Goal: Communication & Community: Answer question/provide support

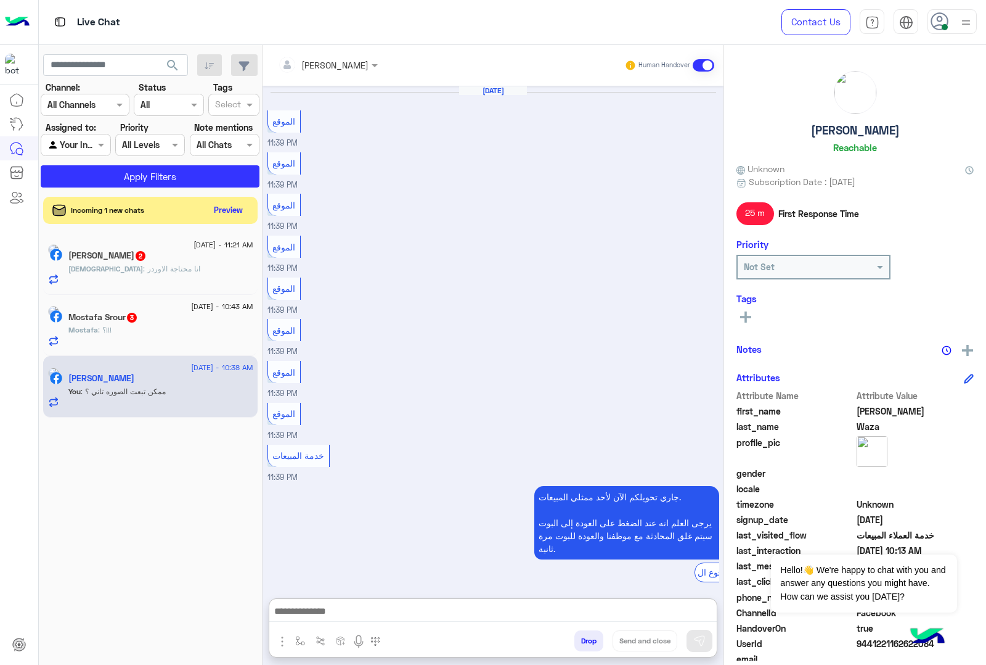
scroll to position [1241, 0]
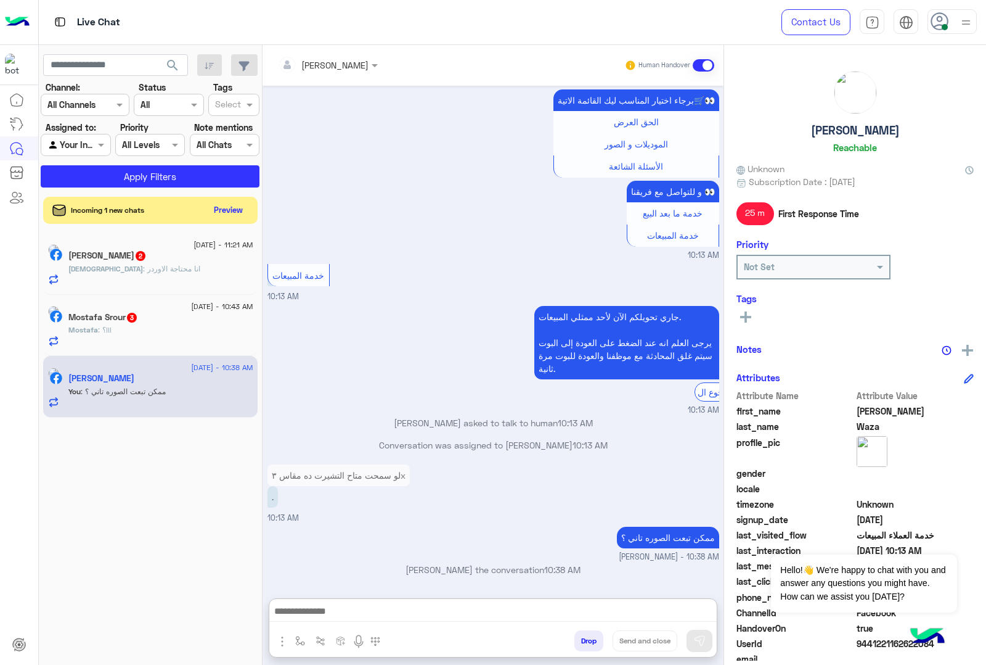
click at [173, 263] on div "Rasha Elsayed 2" at bounding box center [160, 256] width 185 height 13
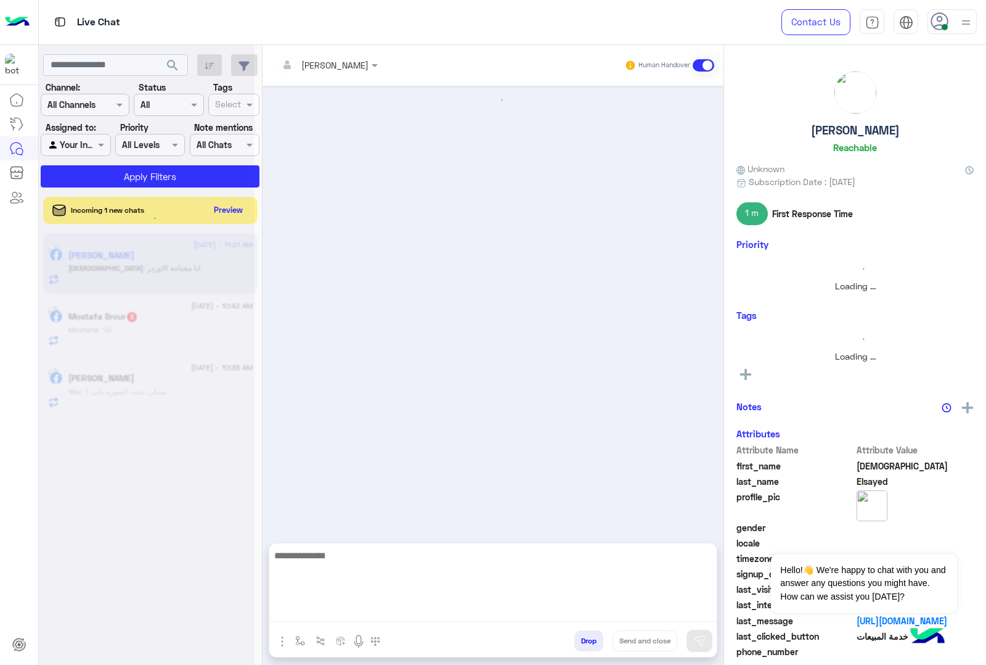
click at [359, 611] on textarea at bounding box center [493, 584] width 448 height 74
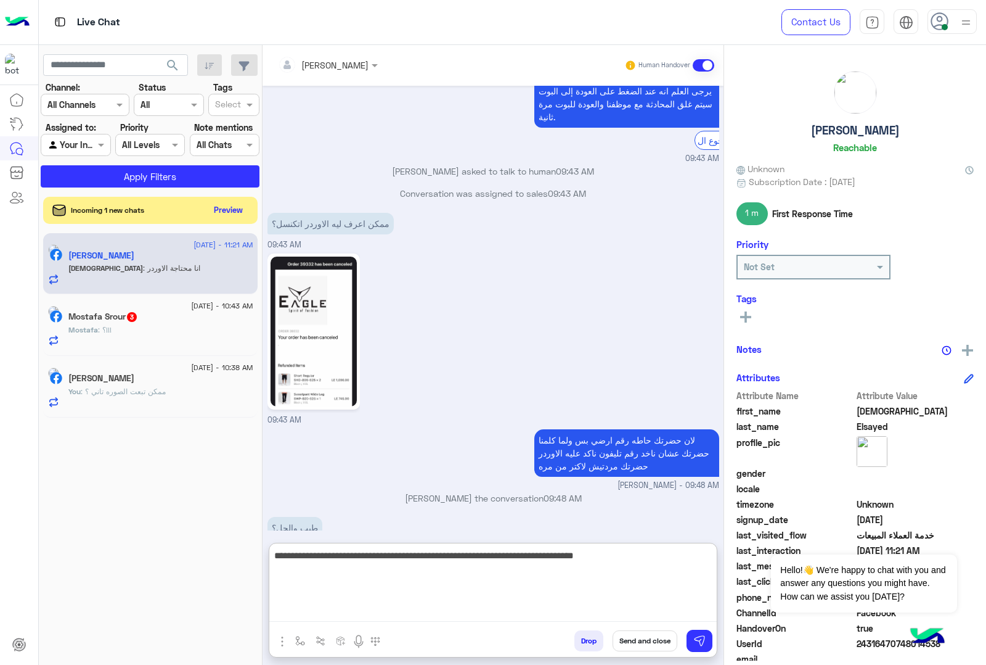
type textarea "**********"
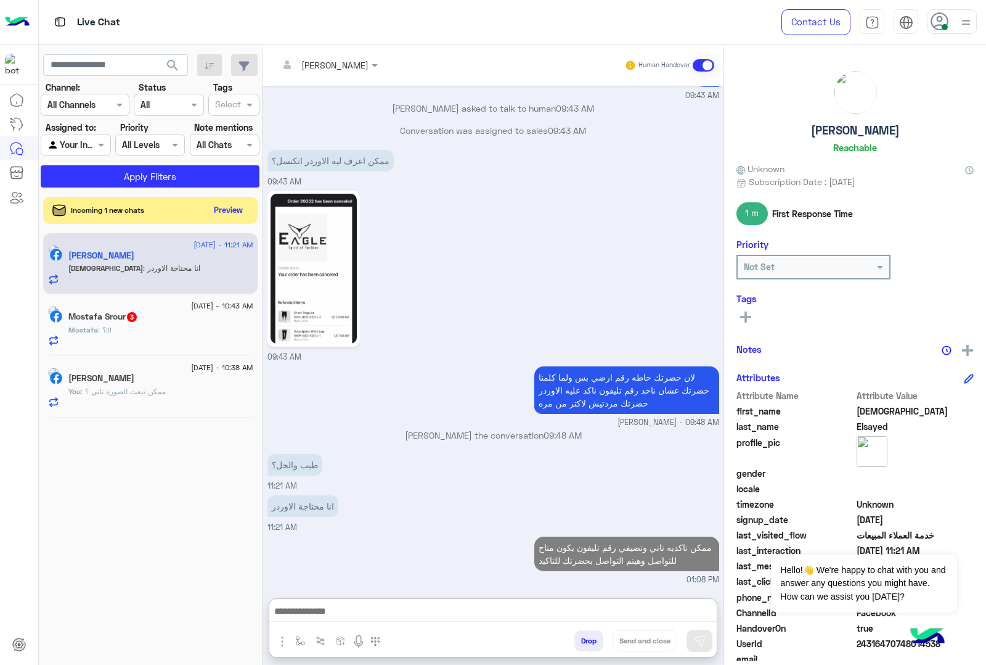
click at [131, 308] on div "[DATE] - 10:43 AM" at bounding box center [160, 307] width 185 height 8
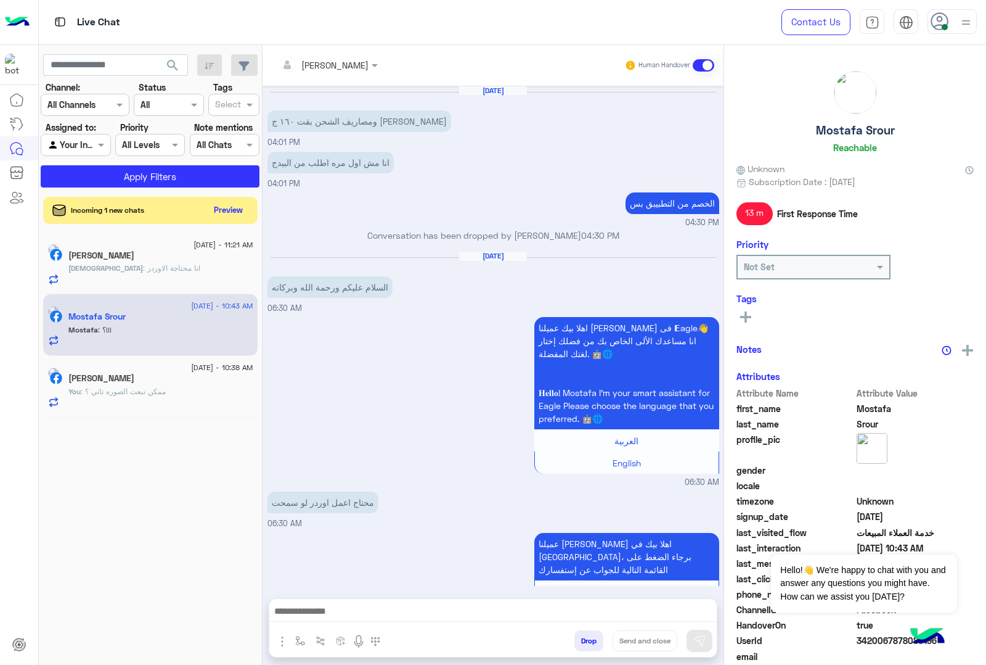
scroll to position [1644, 0]
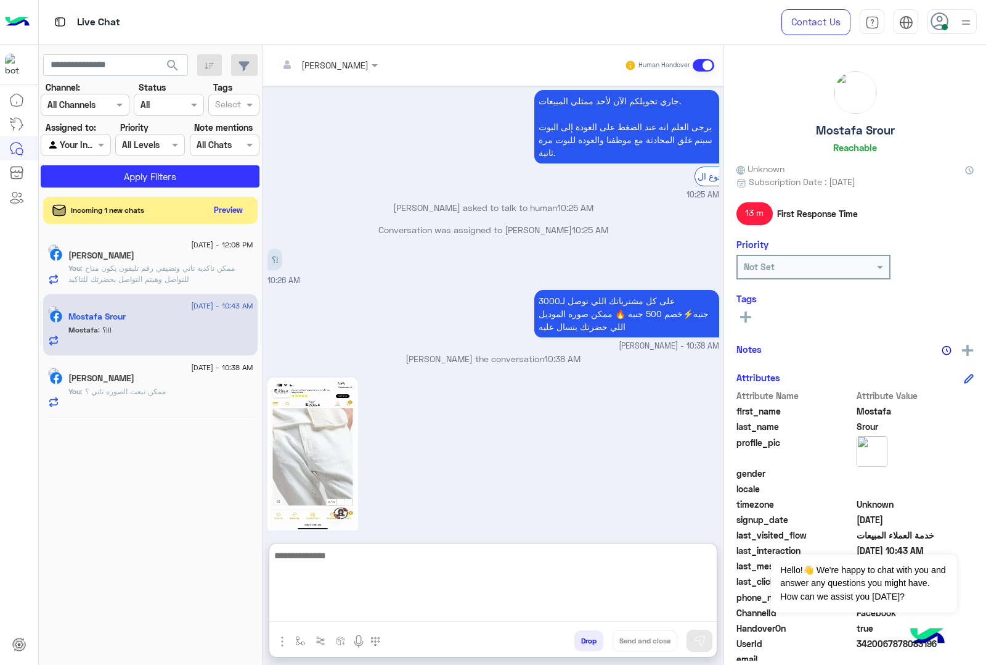
click at [313, 611] on textarea at bounding box center [493, 584] width 448 height 74
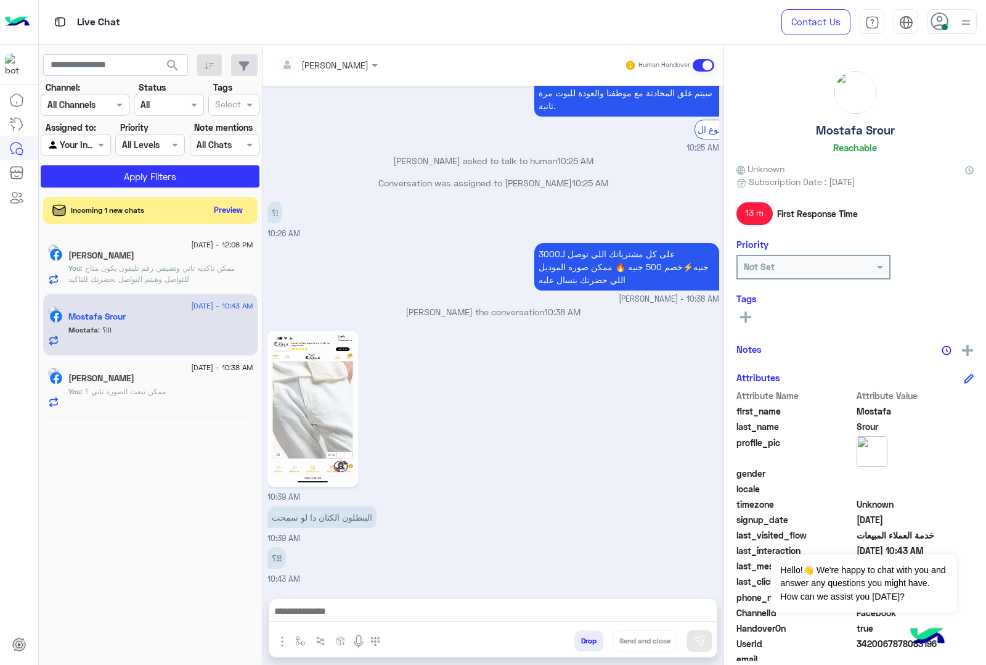
click at [325, 383] on img at bounding box center [313, 408] width 84 height 150
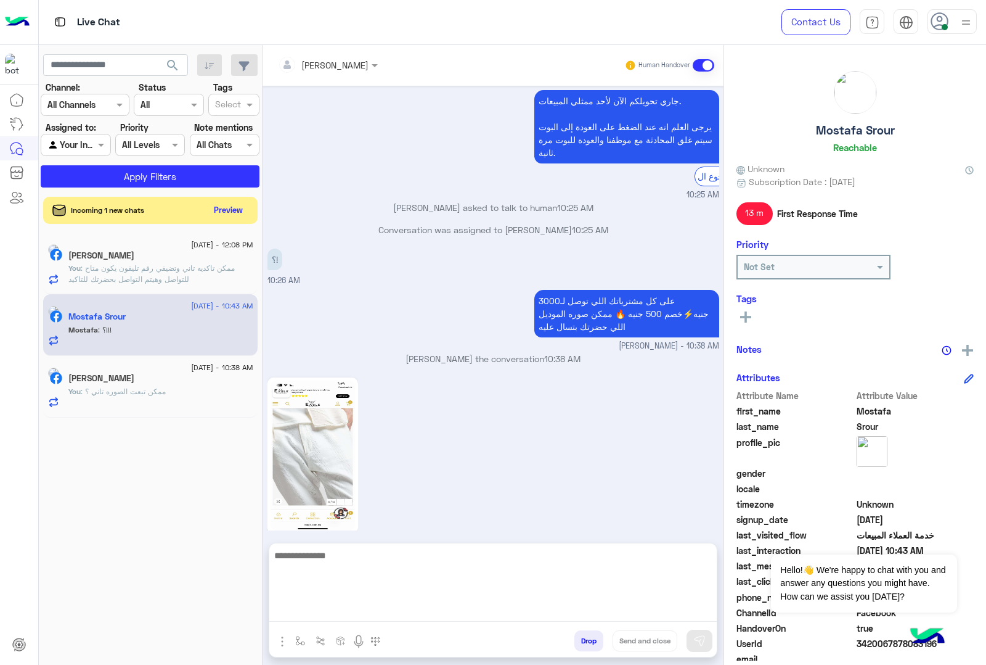
click at [315, 608] on textarea at bounding box center [493, 584] width 448 height 74
type textarea "**********"
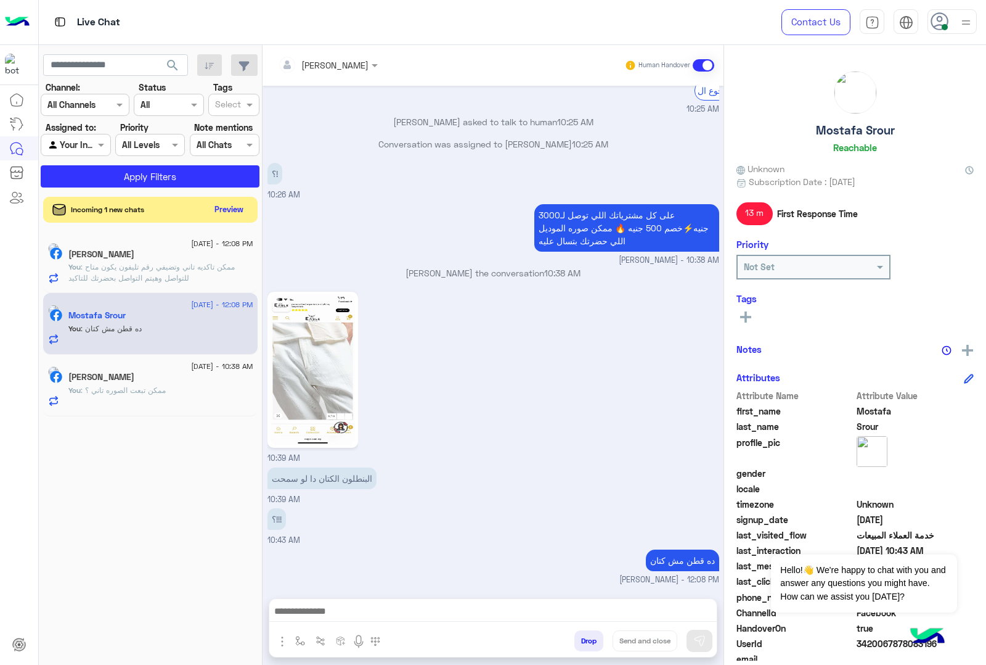
click at [232, 205] on button "Preview" at bounding box center [229, 209] width 38 height 17
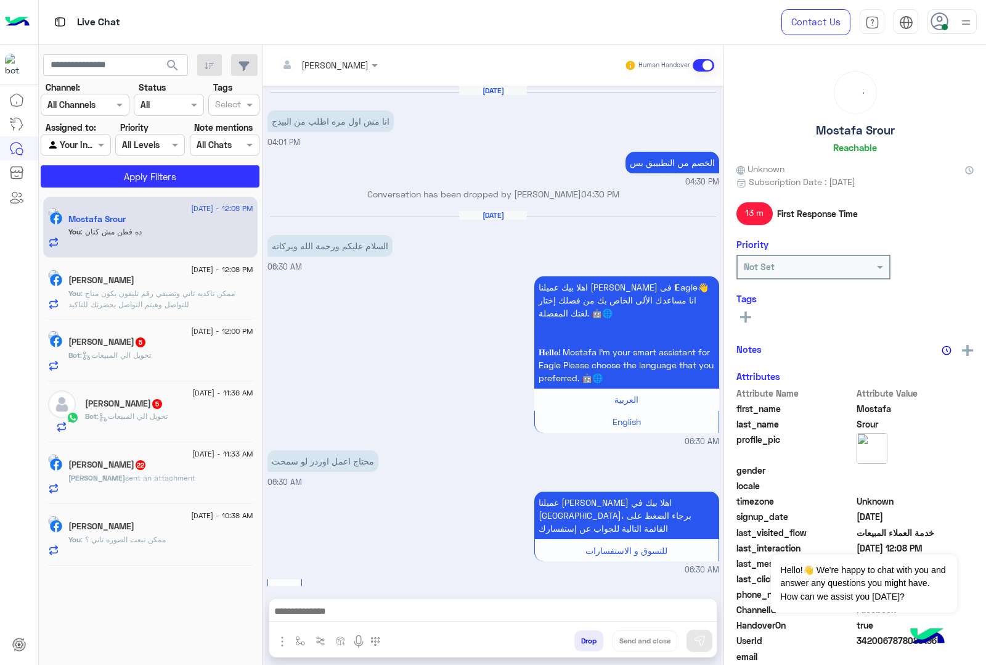
scroll to position [1643, 0]
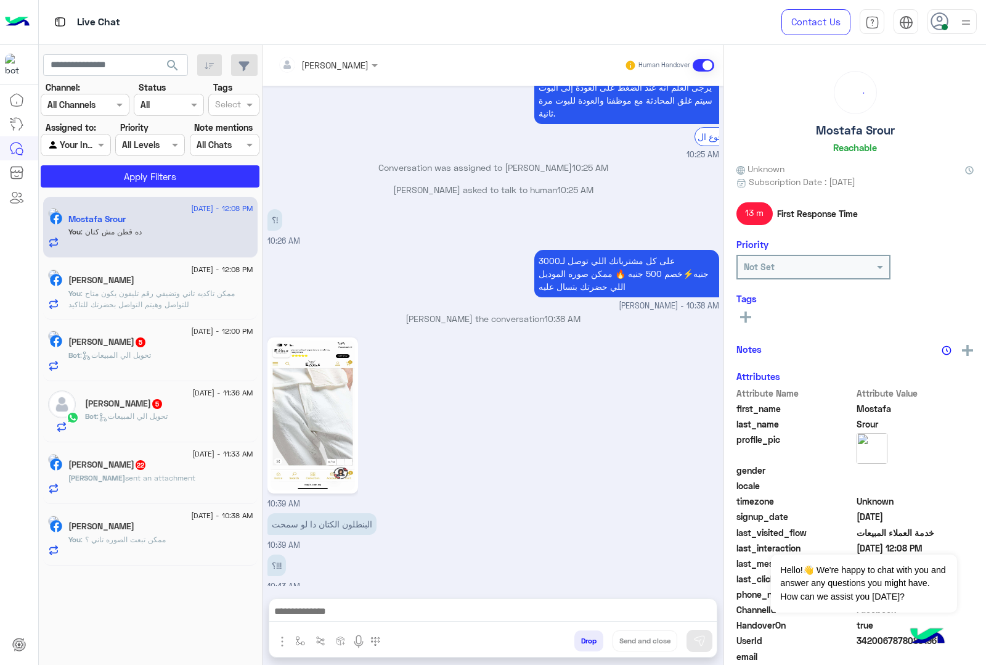
click at [141, 369] on div "Bot : تحويل الي المبيعات" at bounding box center [160, 361] width 185 height 22
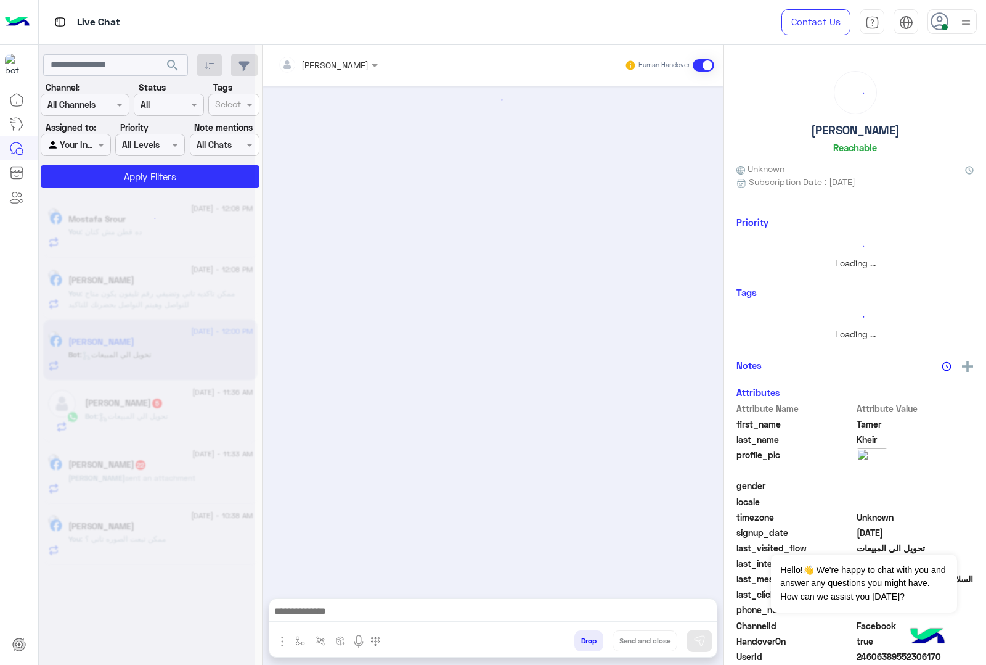
scroll to position [414, 0]
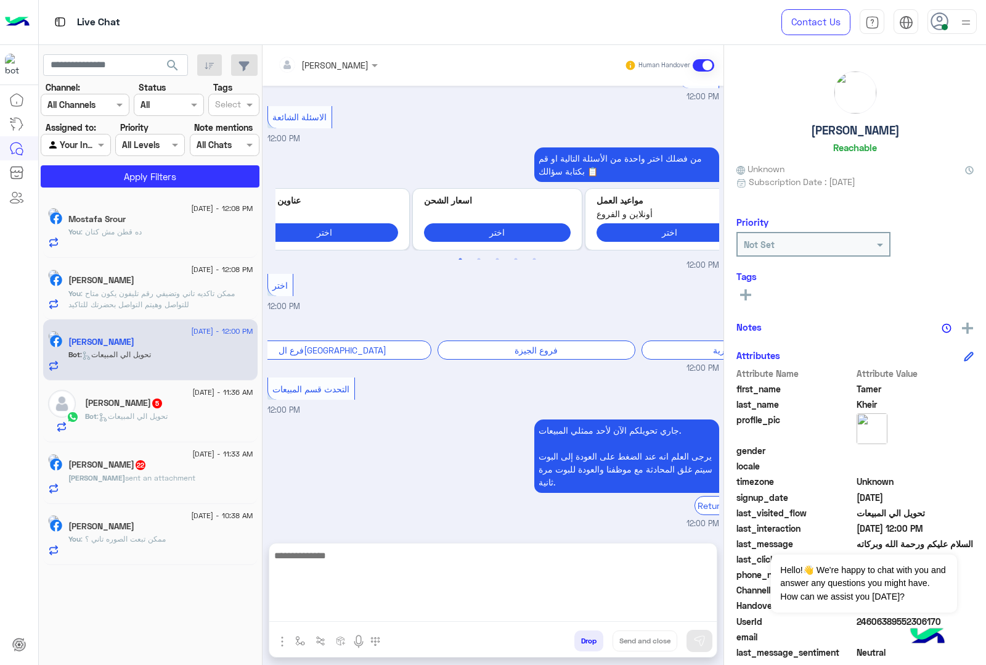
click at [284, 612] on textarea at bounding box center [493, 584] width 448 height 74
click at [331, 615] on textarea at bounding box center [493, 584] width 448 height 74
paste textarea "**********"
type textarea "**********"
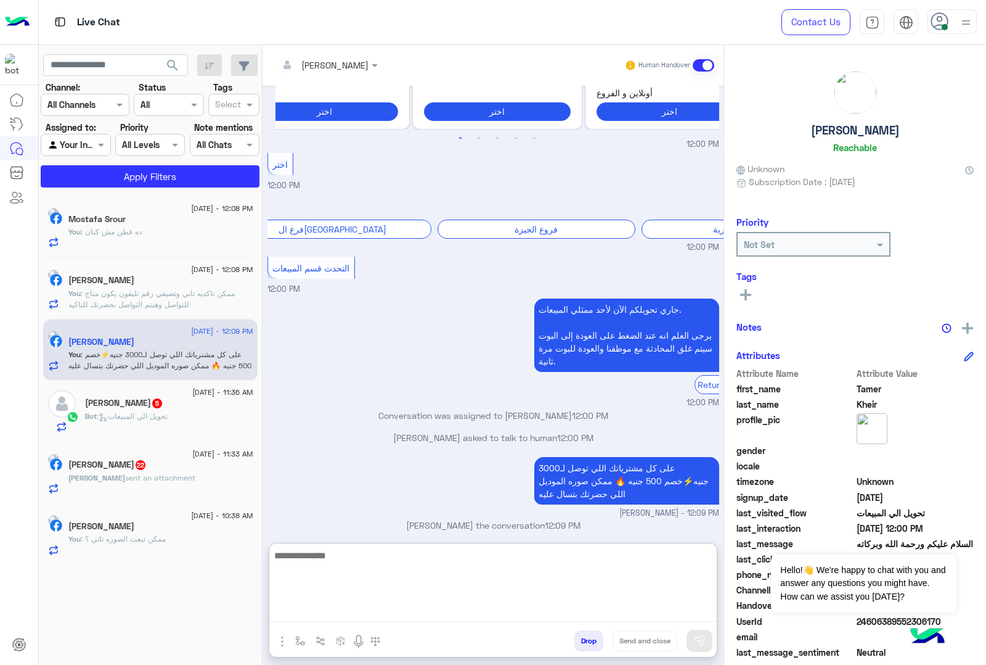
scroll to position [558, 0]
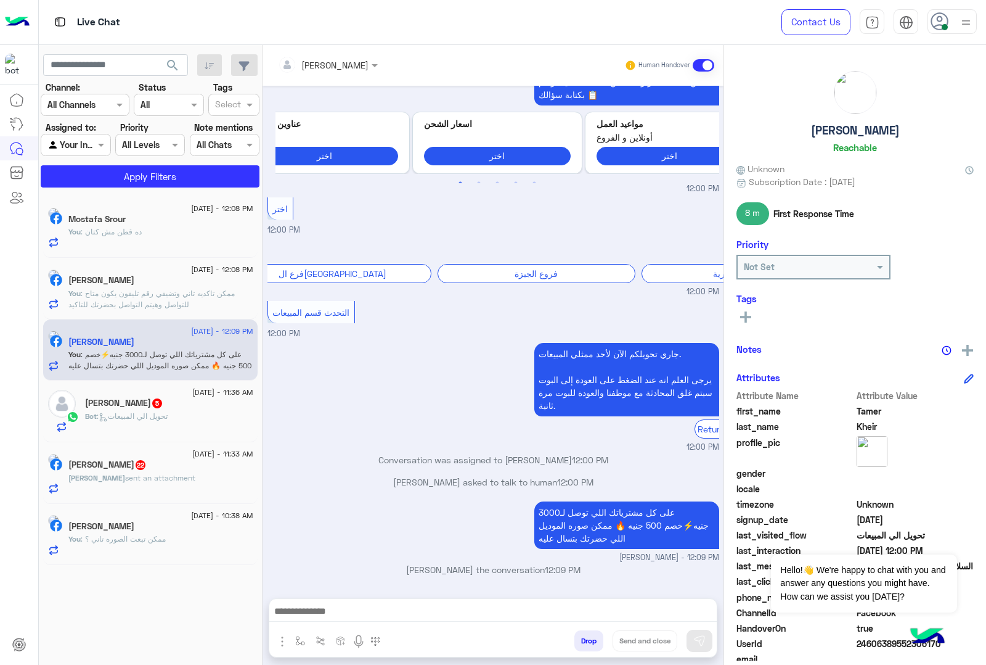
click at [149, 420] on span ": تحويل الي المبيعات" at bounding box center [132, 415] width 71 height 9
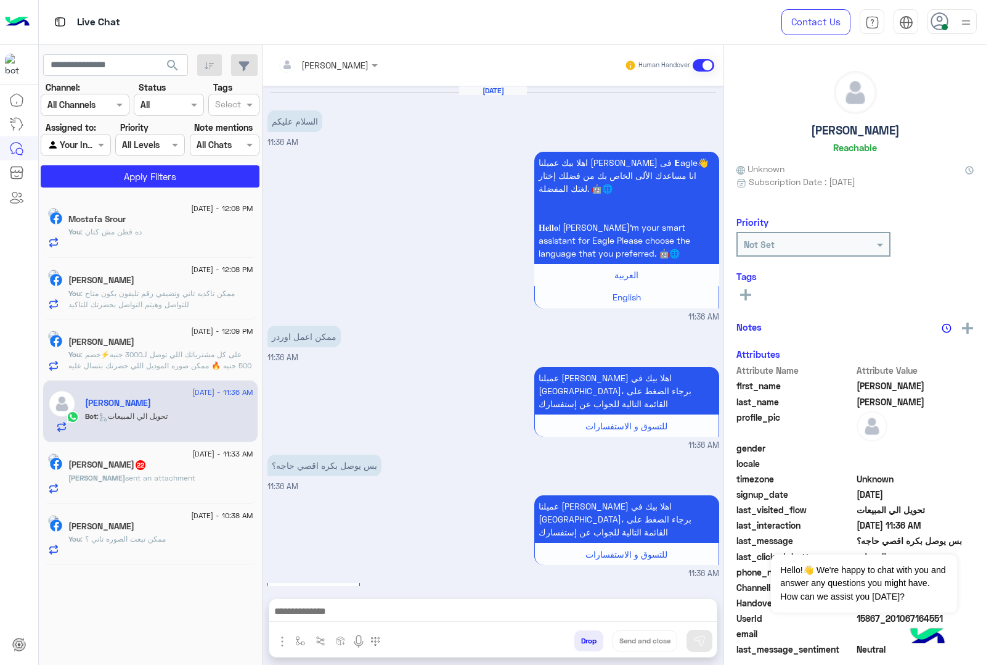
scroll to position [301, 0]
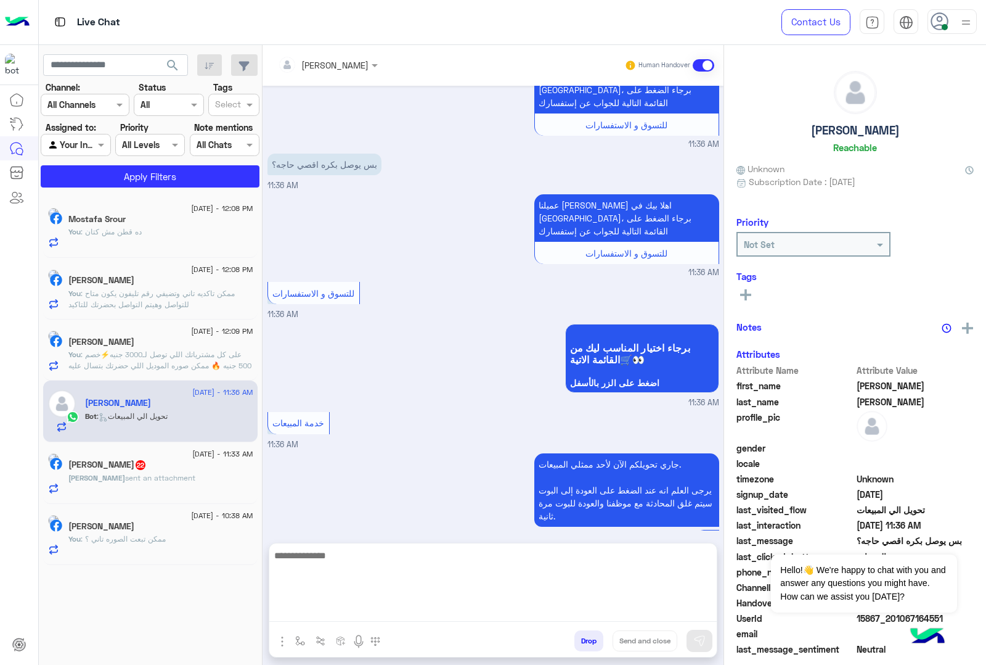
click at [333, 614] on textarea at bounding box center [493, 584] width 448 height 74
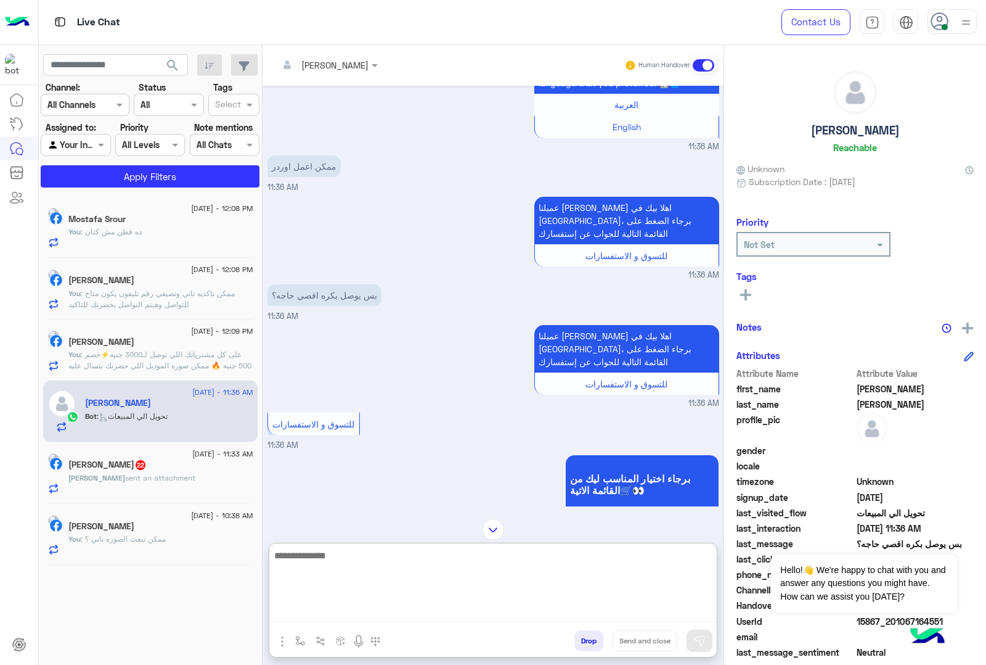
scroll to position [0, 0]
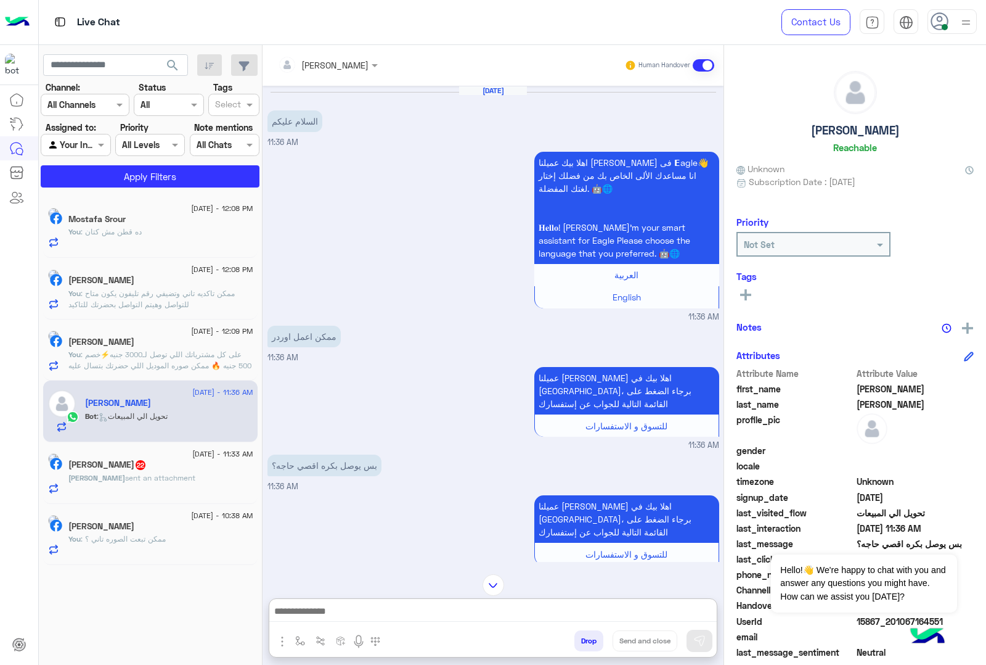
click at [586, 645] on button "Drop" at bounding box center [589, 640] width 29 height 21
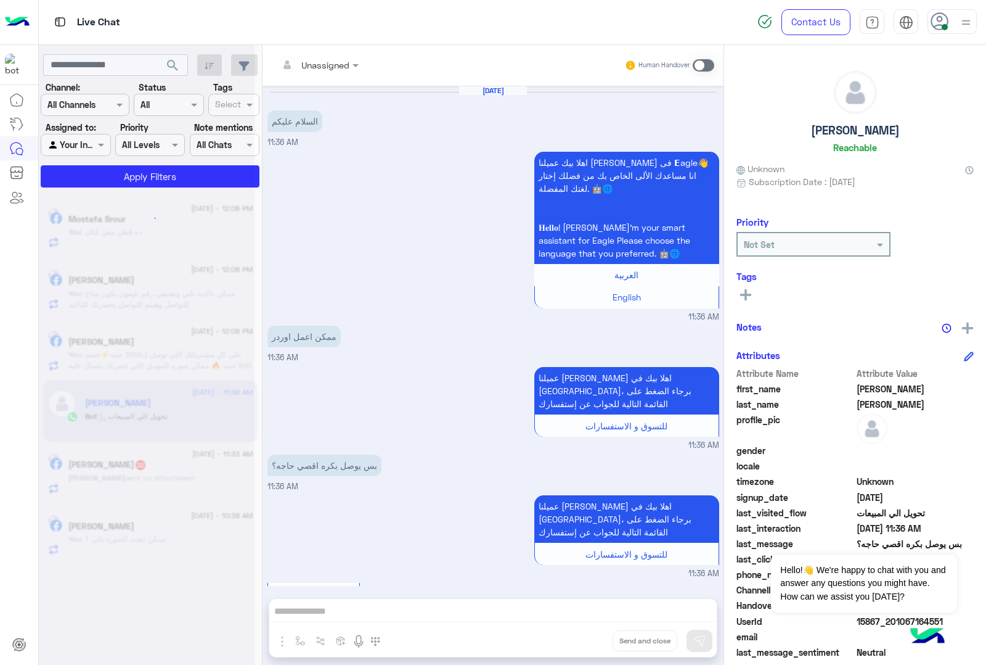
scroll to position [324, 0]
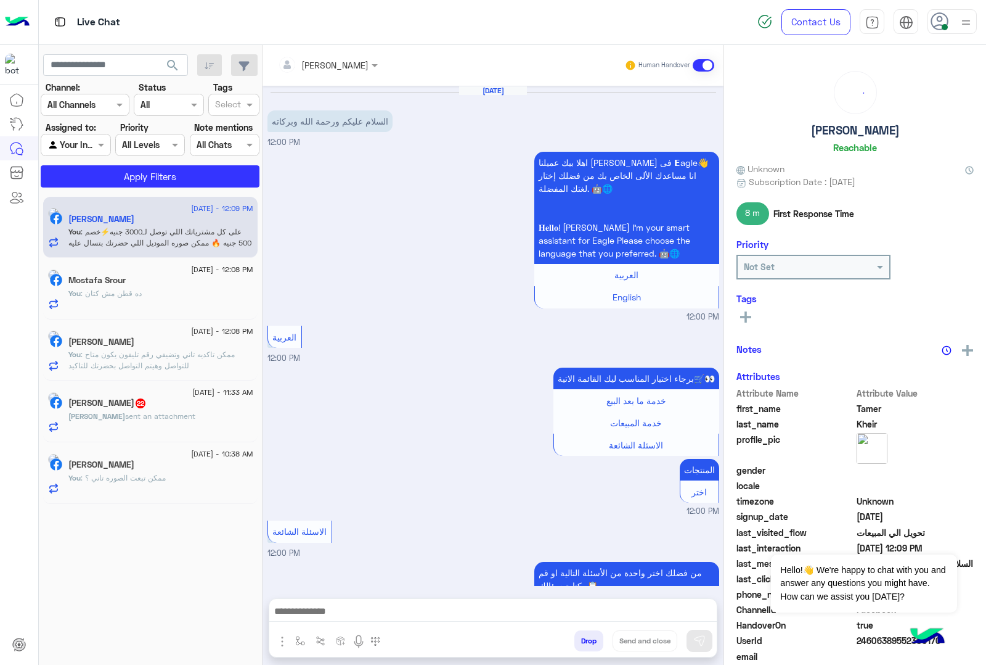
scroll to position [502, 0]
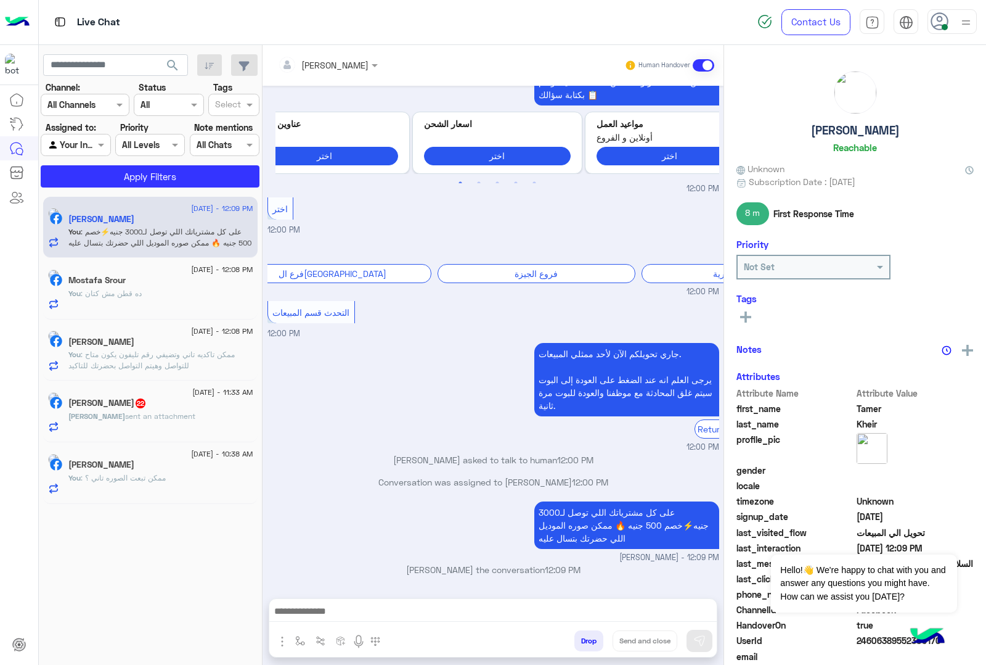
click at [177, 430] on div "[PERSON_NAME] sent an attachment" at bounding box center [160, 422] width 185 height 22
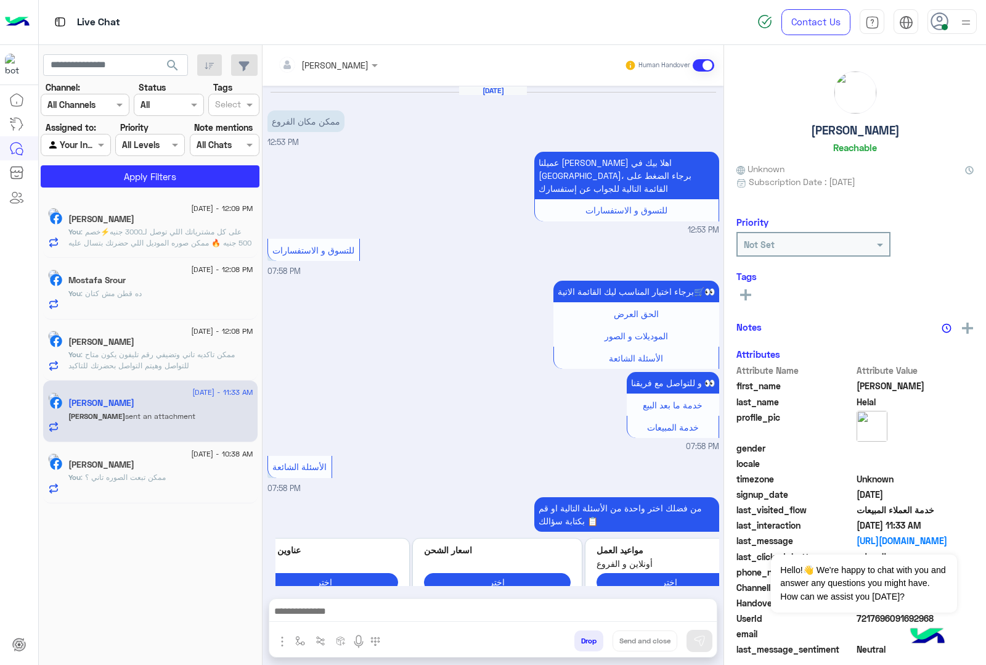
scroll to position [2226, 0]
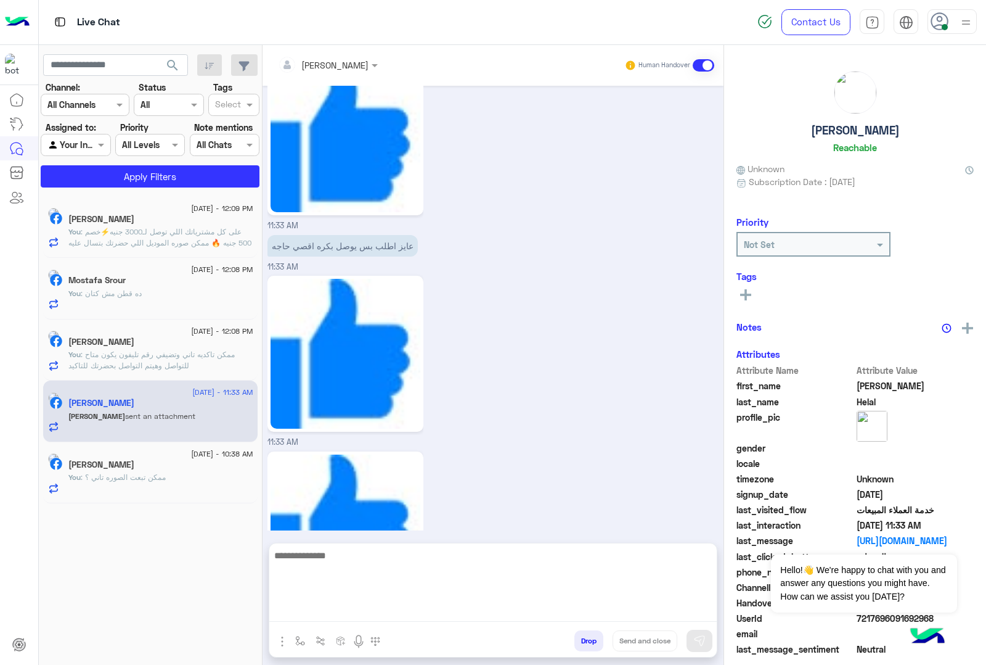
click at [348, 620] on textarea at bounding box center [493, 584] width 448 height 74
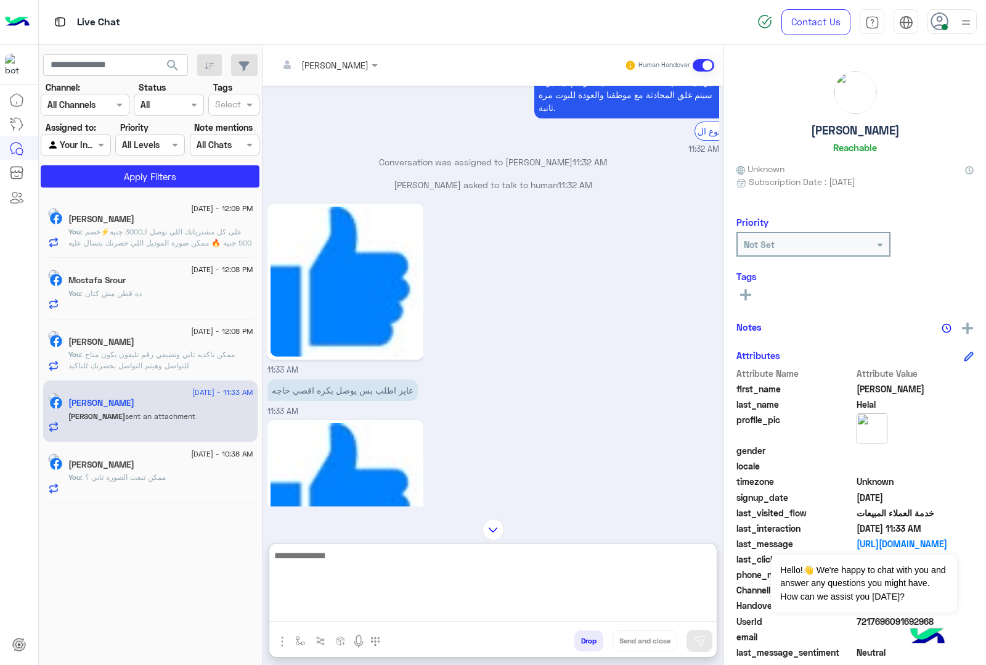
scroll to position [1995, 0]
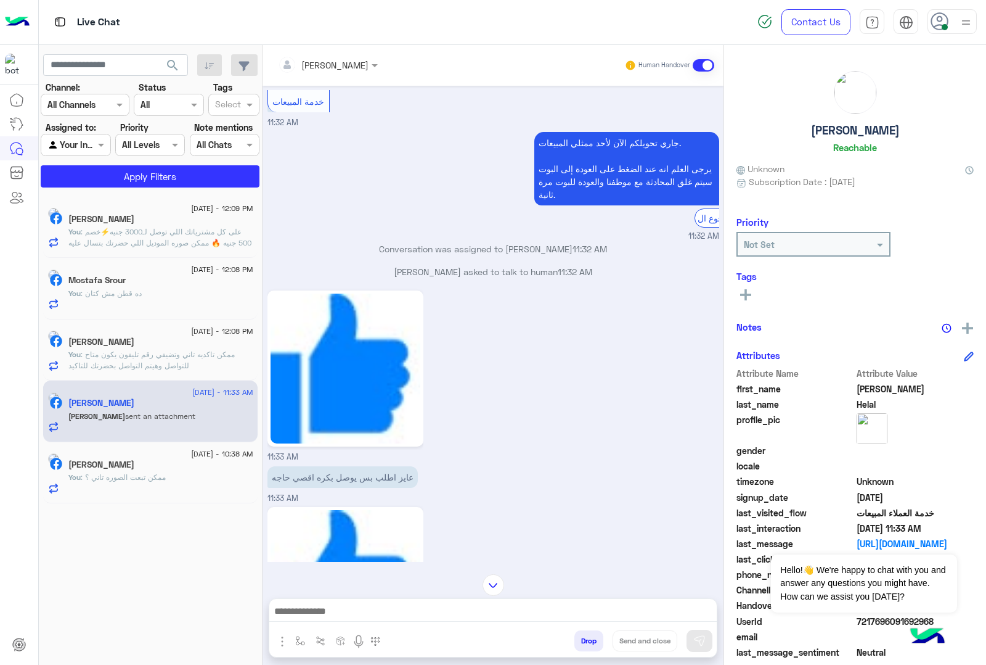
click at [576, 632] on button "Drop" at bounding box center [589, 640] width 29 height 21
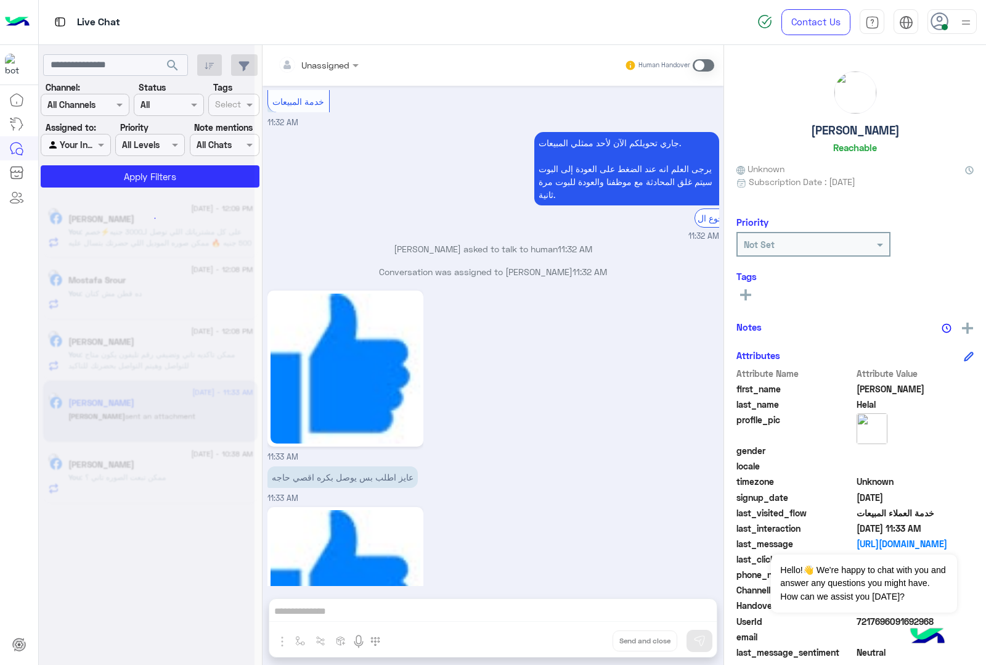
scroll to position [2248, 0]
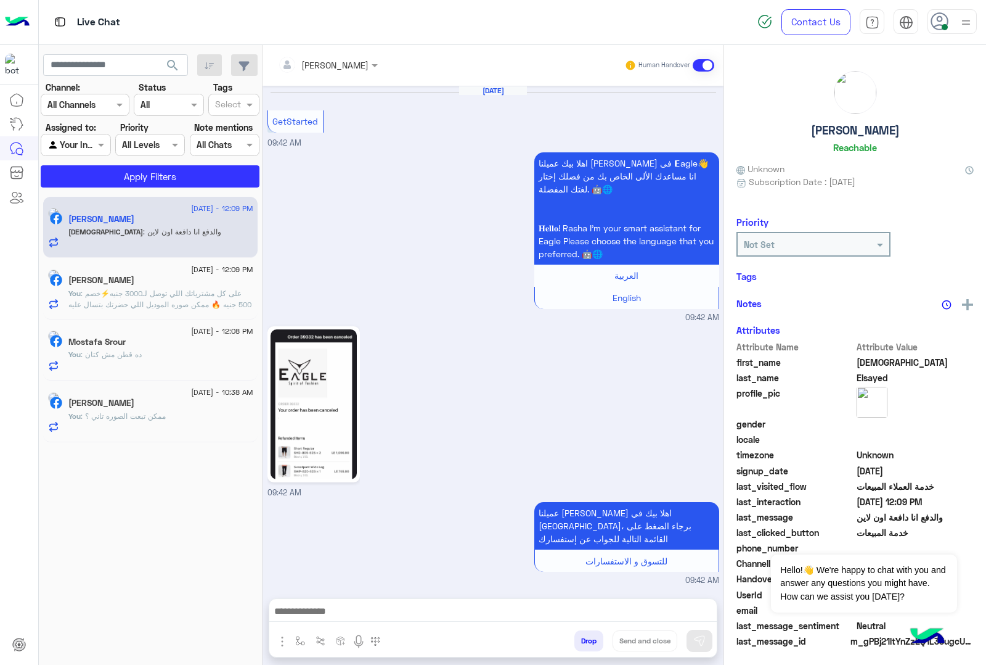
scroll to position [864, 0]
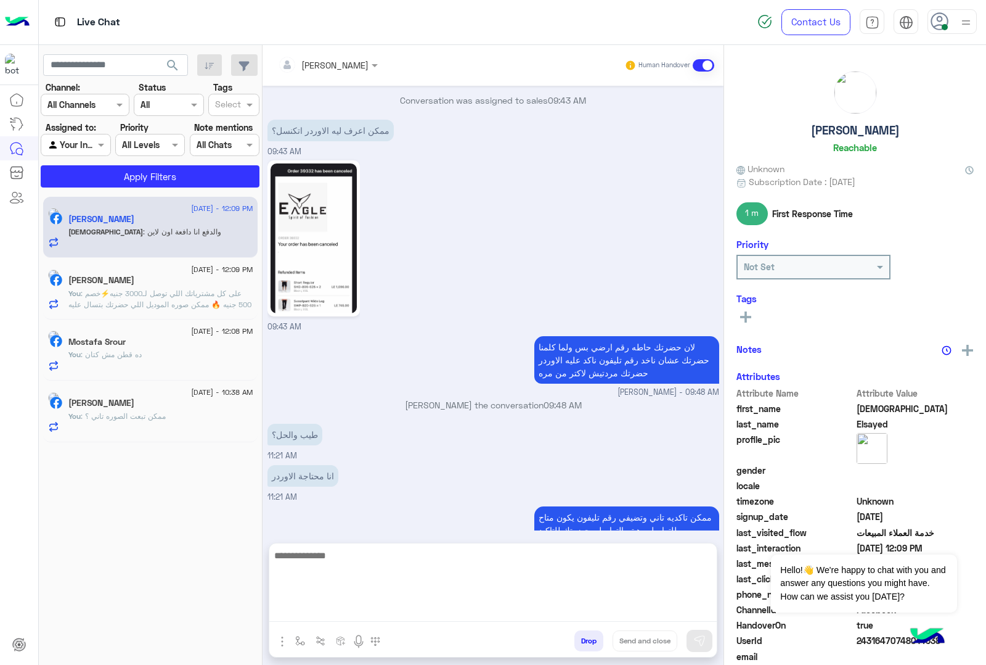
click at [316, 609] on textarea at bounding box center [493, 584] width 448 height 74
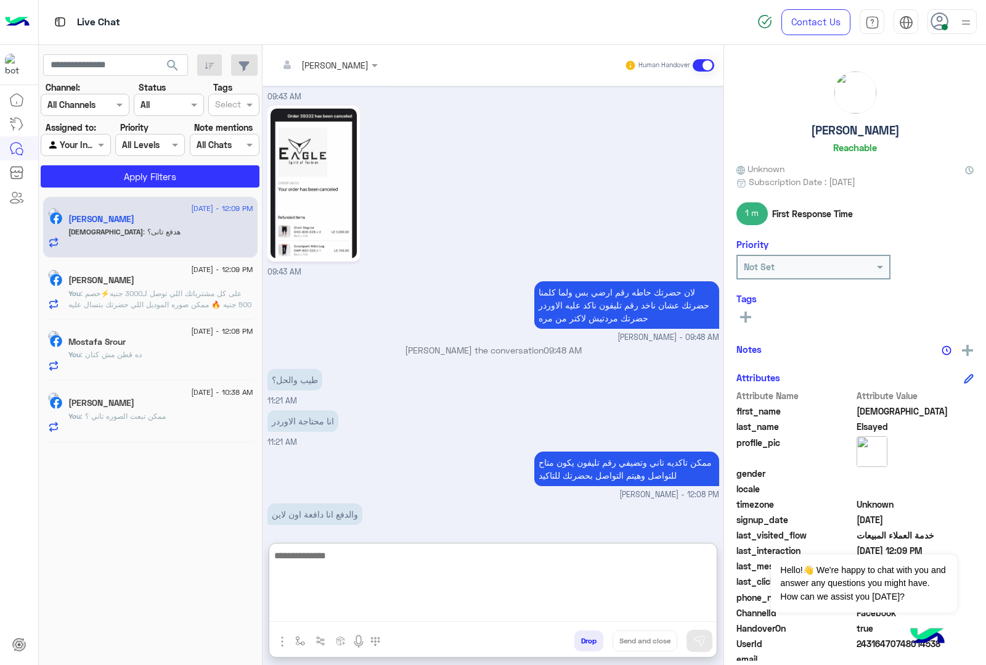
scroll to position [960, 0]
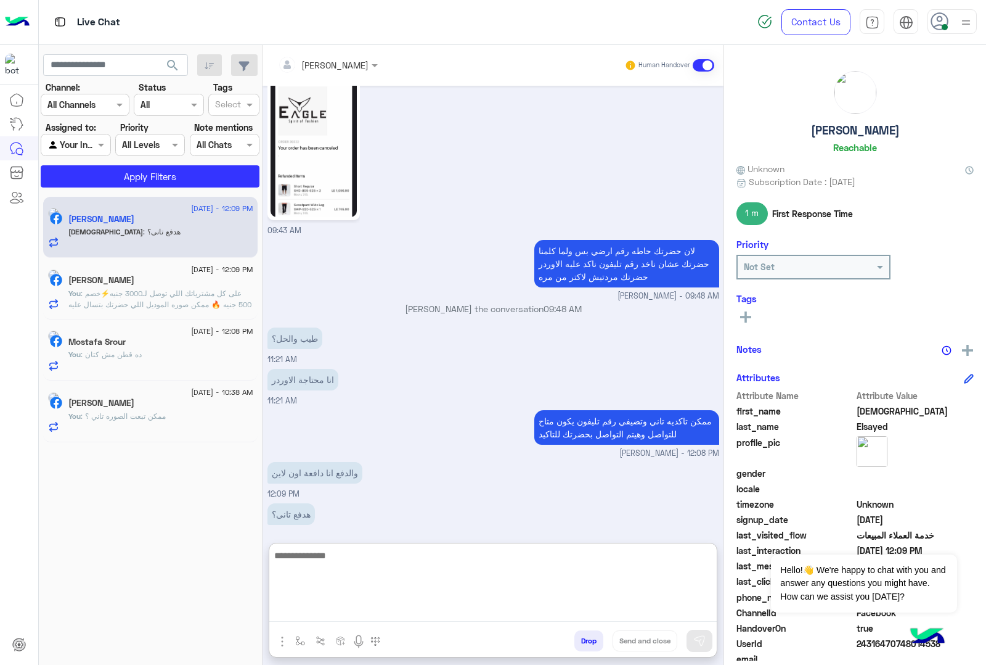
click at [313, 550] on textarea at bounding box center [493, 584] width 448 height 74
type textarea "**********"
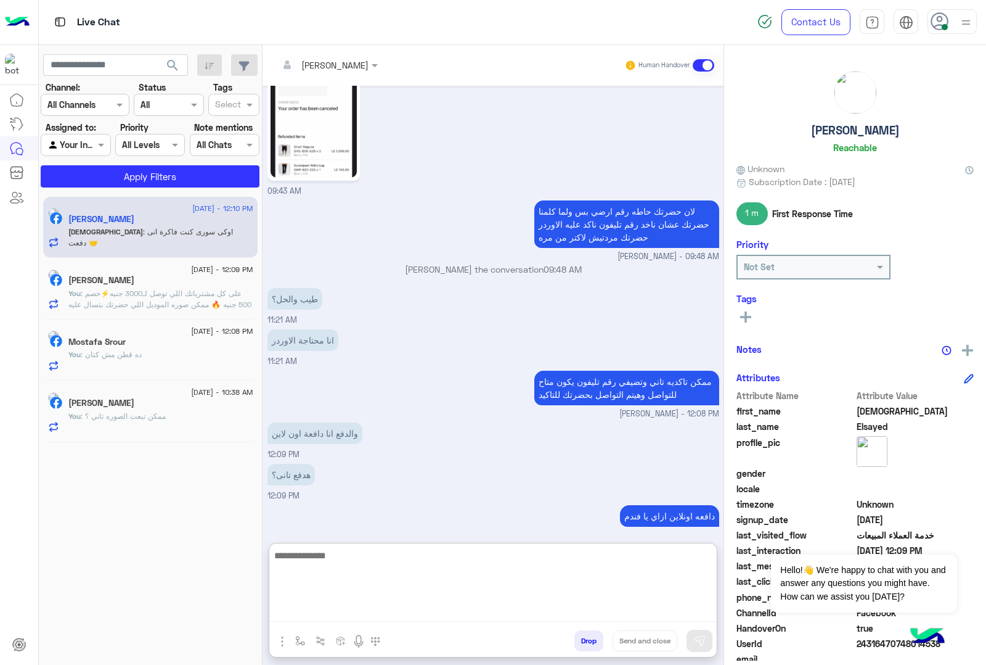
scroll to position [1041, 0]
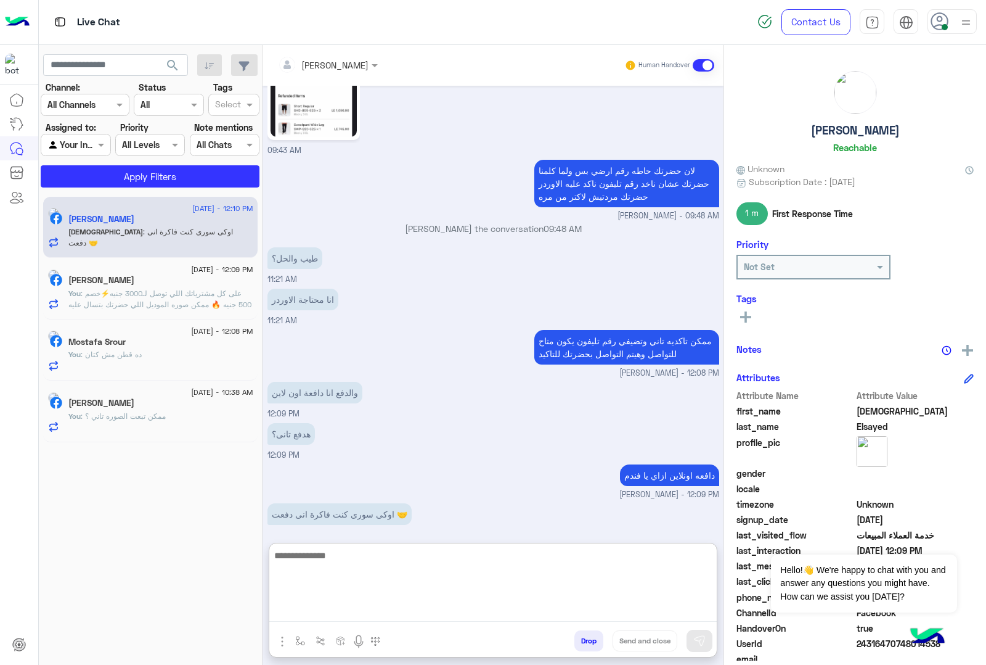
click at [312, 558] on textarea at bounding box center [493, 584] width 448 height 74
type textarea "**********"
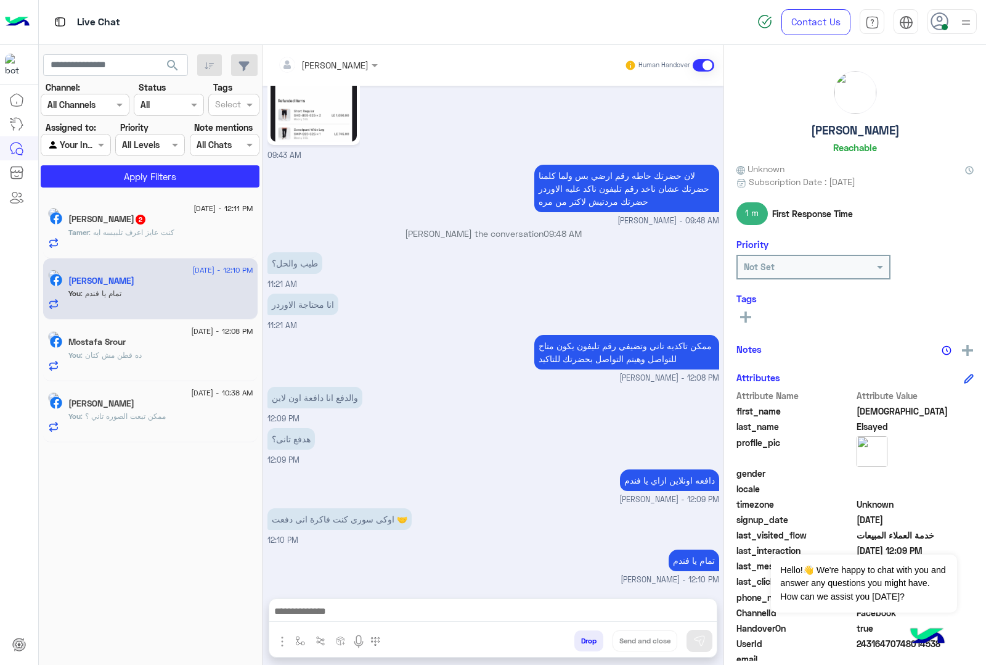
click at [145, 231] on span ": كنت عايز اعرف تلبيسه ايه" at bounding box center [132, 231] width 86 height 9
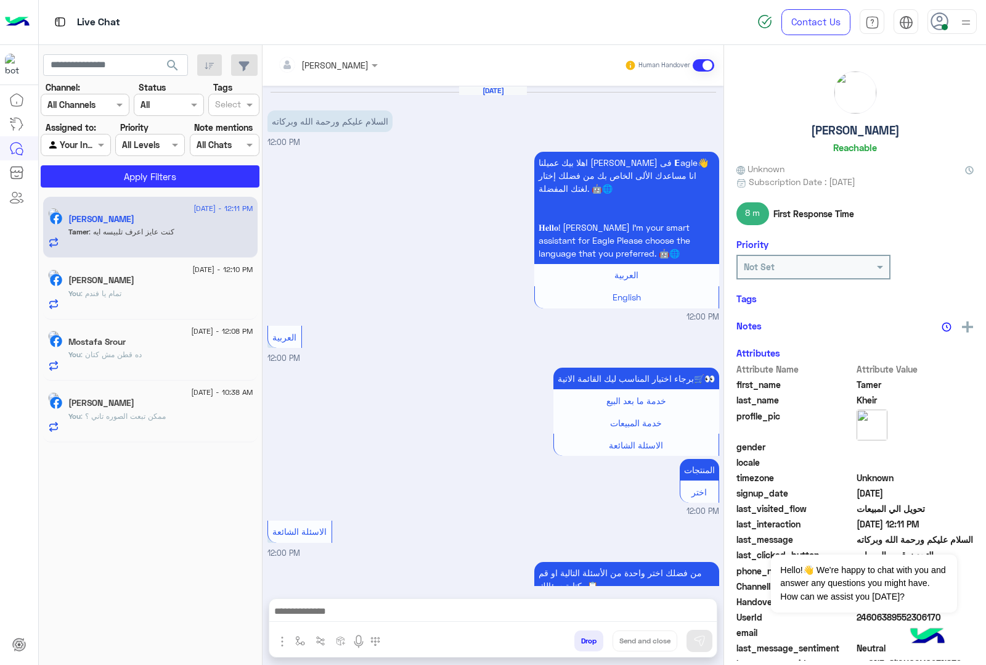
scroll to position [719, 0]
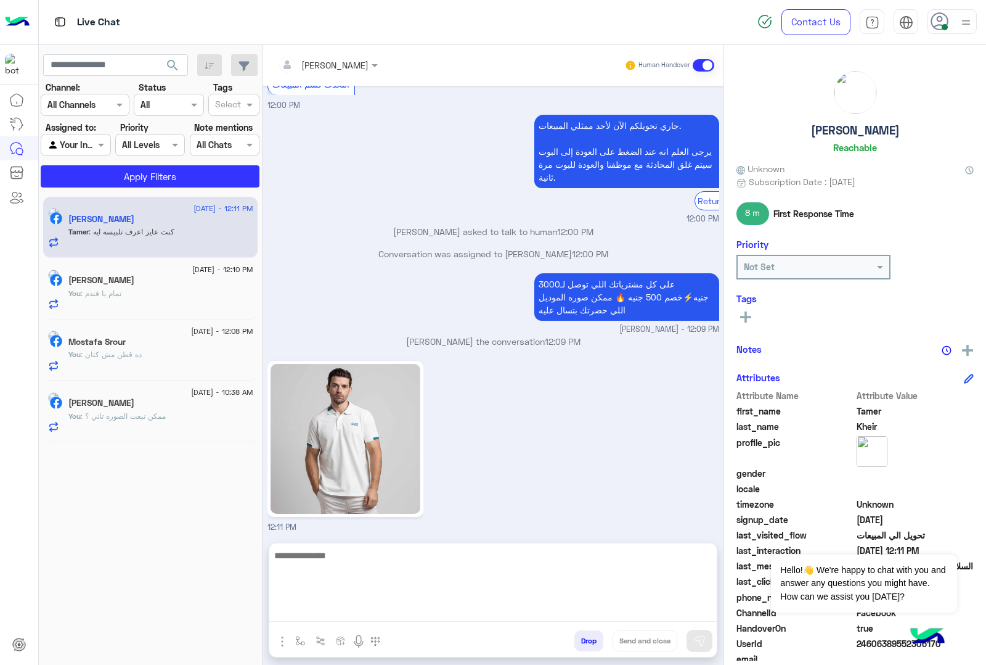
click at [356, 611] on textarea at bounding box center [493, 584] width 448 height 74
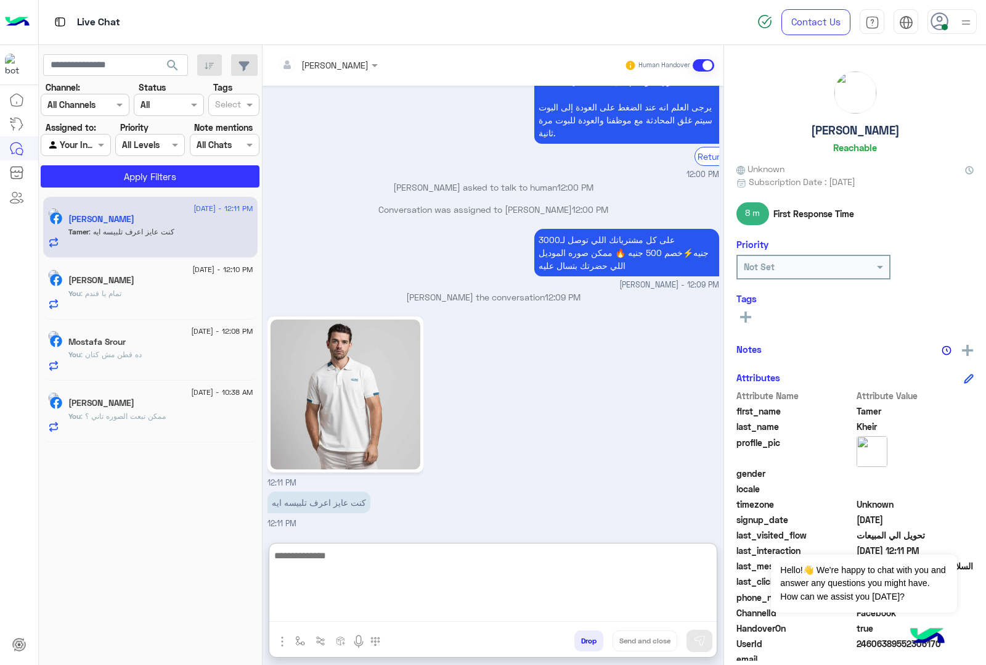
scroll to position [774, 0]
type textarea "*"
type textarea "**********"
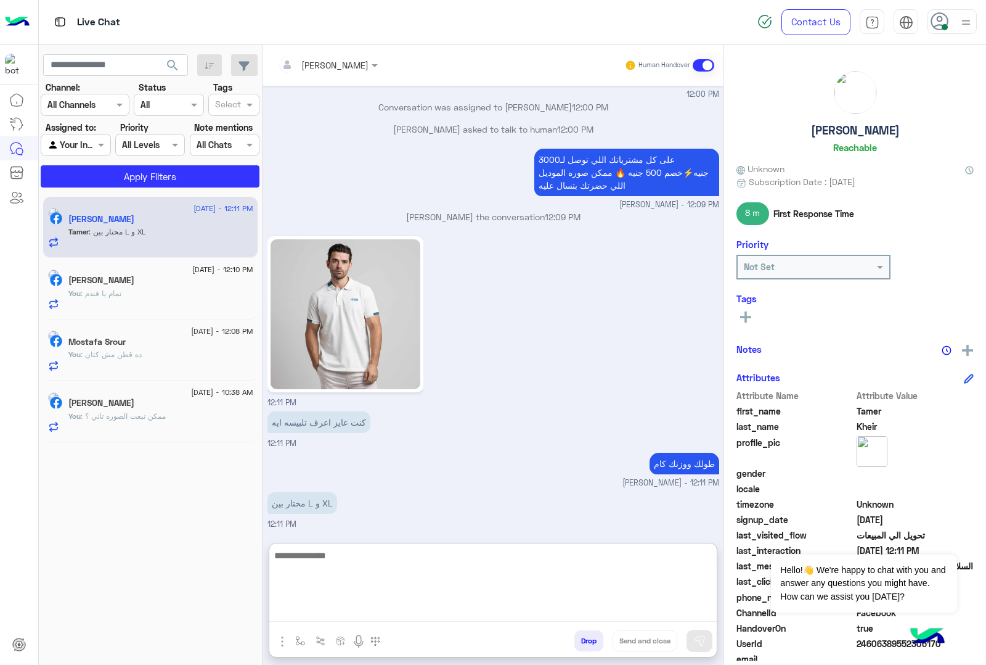
scroll to position [854, 0]
click at [319, 559] on textarea at bounding box center [493, 584] width 448 height 74
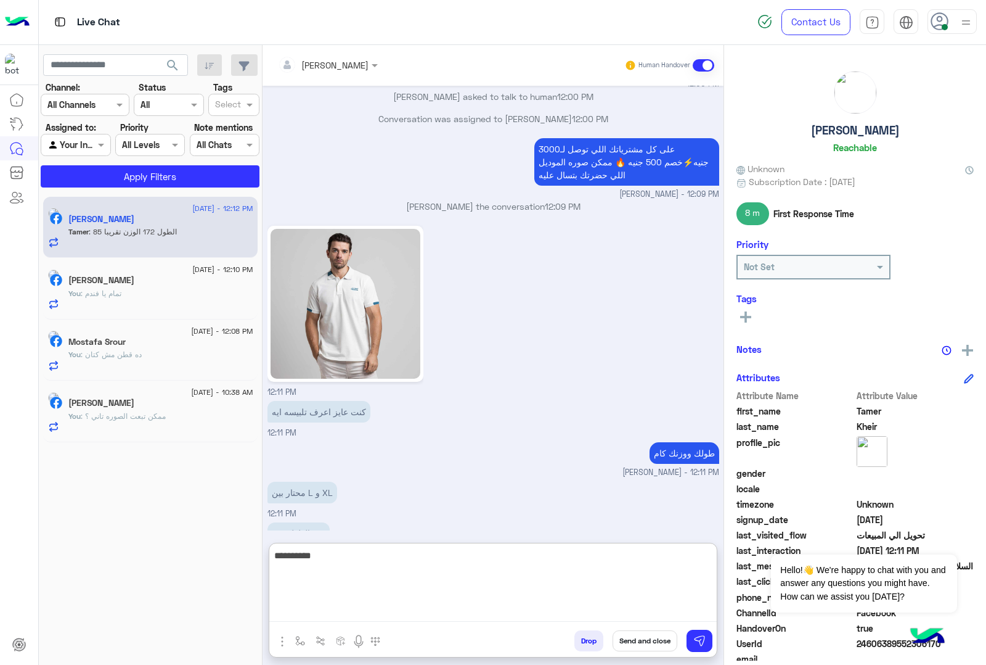
scroll to position [907, 0]
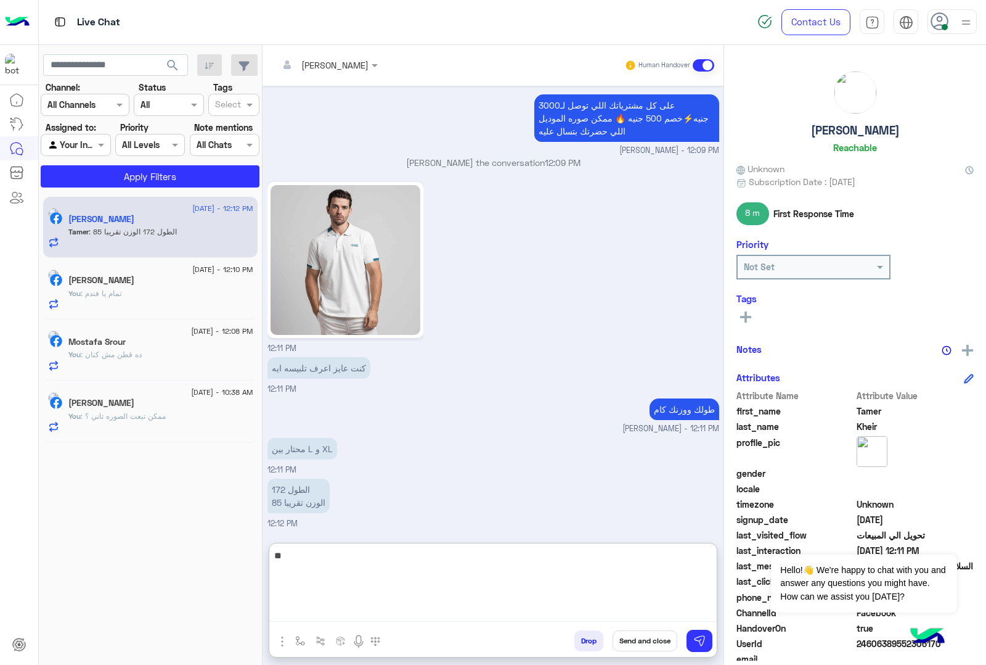
type textarea "*"
type textarea "***"
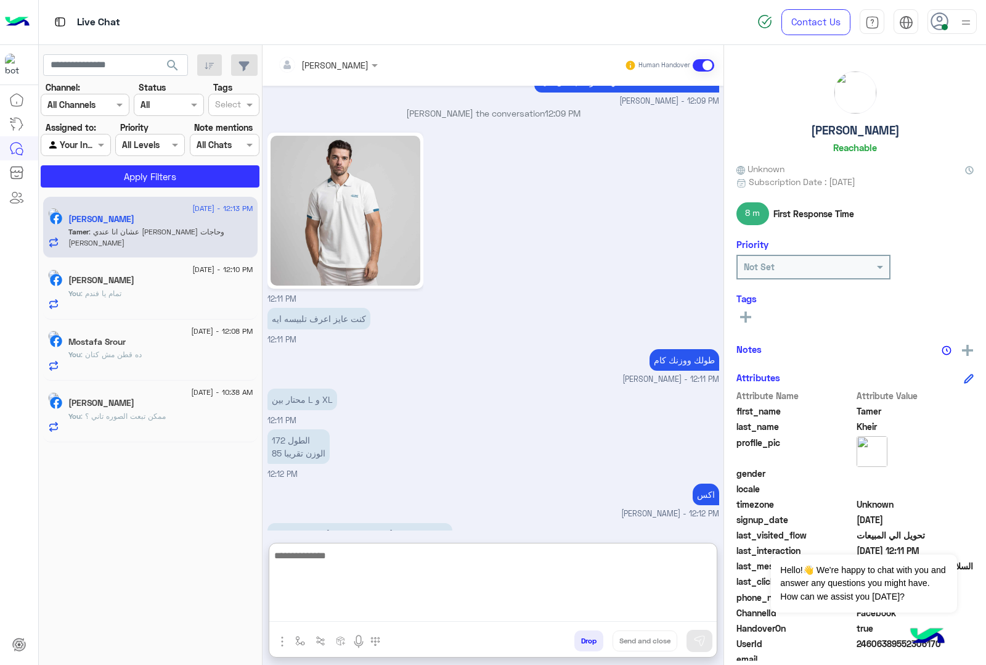
scroll to position [988, 0]
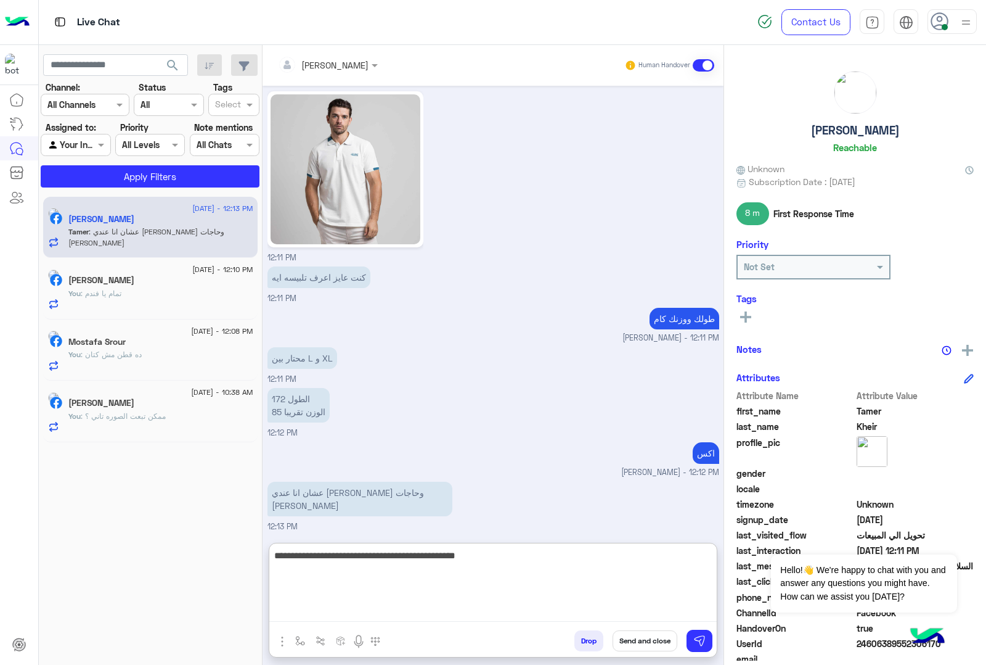
type textarea "**********"
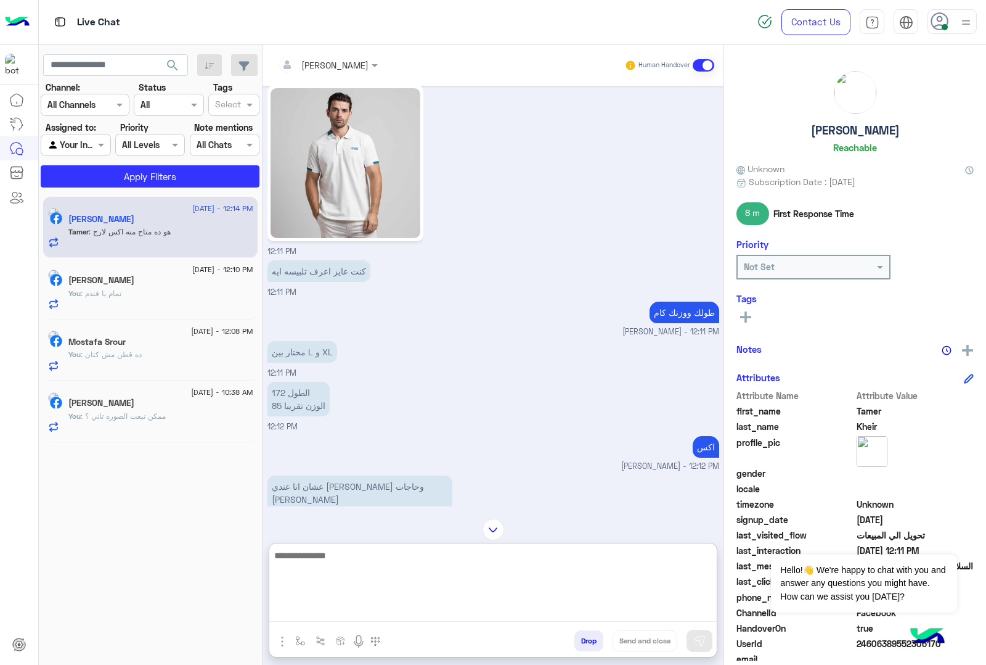
scroll to position [927, 0]
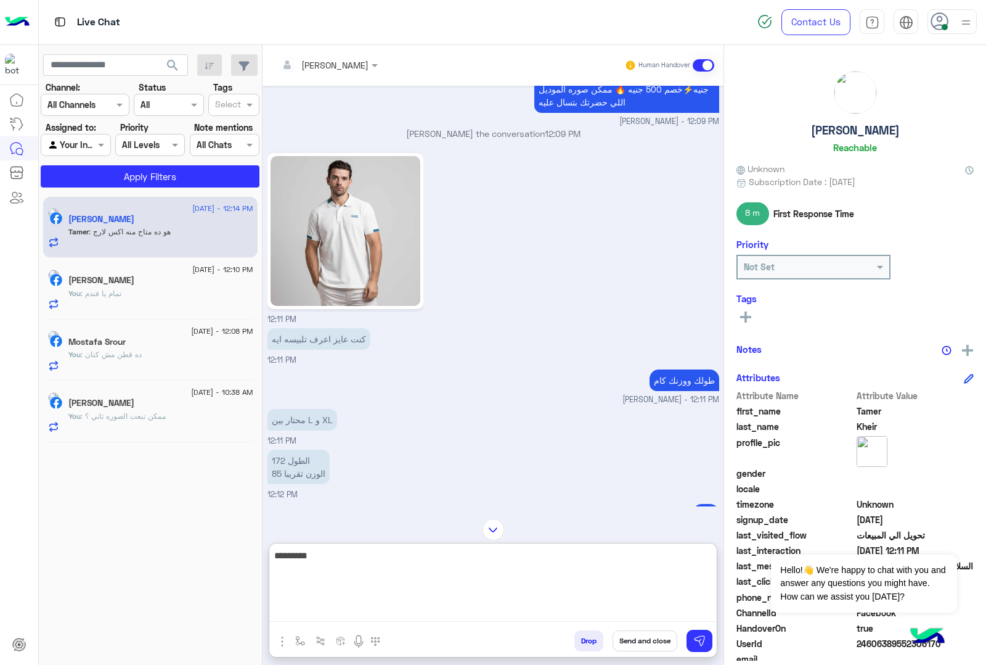
type textarea "*********"
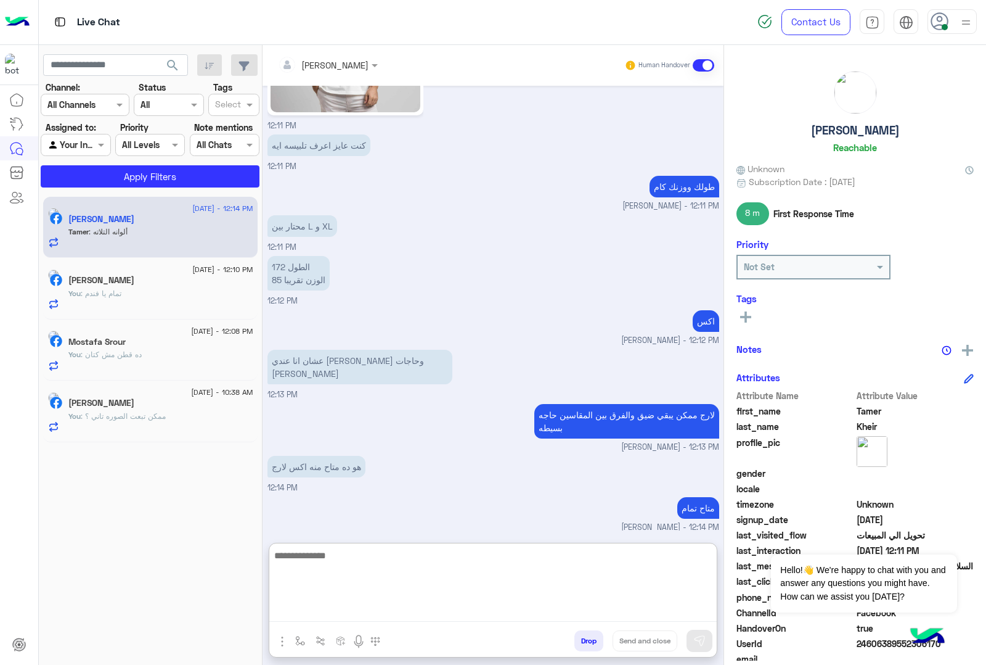
scroll to position [1161, 0]
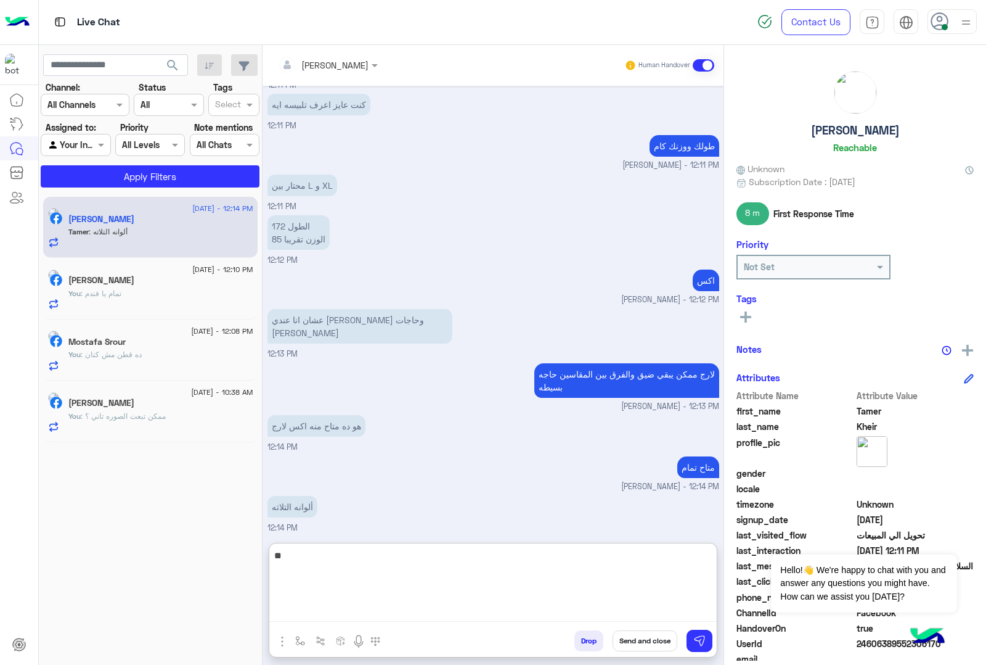
type textarea "*"
type textarea "******"
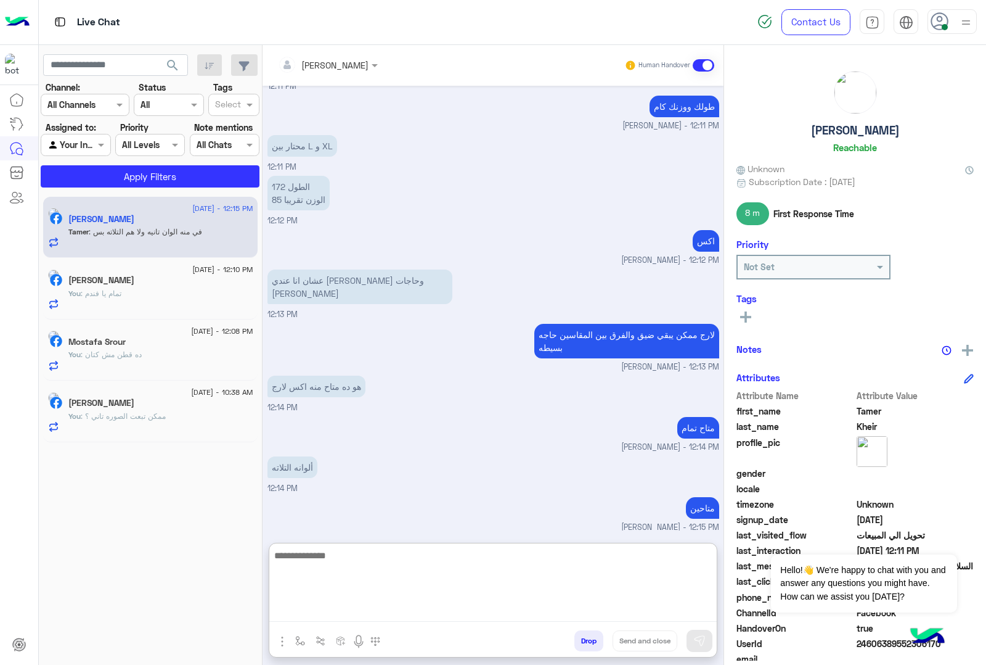
scroll to position [1241, 0]
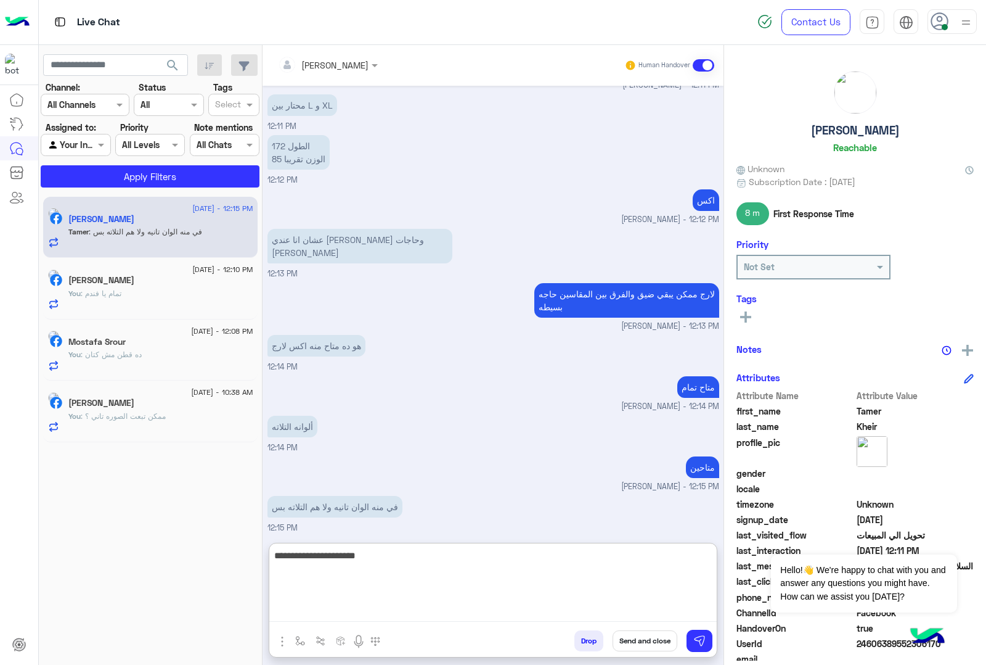
type textarea "**********"
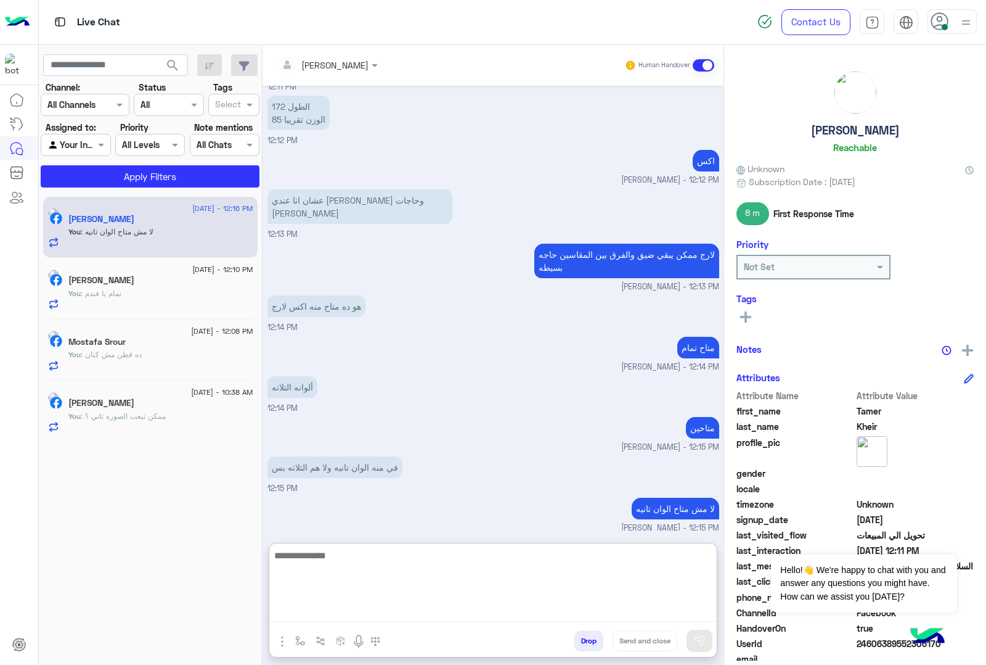
scroll to position [1321, 0]
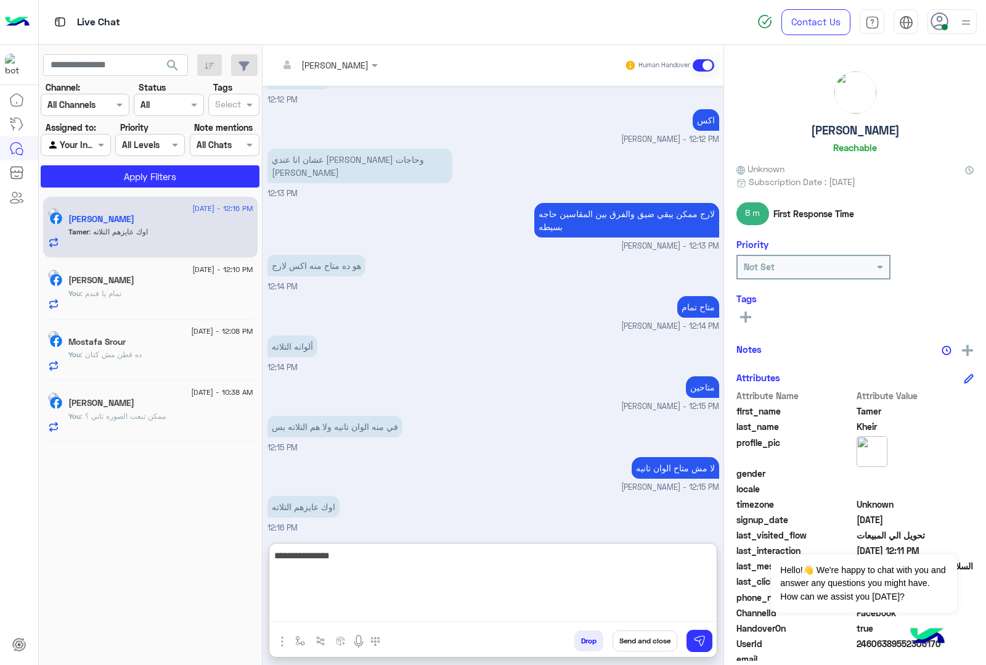
type textarea "**********"
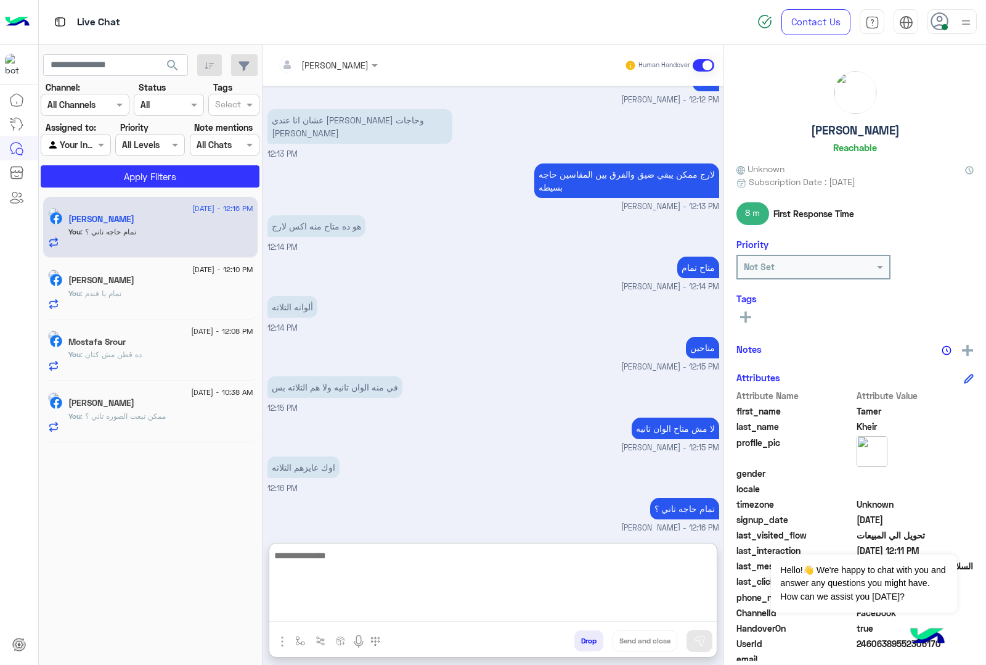
scroll to position [1401, 0]
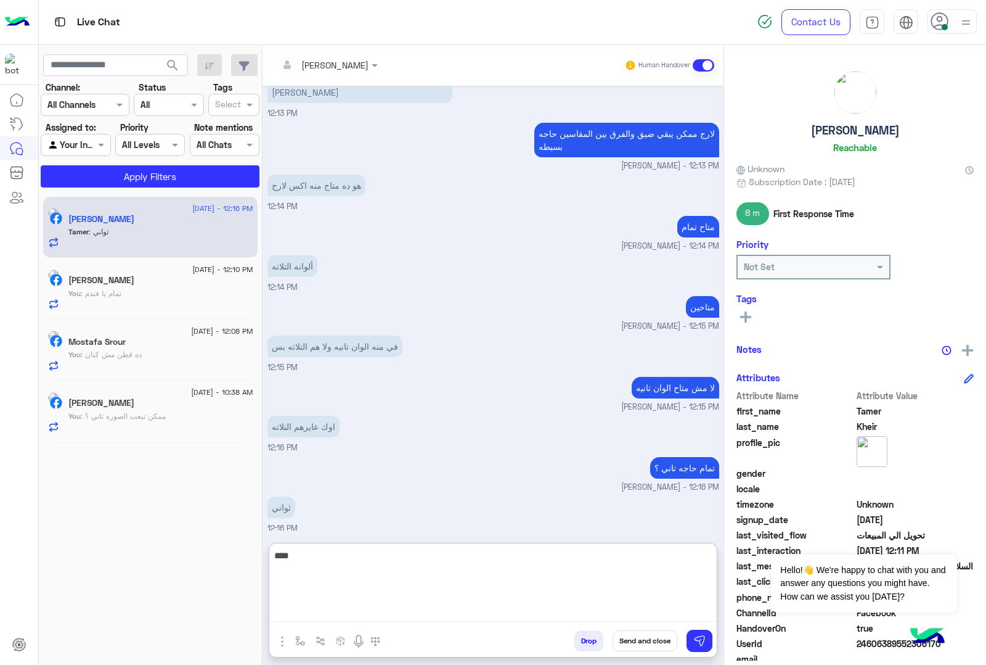
type textarea "****"
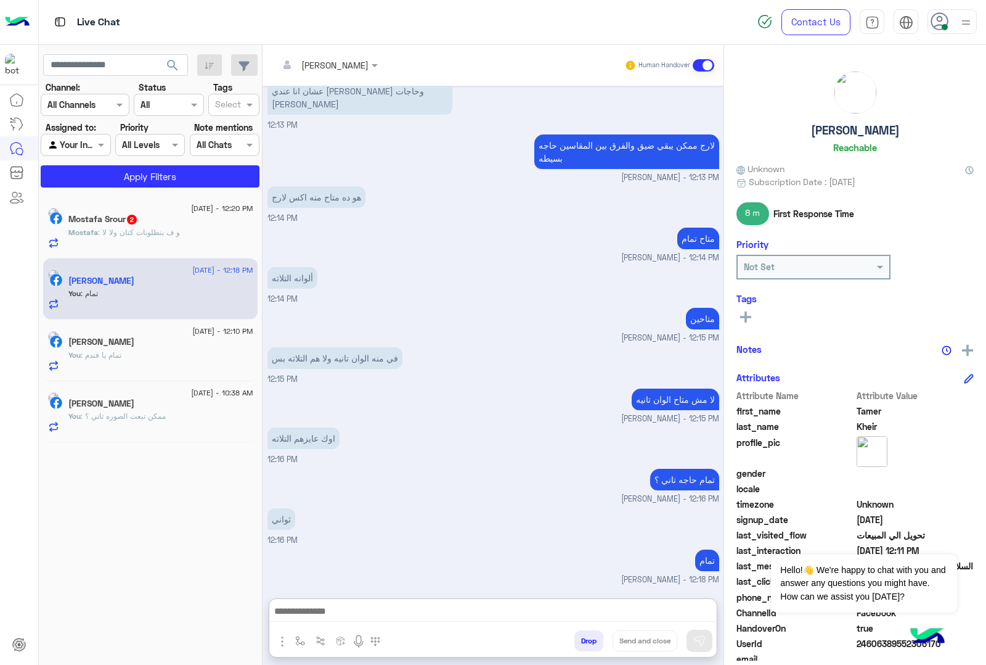
click at [143, 226] on div "Mostafa Srour 2" at bounding box center [160, 220] width 185 height 13
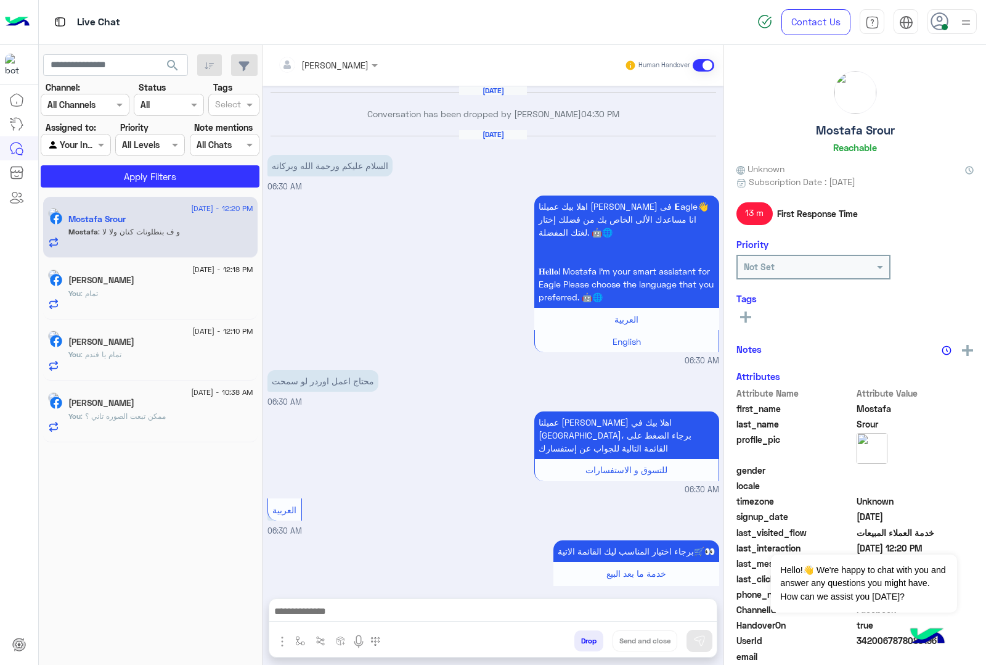
scroll to position [1644, 0]
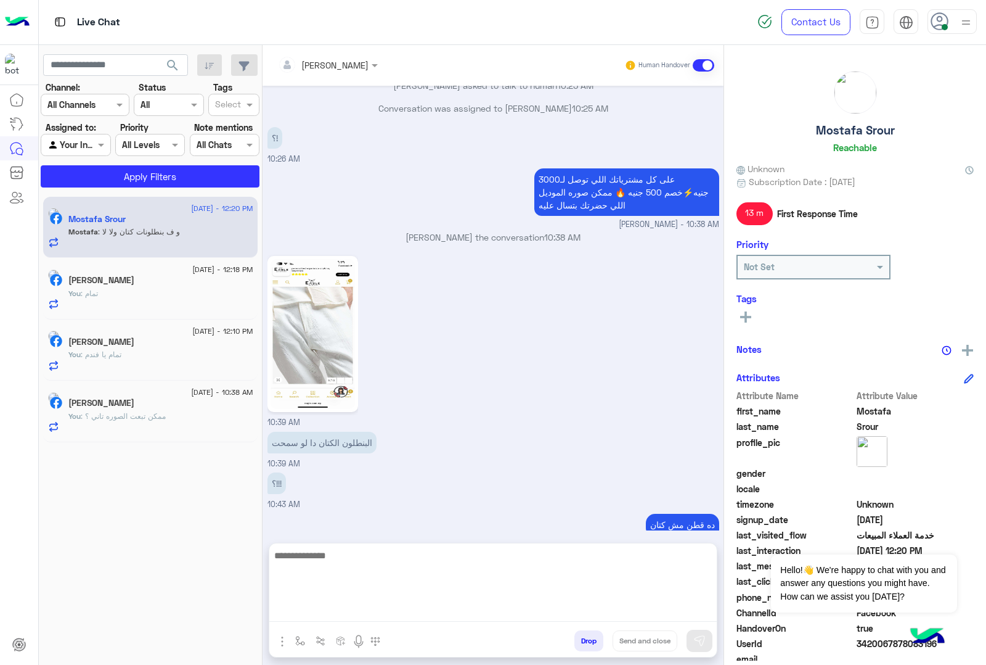
click at [342, 604] on textarea at bounding box center [493, 584] width 448 height 74
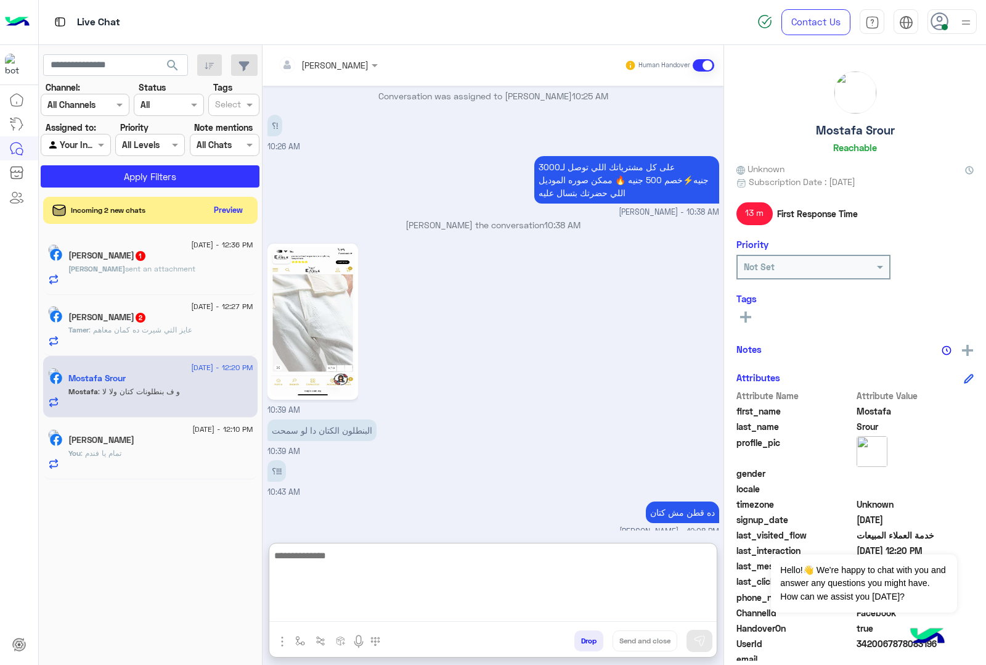
scroll to position [1700, 0]
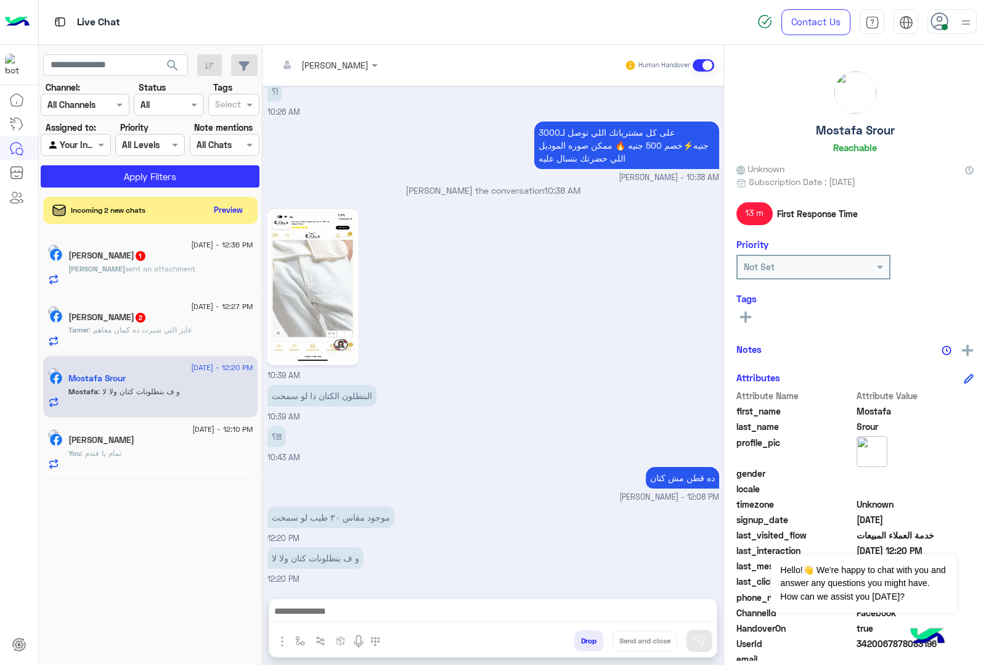
click at [141, 322] on span "2" at bounding box center [141, 318] width 10 height 10
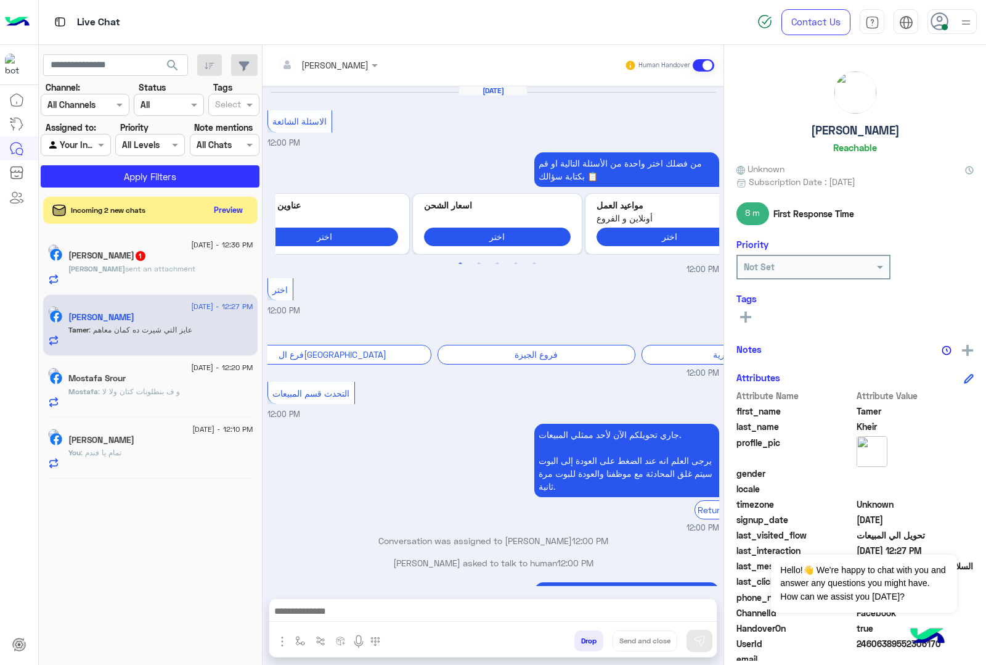
scroll to position [1193, 0]
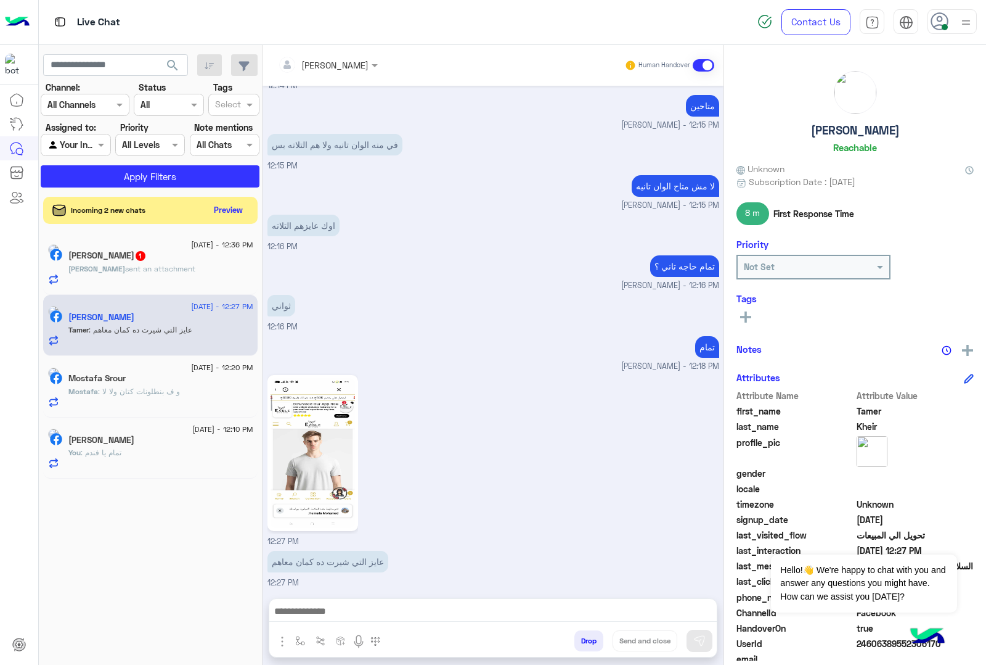
click at [325, 486] on img at bounding box center [313, 453] width 84 height 150
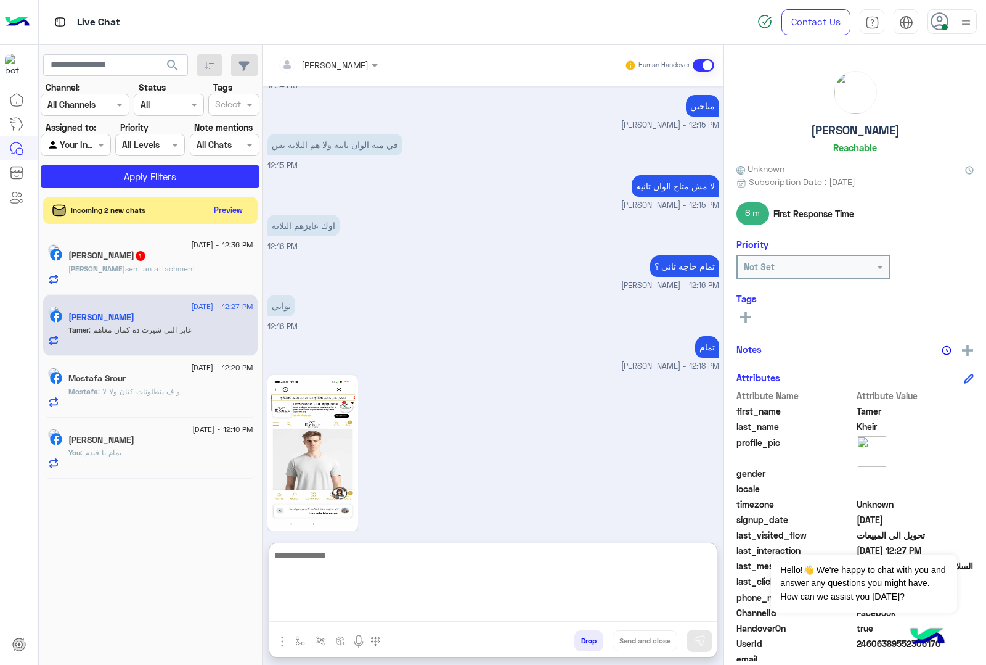
click at [324, 612] on textarea at bounding box center [493, 584] width 448 height 74
type textarea "****"
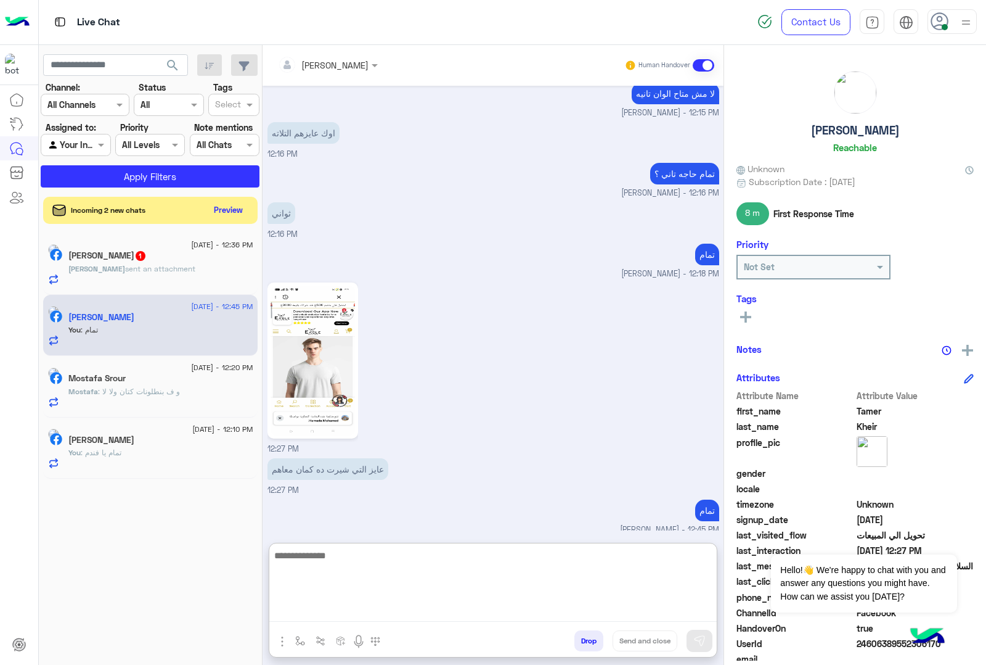
scroll to position [1287, 0]
type textarea "**********"
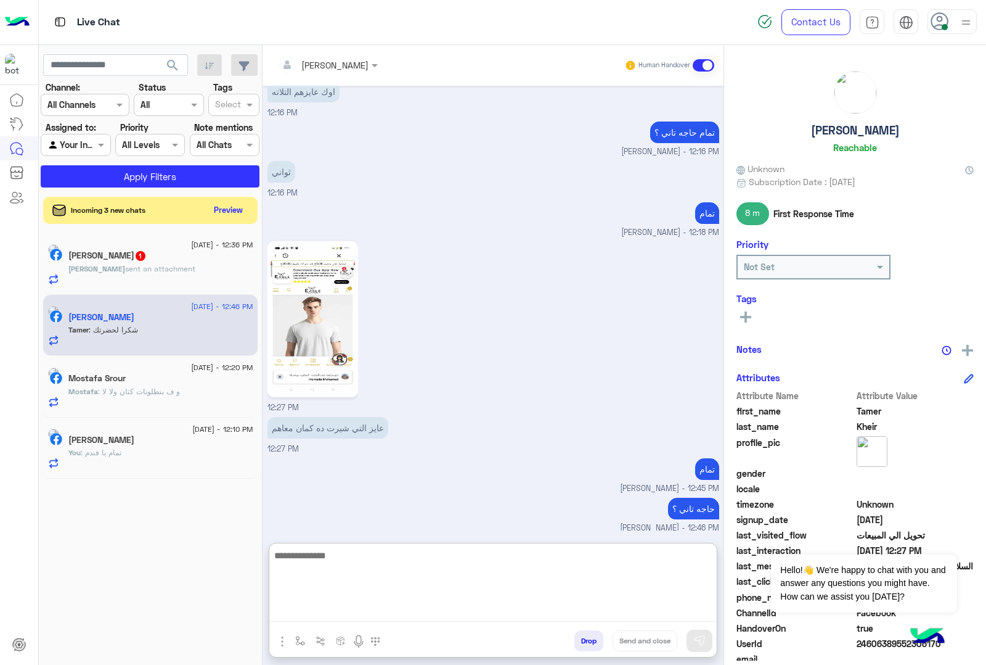
scroll to position [1367, 0]
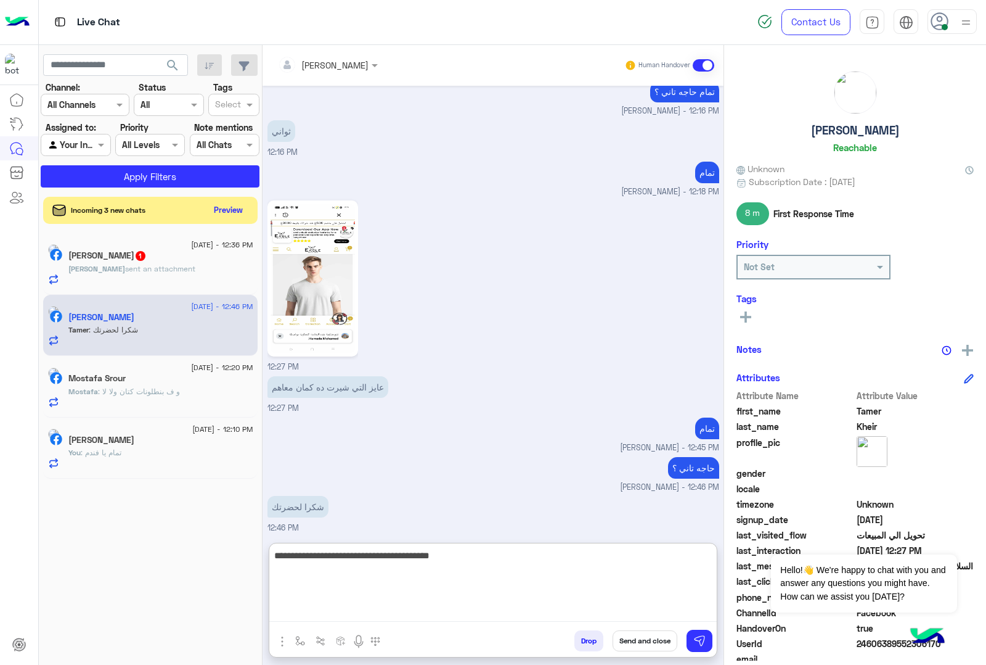
type textarea "**********"
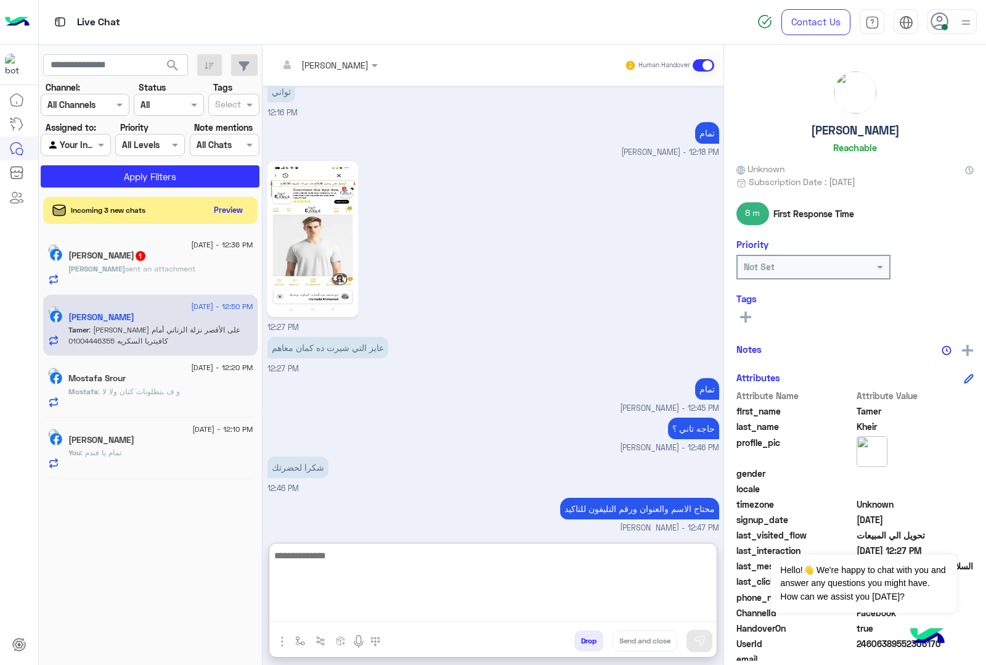
scroll to position [1473, 0]
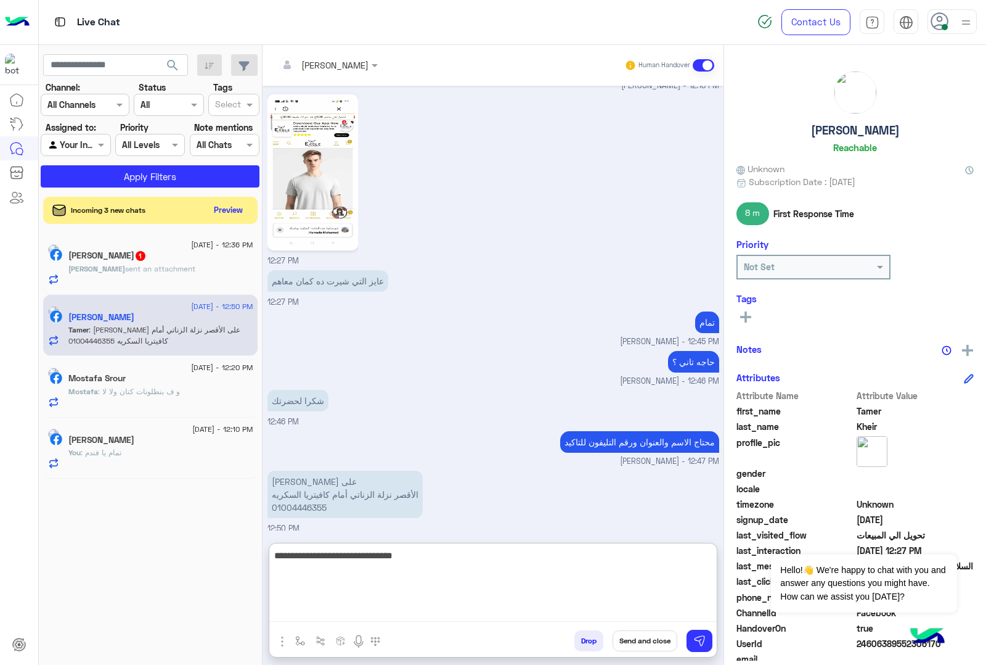
type textarea "**********"
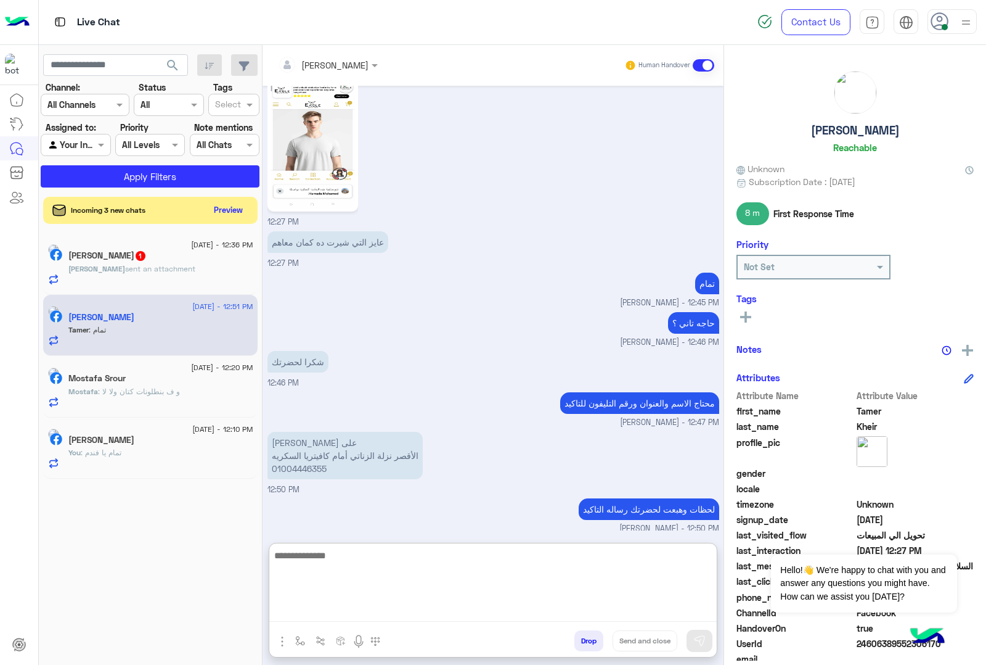
scroll to position [1553, 0]
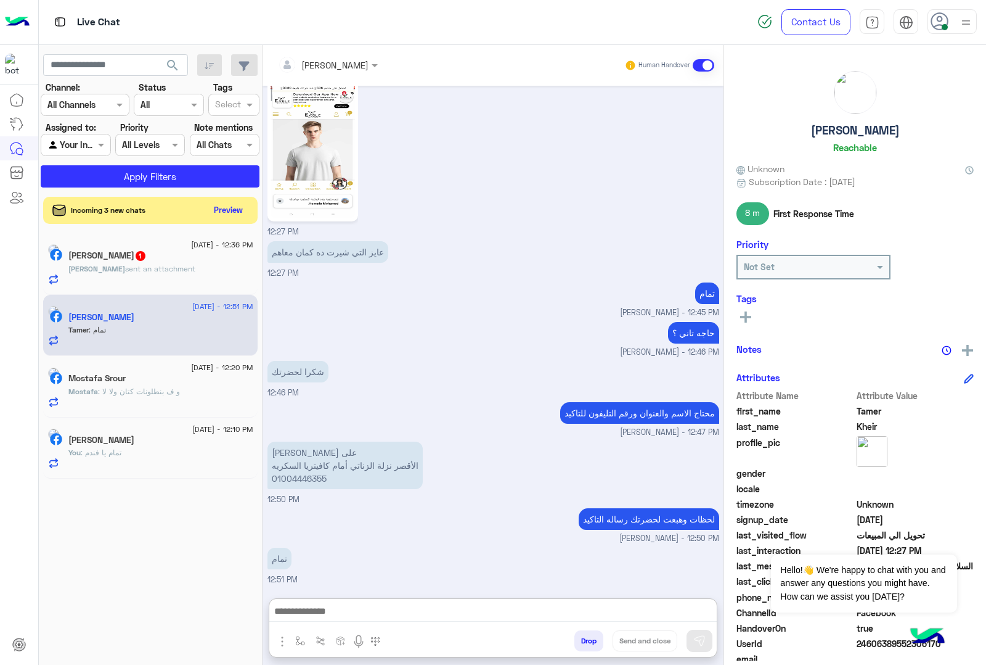
click at [288, 441] on p "[PERSON_NAME] على الأقصر نزلة الزناتي أمام كافيتريا السكريه 01004446355" at bounding box center [345, 464] width 155 height 47
click at [288, 399] on div "محتاج الاسم والعنوان ورقم التليفون لل[PERSON_NAME] - 12:47 PM" at bounding box center [494, 418] width 452 height 39
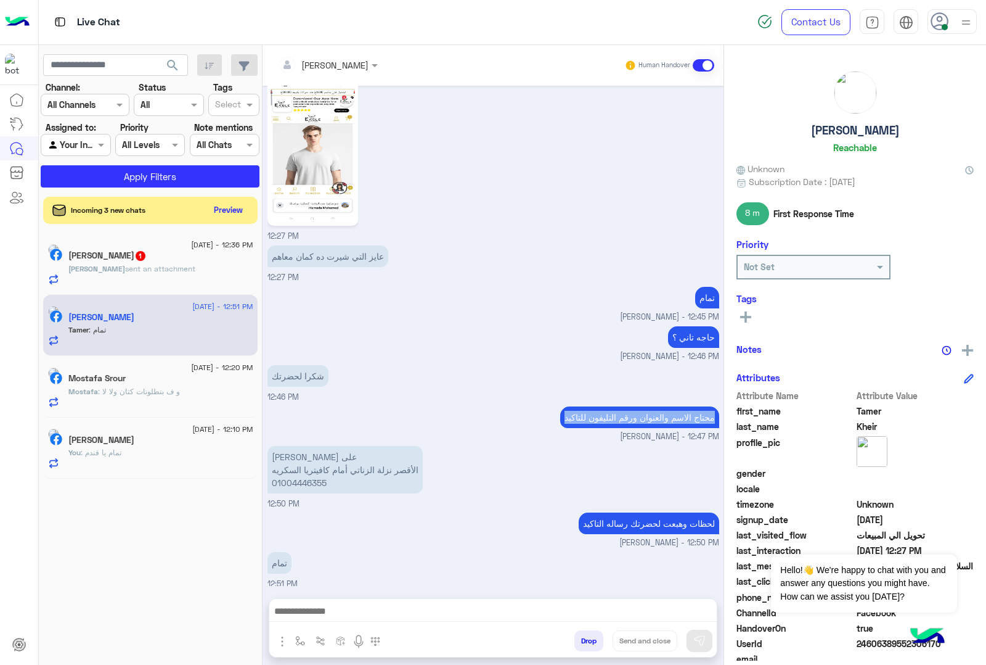
click at [288, 403] on div "محتاج الاسم والعنوان ورقم التليفون لل[PERSON_NAME] - 12:47 PM" at bounding box center [494, 422] width 452 height 39
click at [287, 459] on p "[PERSON_NAME] على الأقصر نزلة الزناتي أمام كافيتريا السكريه 01004446355" at bounding box center [345, 469] width 155 height 47
click at [291, 451] on p "[PERSON_NAME] على الأقصر نزلة الزناتي أمام كافيتريا السكريه 01004446355" at bounding box center [345, 469] width 155 height 47
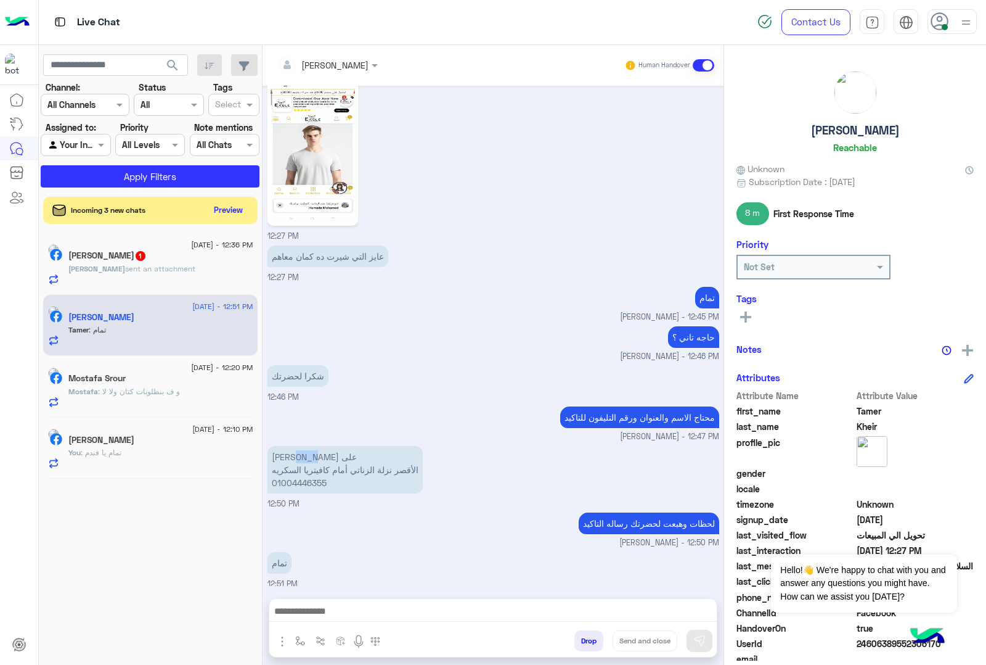
click at [291, 451] on p "[PERSON_NAME] على الأقصر نزلة الزناتي أمام كافيتريا السكريه 01004446355" at bounding box center [345, 469] width 155 height 47
copy p "[PERSON_NAME] على"
click at [303, 469] on p "[PERSON_NAME] على الأقصر نزلة الزناتي أمام كافيتريا السكريه 01004446355" at bounding box center [345, 469] width 155 height 47
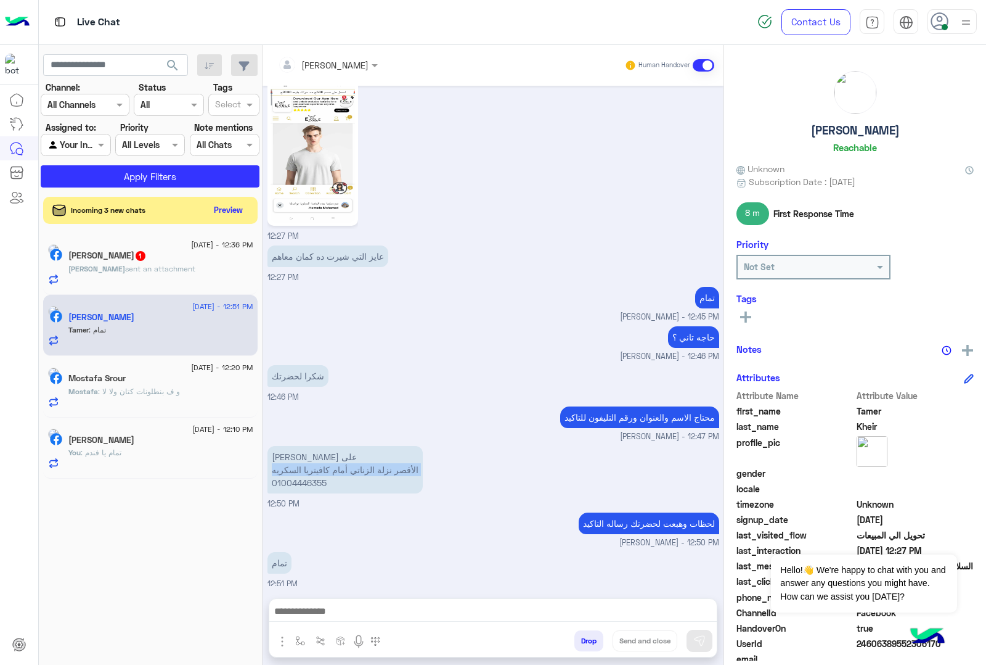
copy p "الأقصر نزلة الزناتي أمام كافيتريا السكريه"
click at [305, 478] on p "[PERSON_NAME] على الأقصر نزلة الزناتي أمام كافيتريا السكريه 01004446355" at bounding box center [345, 469] width 155 height 47
copy p "01004446355"
click at [285, 454] on p "[PERSON_NAME] على الأقصر نزلة الزناتي أمام كافيتريا السكريه 01004446355" at bounding box center [345, 469] width 155 height 47
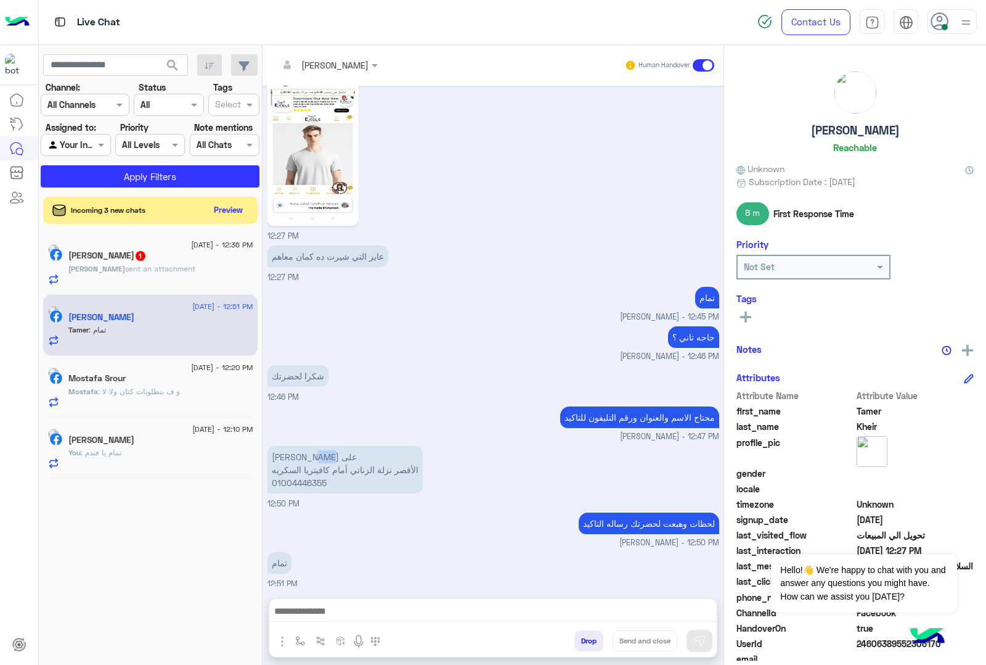
click at [285, 454] on p "[PERSON_NAME] على الأقصر نزلة الزناتي أمام كافيتريا السكريه 01004446355" at bounding box center [345, 469] width 155 height 47
copy p "[PERSON_NAME] على"
click at [338, 462] on p "[PERSON_NAME] على الأقصر نزلة الزناتي أمام كافيتريا السكريه 01004446355" at bounding box center [345, 469] width 155 height 47
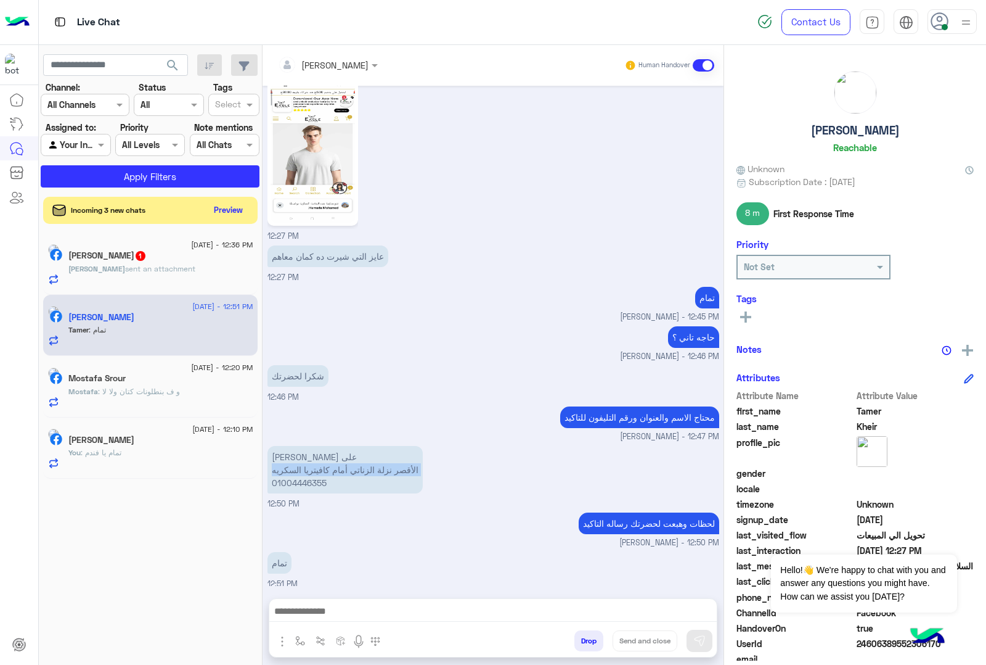
click at [338, 462] on p "[PERSON_NAME] على الأقصر نزلة الزناتي أمام كافيتريا السكريه 01004446355" at bounding box center [345, 469] width 155 height 47
copy p "الأقصر نزلة الزناتي أمام كافيتريا السكريه"
click at [306, 476] on p "[PERSON_NAME] على الأقصر نزلة الزناتي أمام كافيتريا السكريه 01004446355" at bounding box center [345, 469] width 155 height 47
copy p "01004446355"
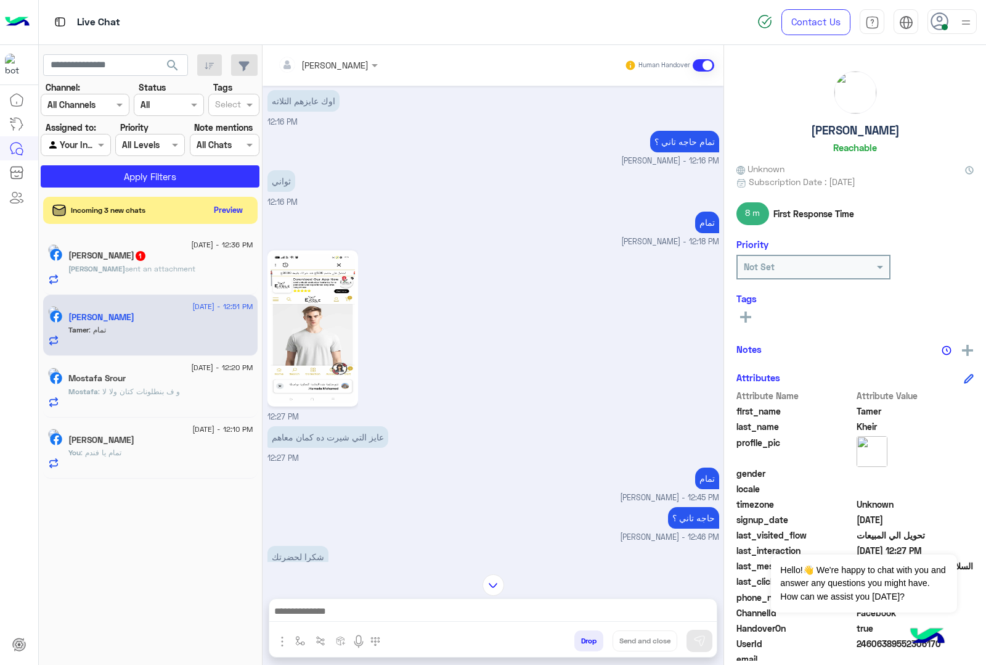
scroll to position [1190, 0]
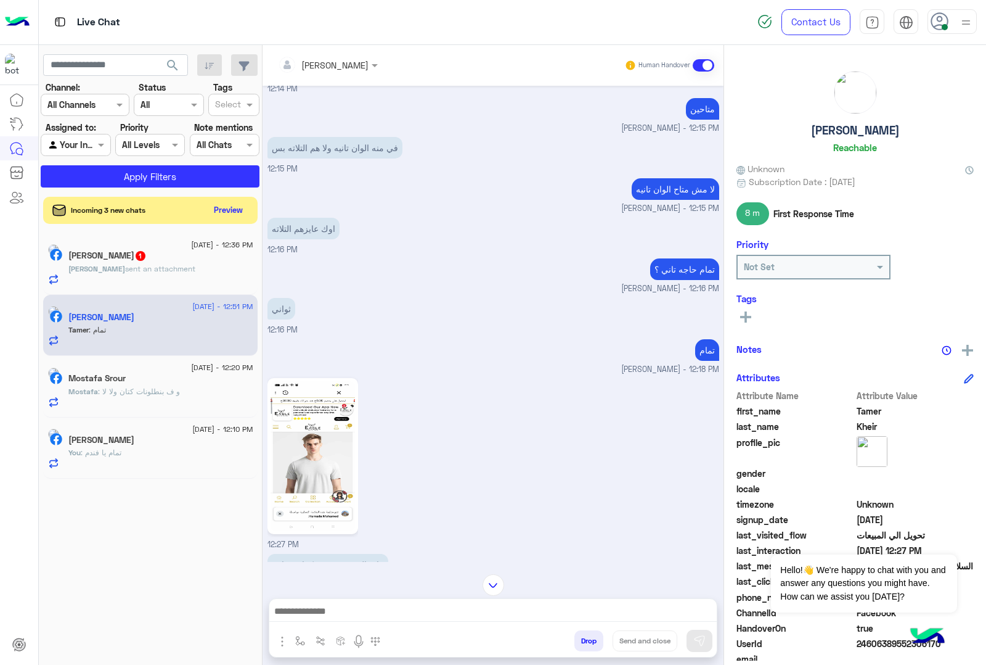
click at [504, 367] on small "[PERSON_NAME] - 12:18 PM" at bounding box center [494, 370] width 452 height 12
click at [321, 448] on img at bounding box center [313, 456] width 84 height 150
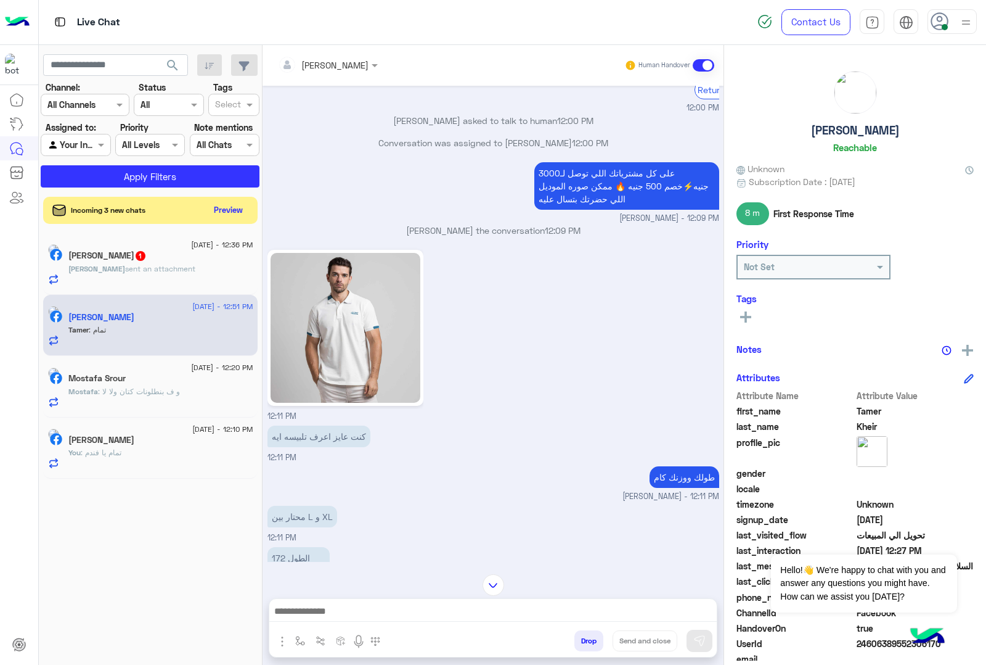
scroll to position [419, 0]
click at [930, 535] on button "Dismiss ✕" at bounding box center [920, 538] width 74 height 25
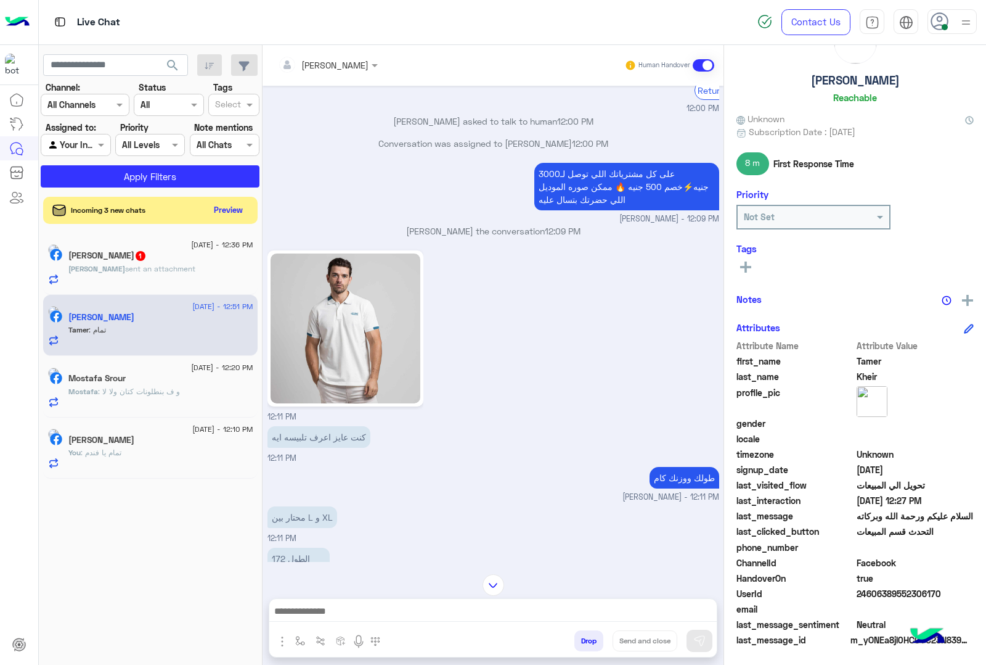
click at [888, 596] on span "24606389552306170" at bounding box center [916, 593] width 118 height 13
copy span "24606389552306170"
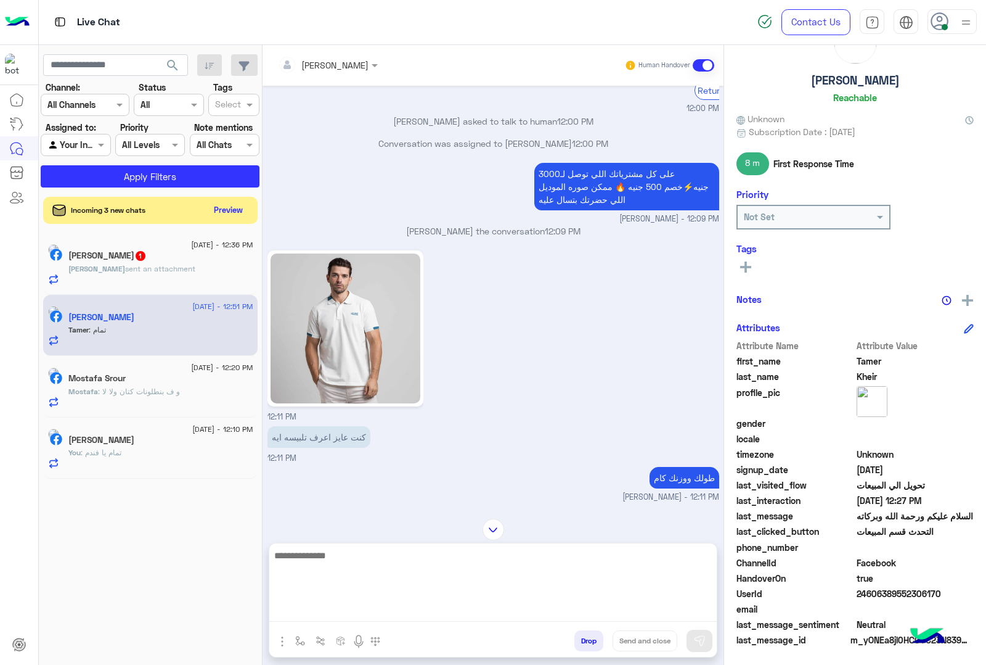
click at [376, 605] on textarea at bounding box center [493, 584] width 448 height 74
type textarea "*"
paste textarea "**********"
type textarea "**********"
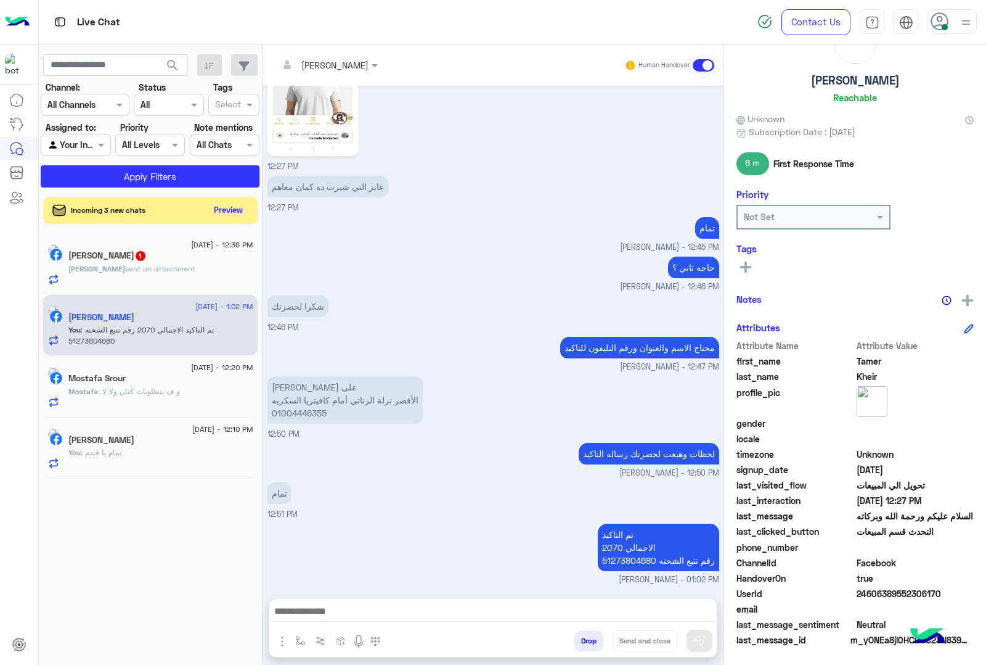
click at [198, 279] on div "[PERSON_NAME] sent an attachment" at bounding box center [160, 274] width 185 height 22
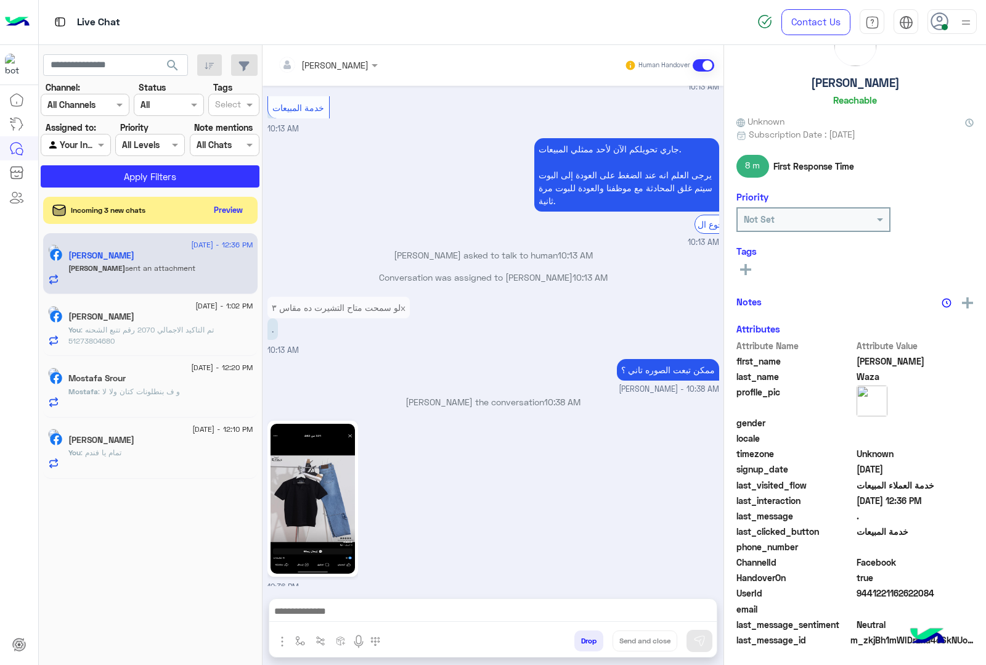
scroll to position [50, 0]
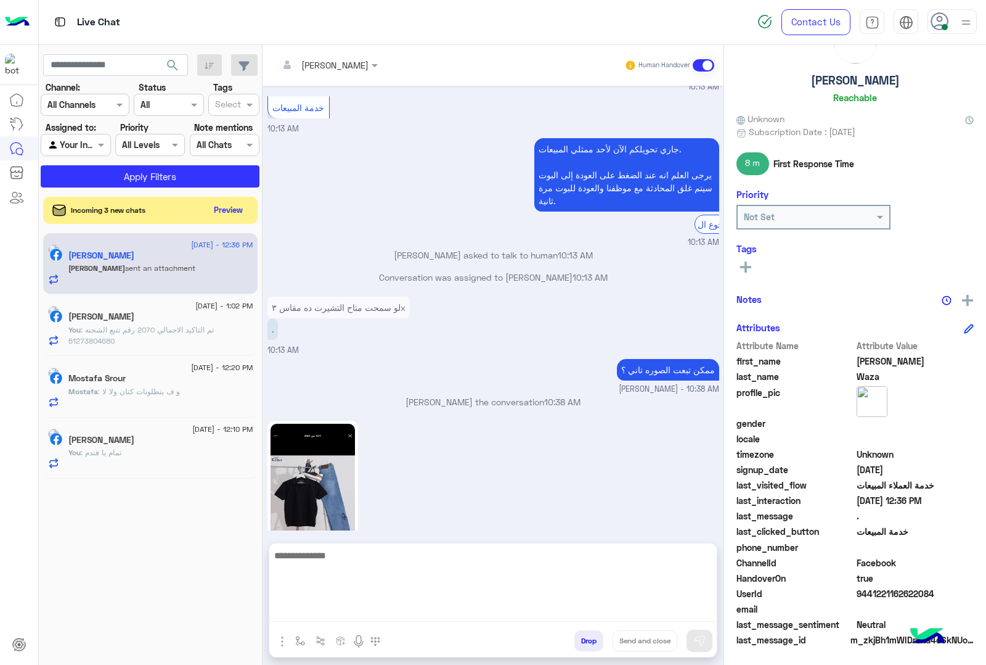
click at [337, 618] on textarea at bounding box center [493, 584] width 448 height 74
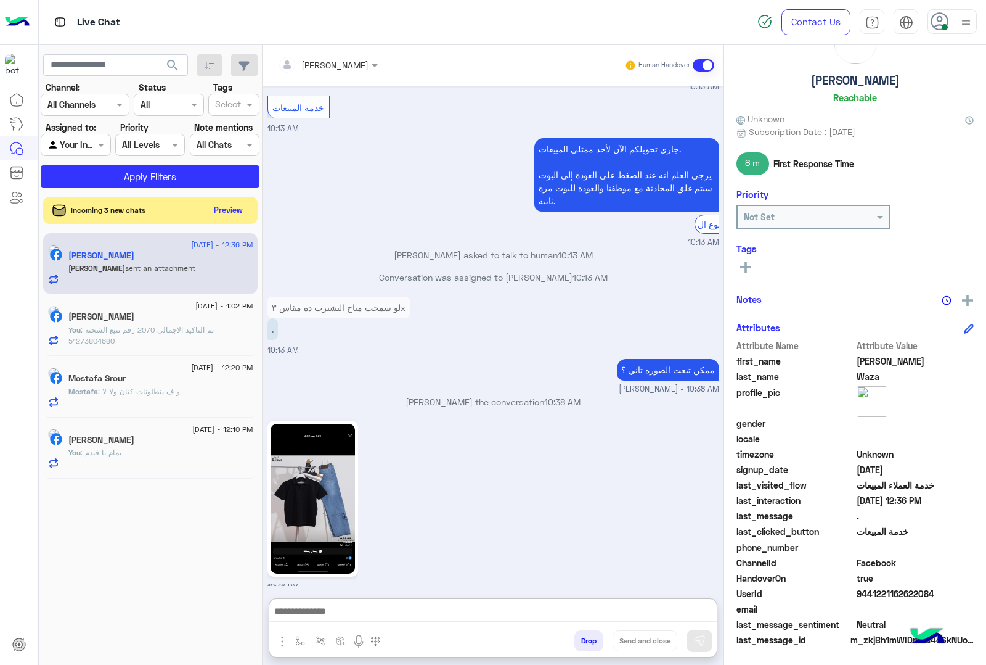
click at [327, 488] on img at bounding box center [313, 499] width 84 height 150
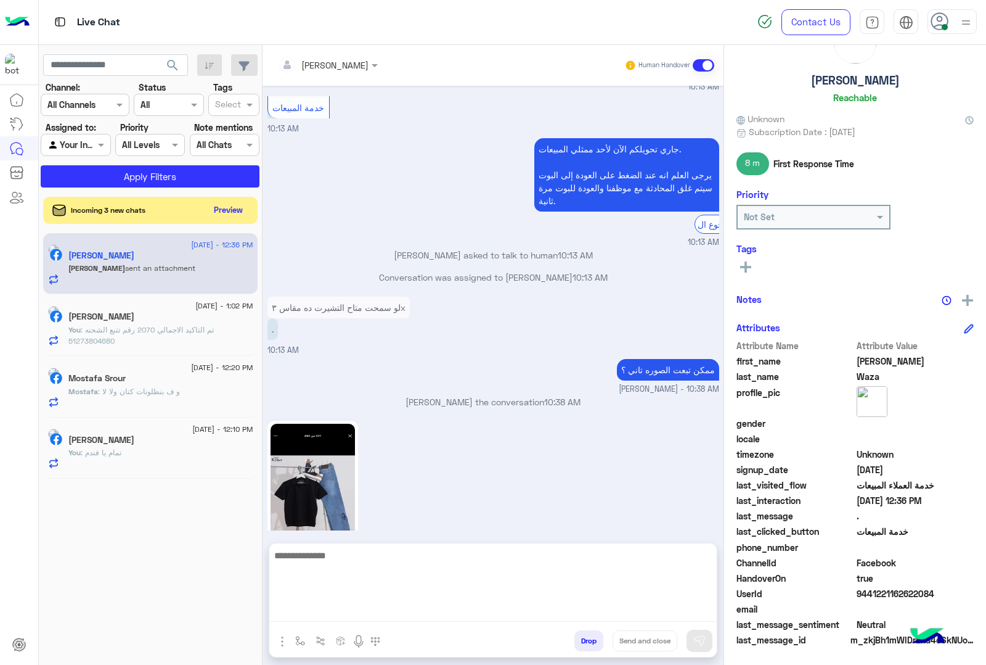
click at [362, 618] on textarea at bounding box center [493, 584] width 448 height 74
type textarea "*******"
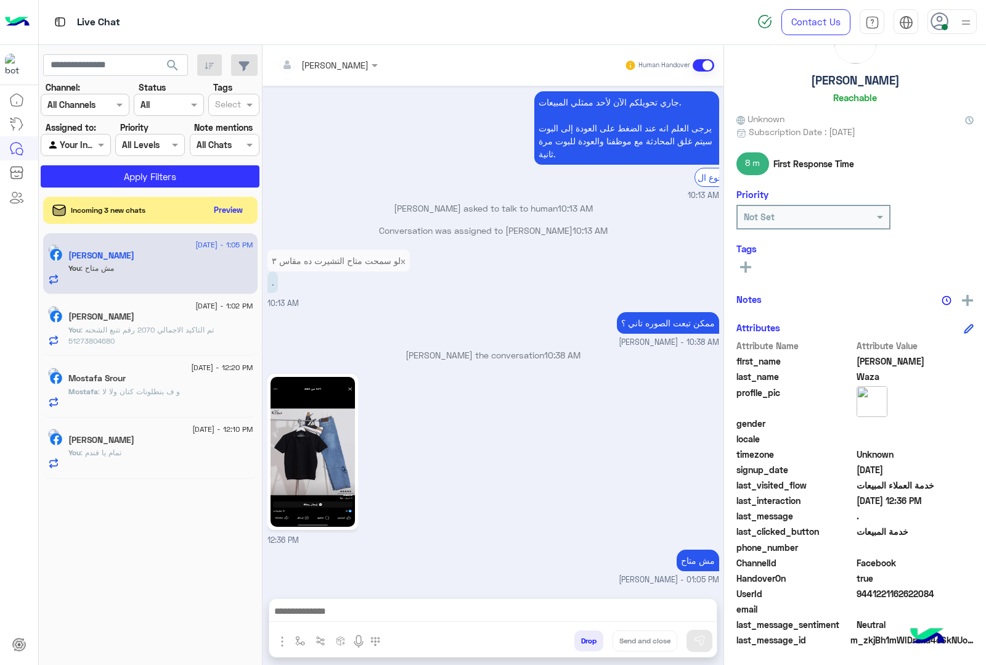
click at [591, 641] on button "Drop" at bounding box center [589, 640] width 29 height 21
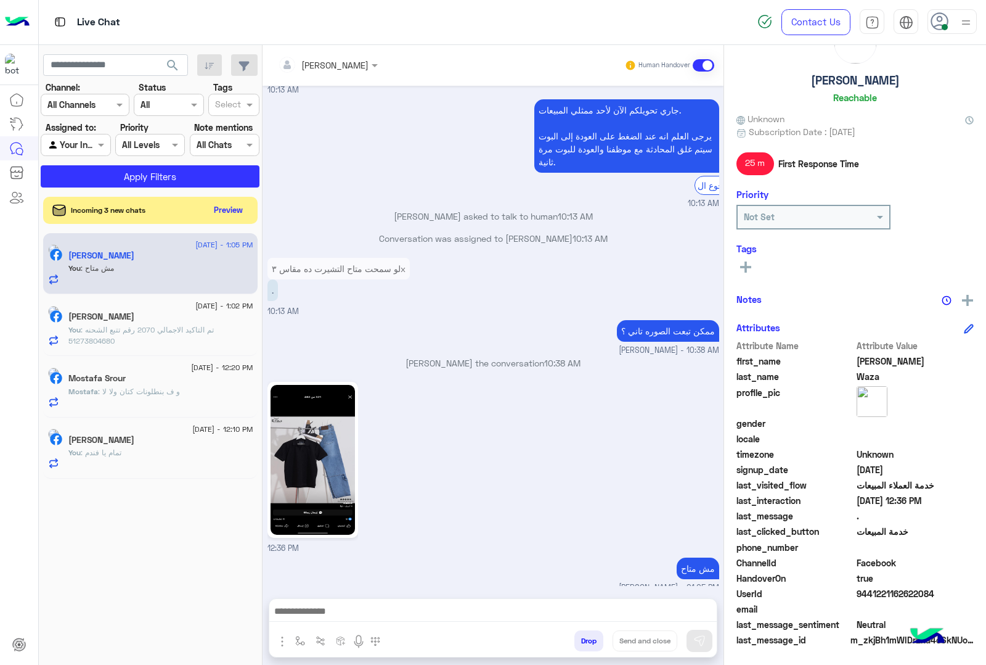
scroll to position [1320, 0]
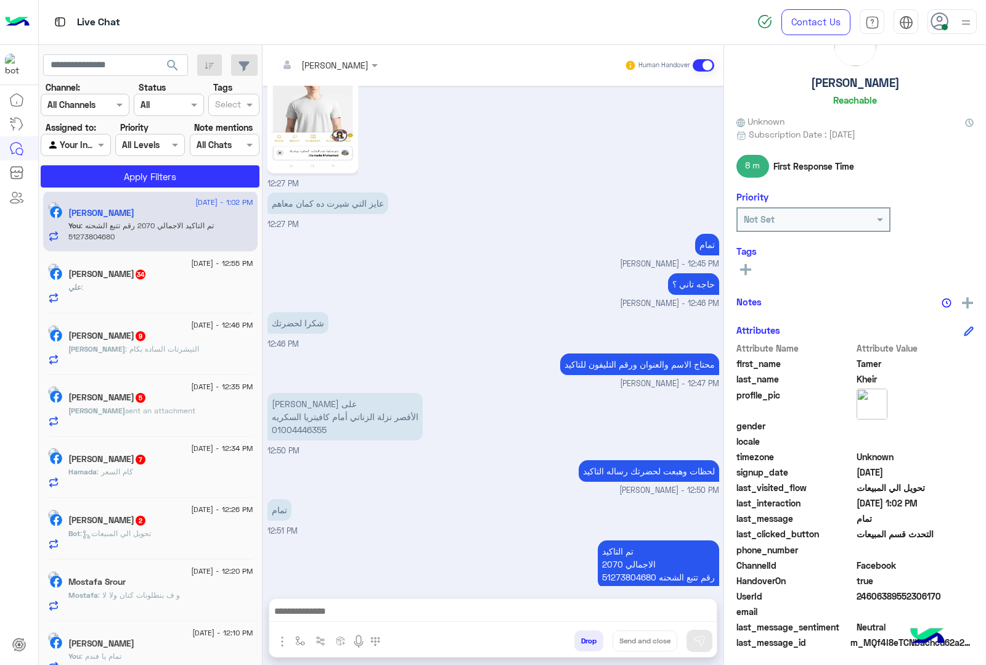
scroll to position [50, 0]
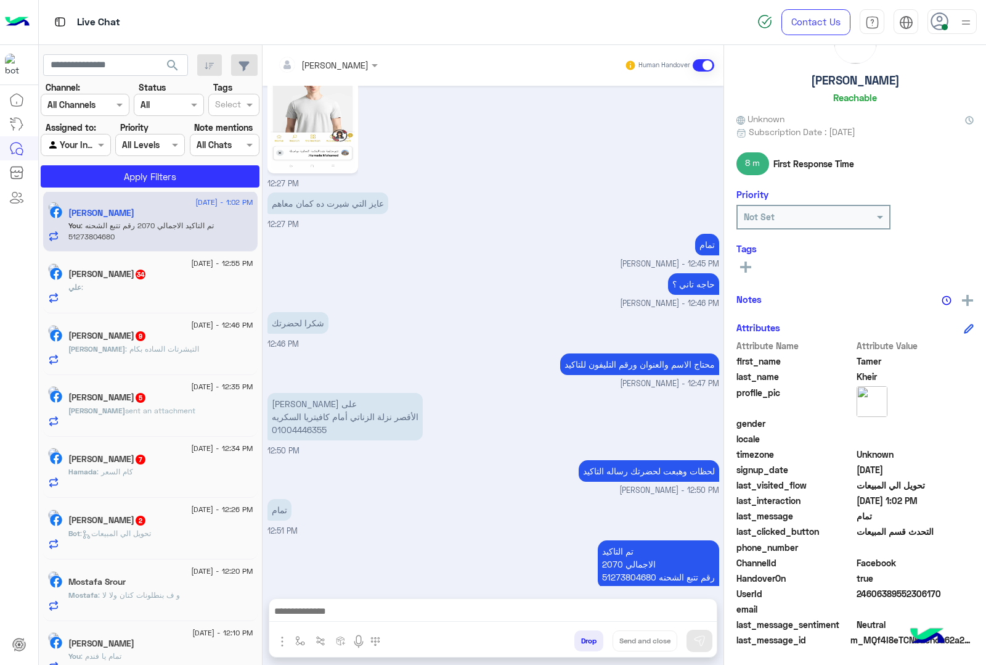
click at [579, 641] on button "Drop" at bounding box center [589, 640] width 29 height 21
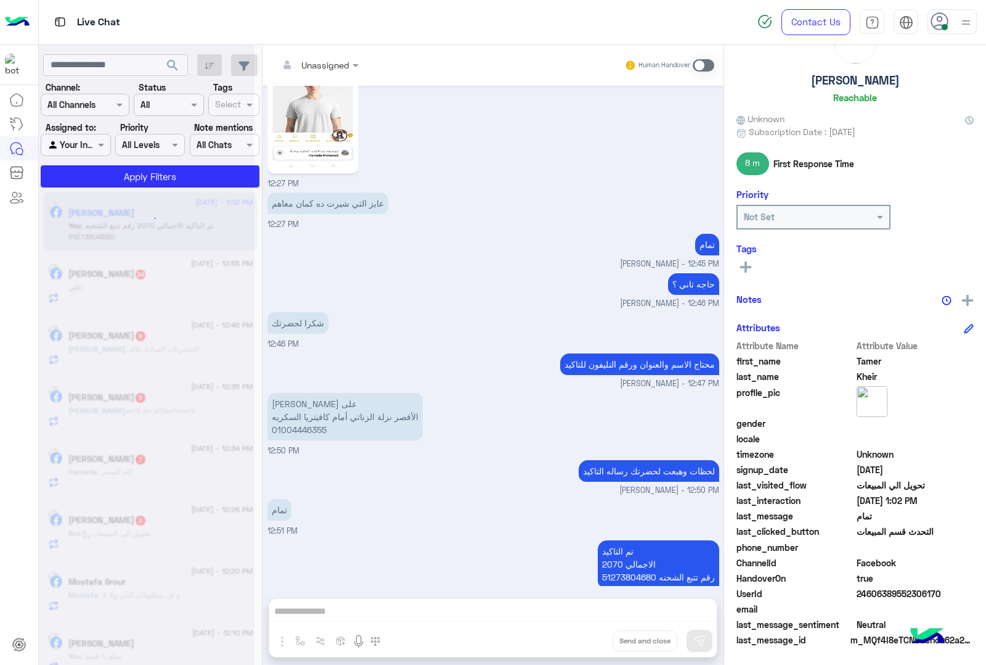
scroll to position [1102, 0]
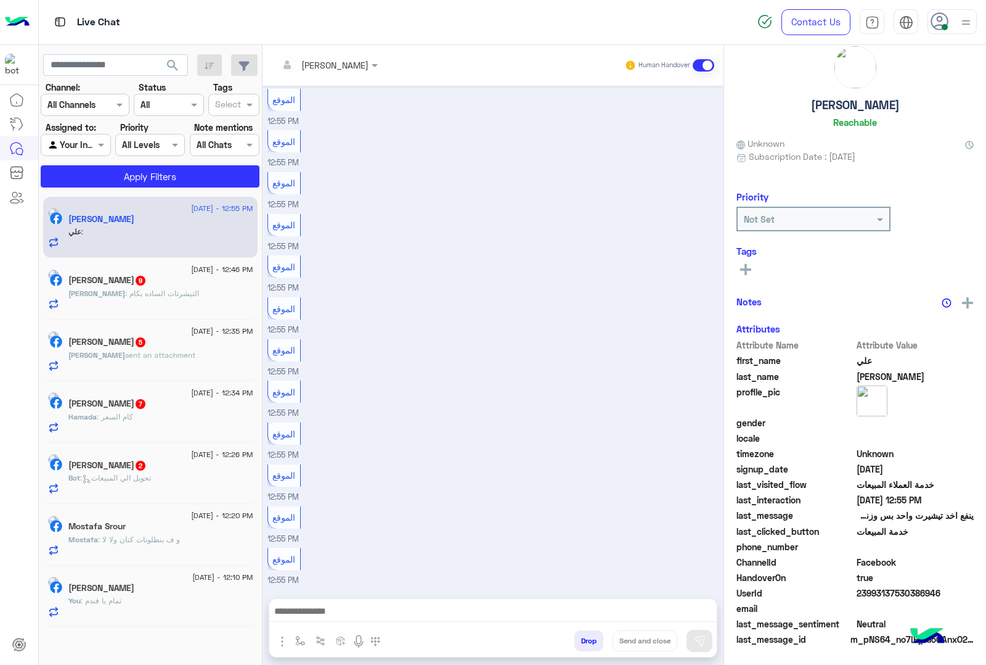
scroll to position [28, 0]
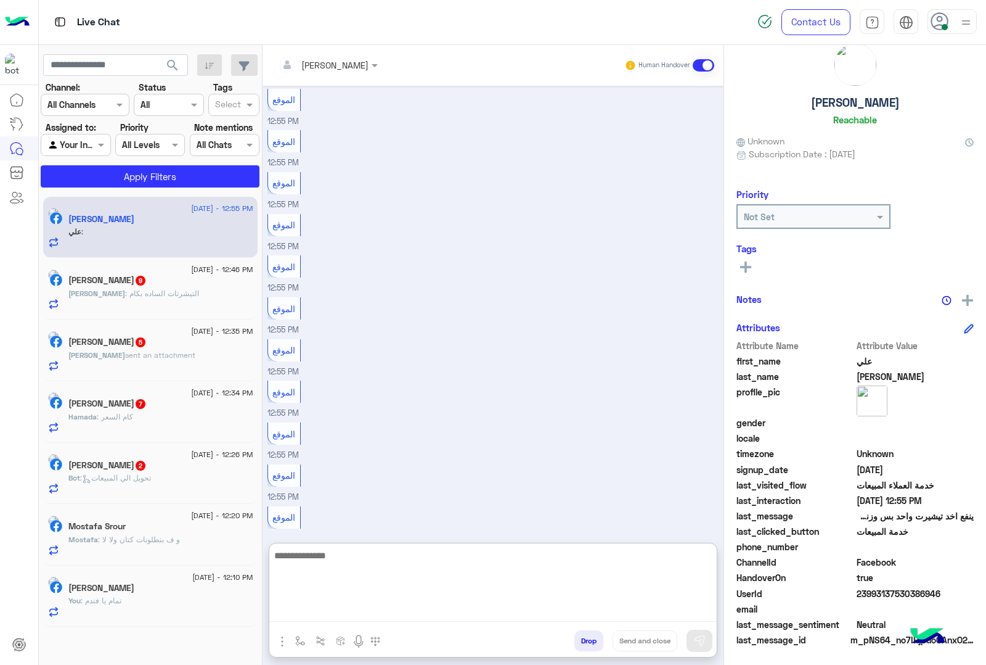
click at [327, 606] on textarea at bounding box center [493, 584] width 448 height 74
paste textarea "**********"
type textarea "**********"
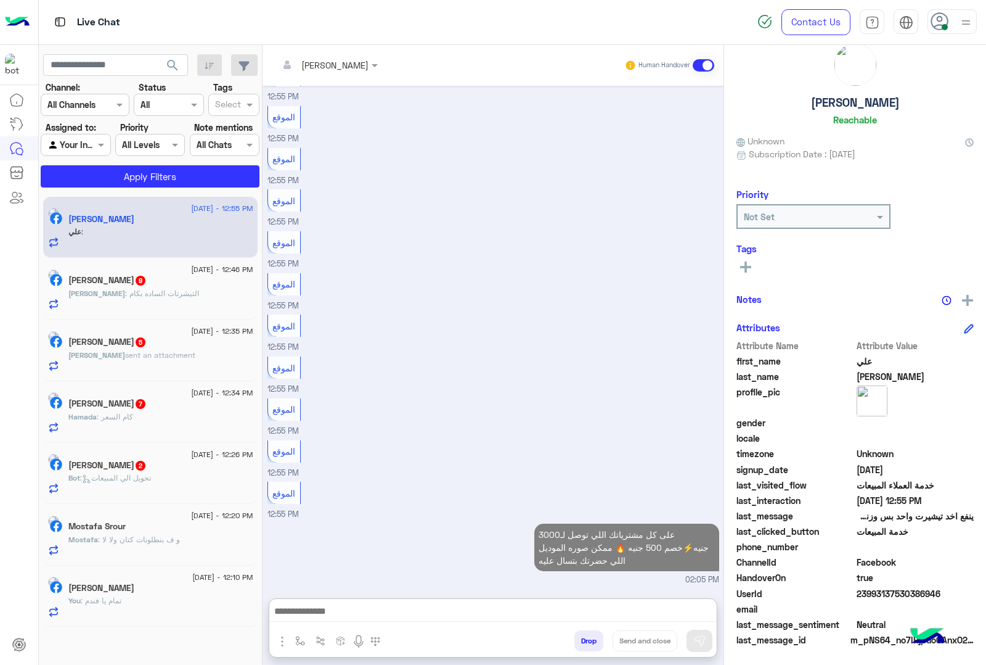
click at [179, 306] on div "[PERSON_NAME] : التيشرتات الساده بكام" at bounding box center [160, 299] width 185 height 22
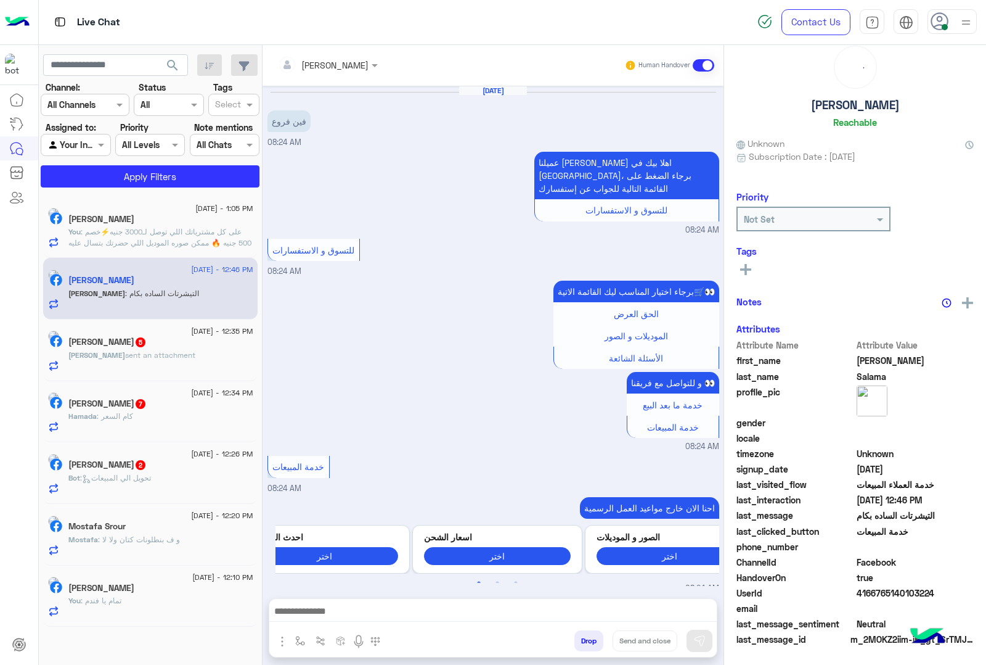
scroll to position [1136, 0]
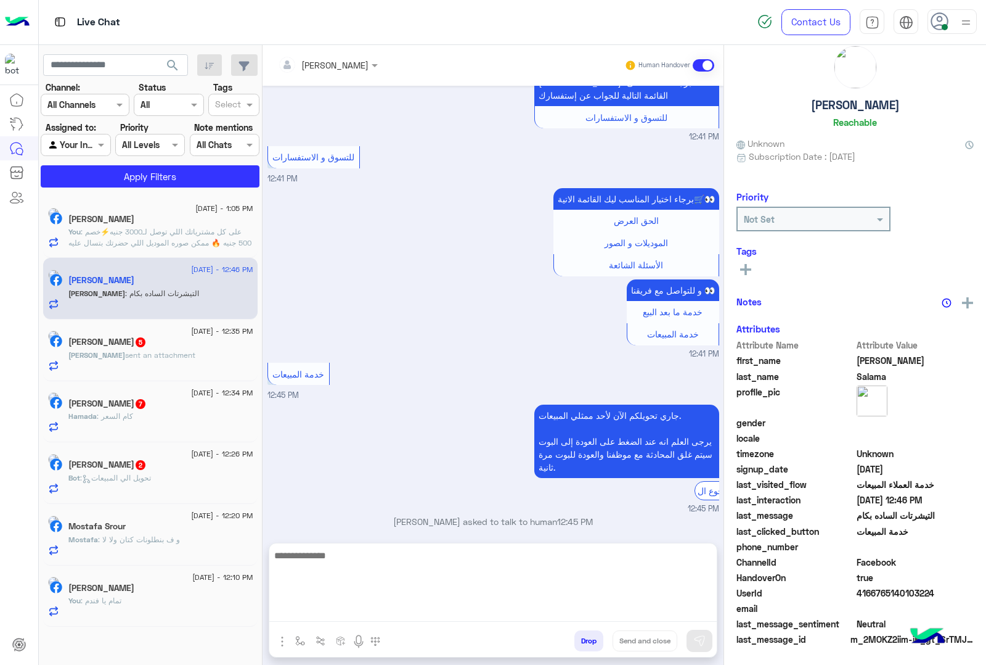
click at [333, 603] on textarea at bounding box center [493, 584] width 448 height 74
paste textarea "**********"
type textarea "**********"
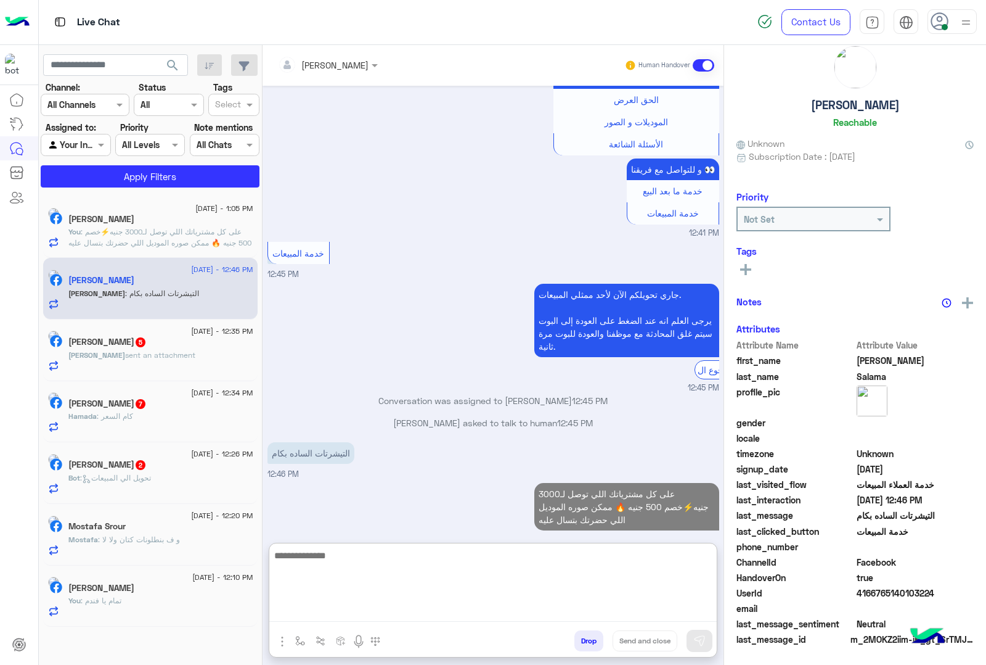
scroll to position [28, 0]
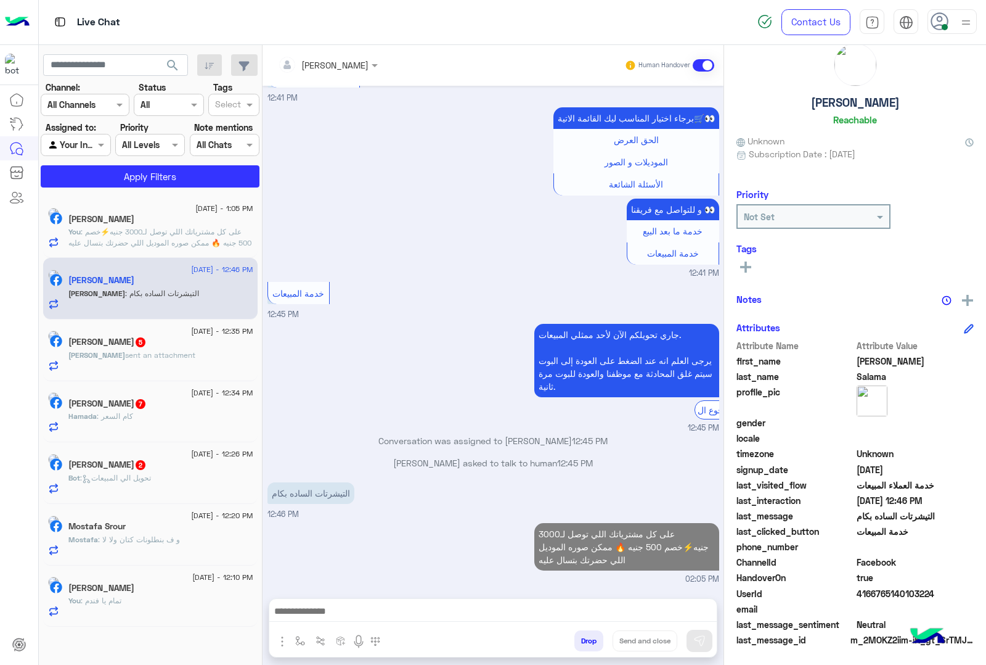
click at [192, 371] on div "[PERSON_NAME] sent an attachment" at bounding box center [160, 361] width 185 height 22
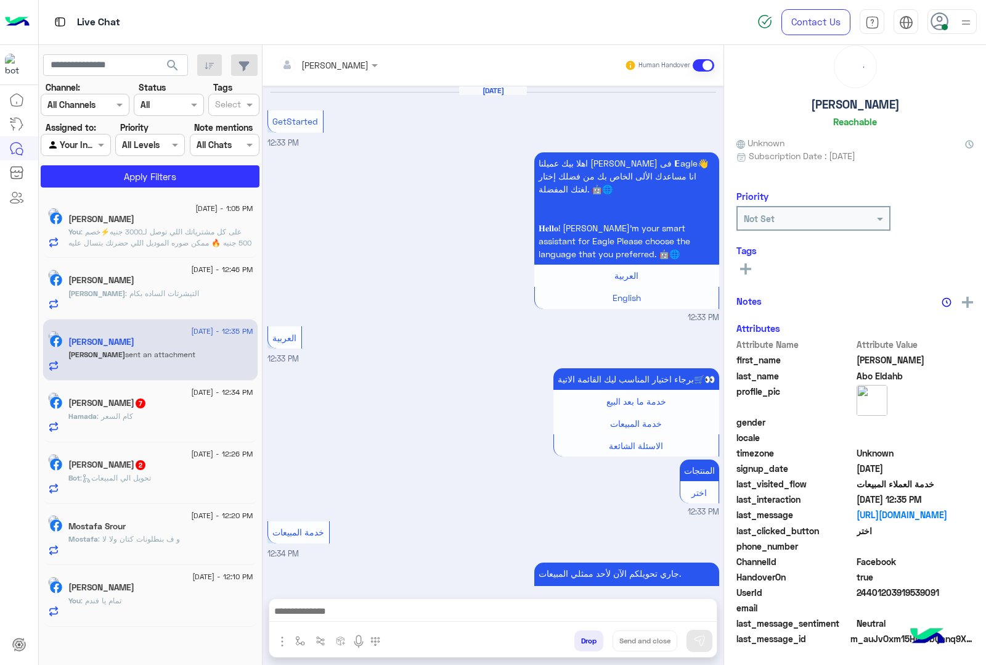
scroll to position [25, 0]
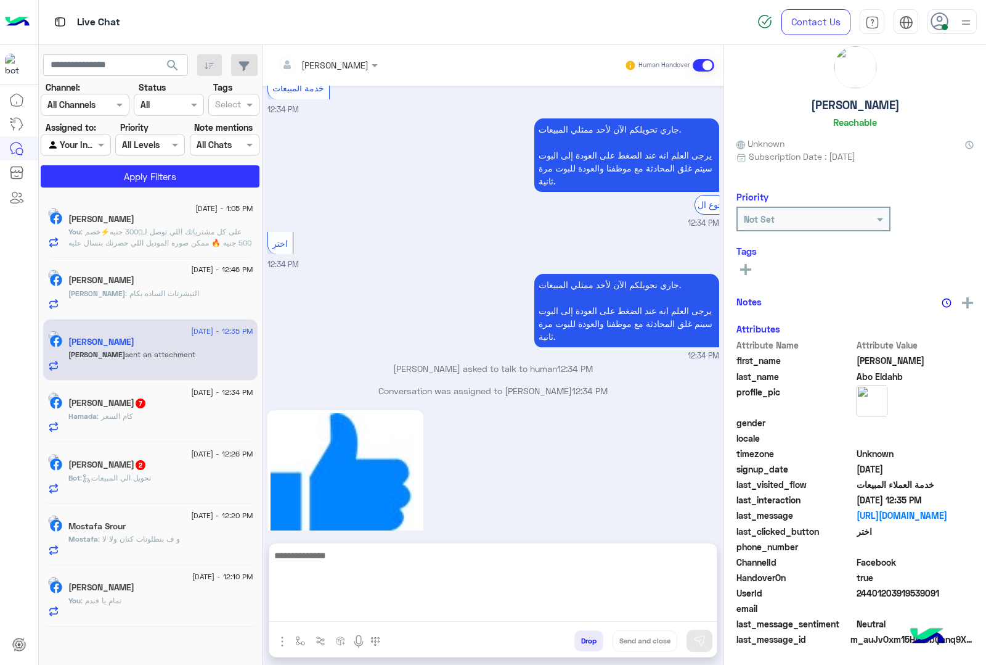
click at [353, 611] on textarea at bounding box center [493, 584] width 448 height 74
paste textarea "**********"
type textarea "**********"
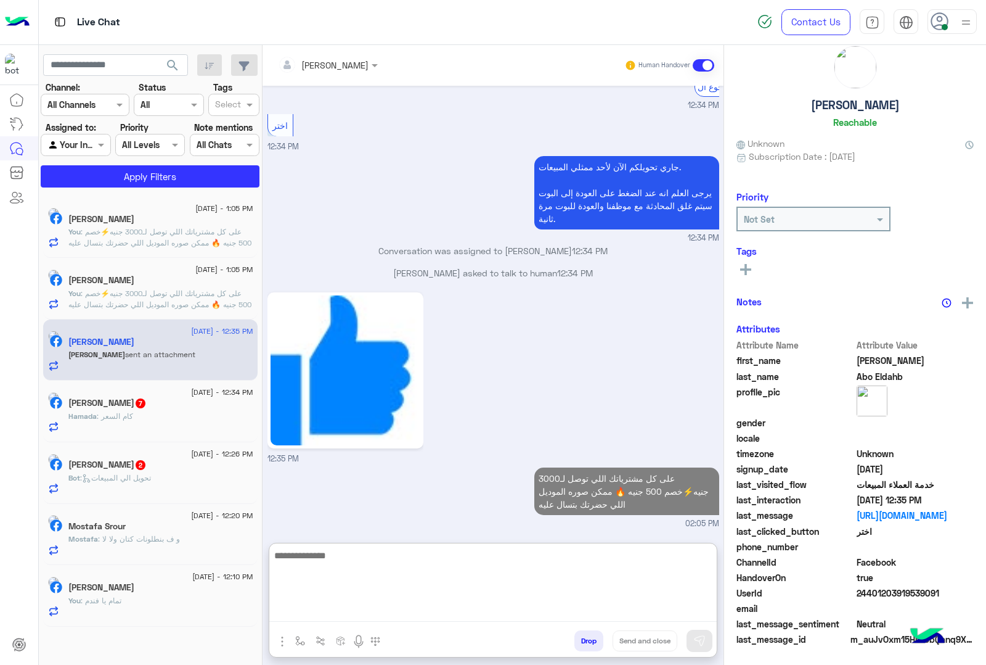
scroll to position [28, 0]
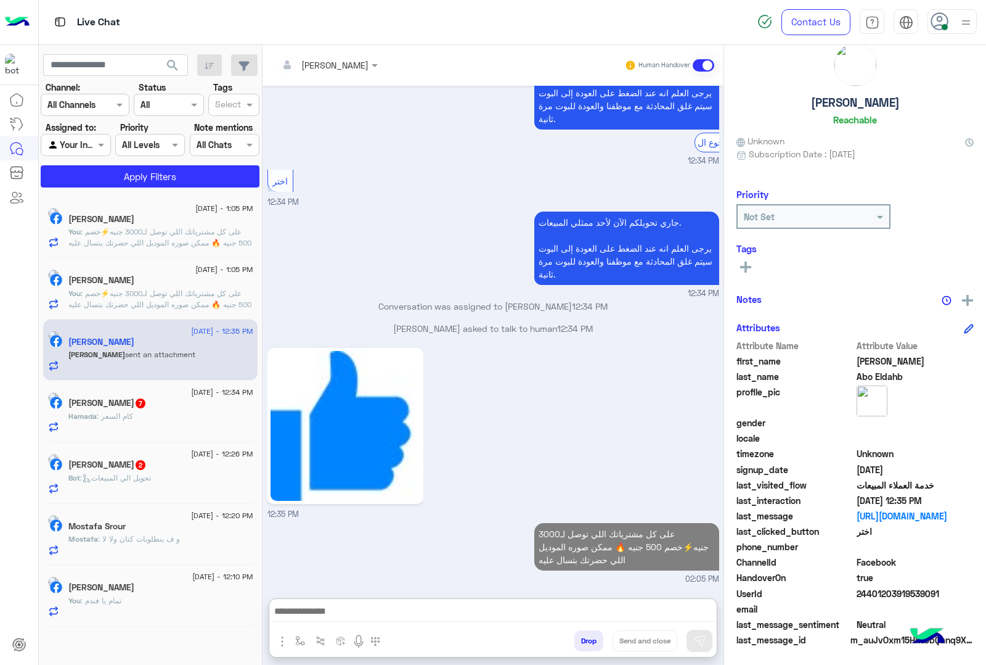
click at [182, 423] on div "Hamada : كام السعر" at bounding box center [160, 422] width 185 height 22
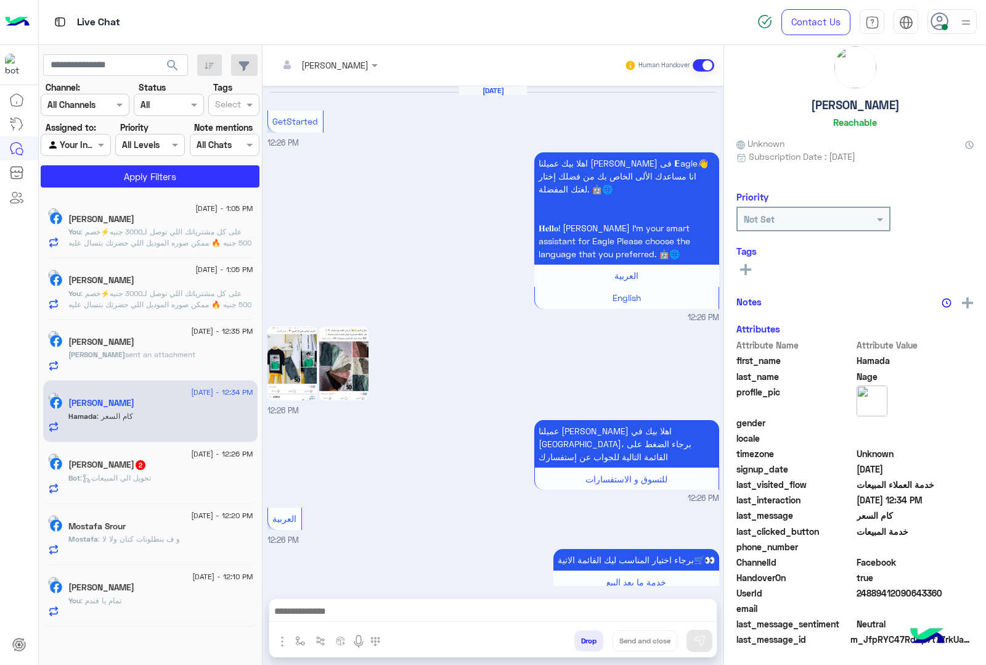
scroll to position [654, 0]
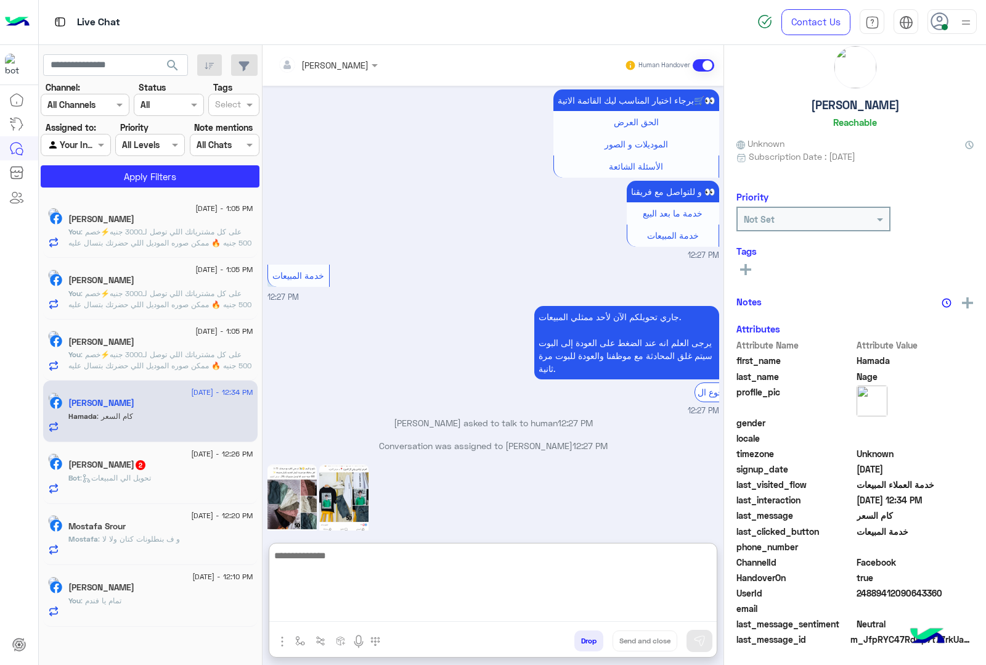
click at [335, 614] on textarea at bounding box center [493, 584] width 448 height 74
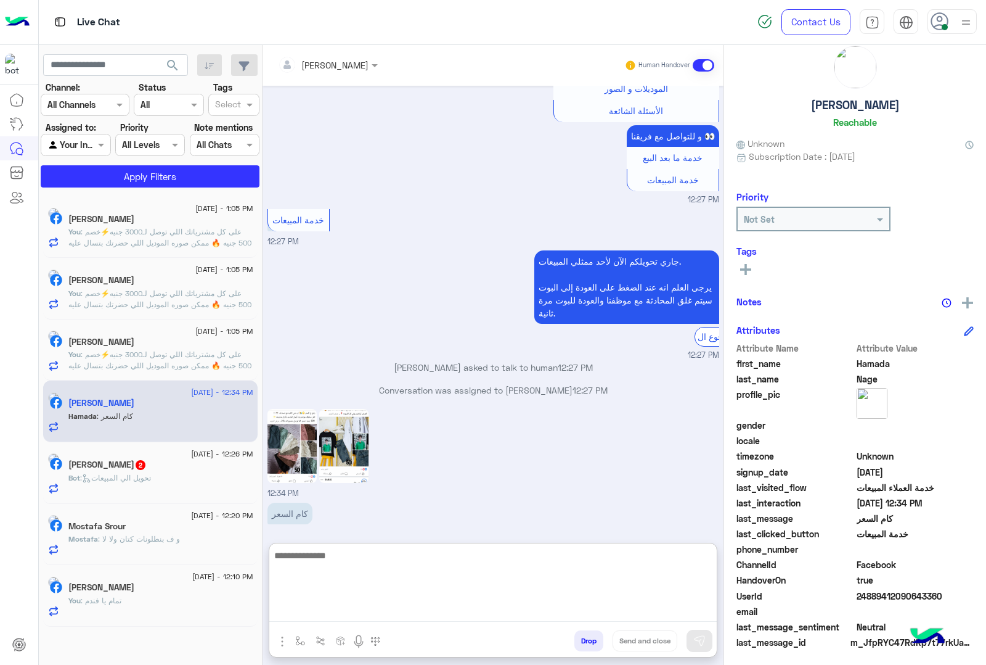
scroll to position [28, 0]
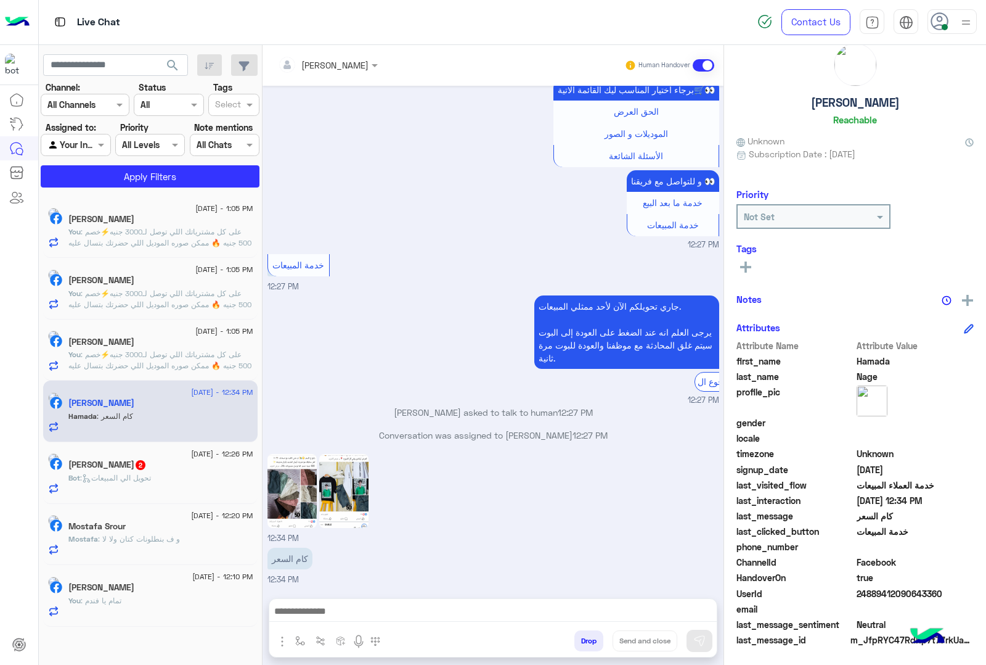
click at [298, 454] on img at bounding box center [292, 491] width 49 height 74
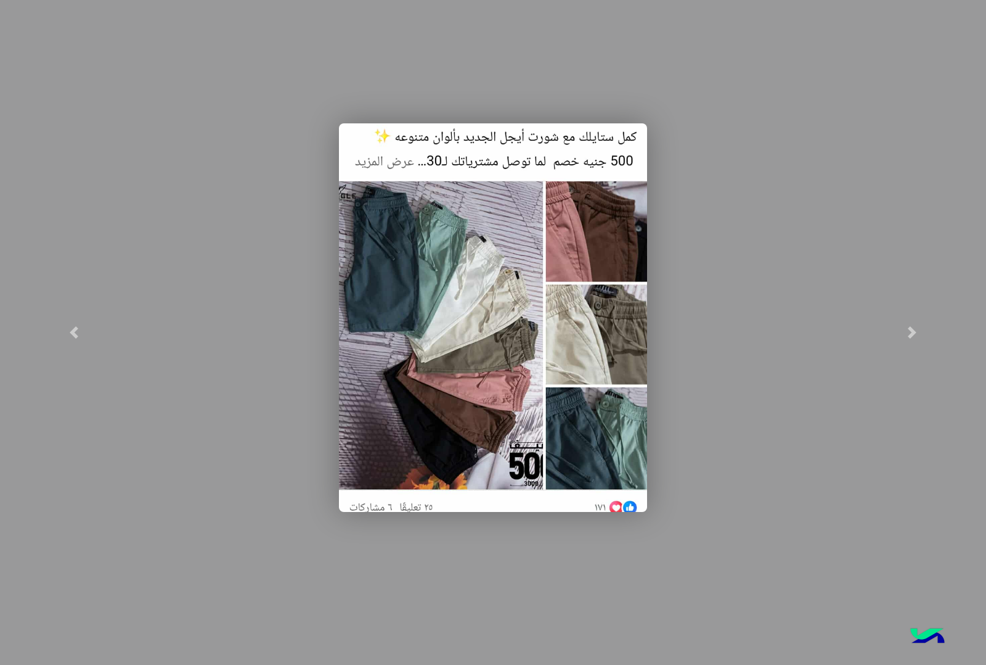
scroll to position [0, 0]
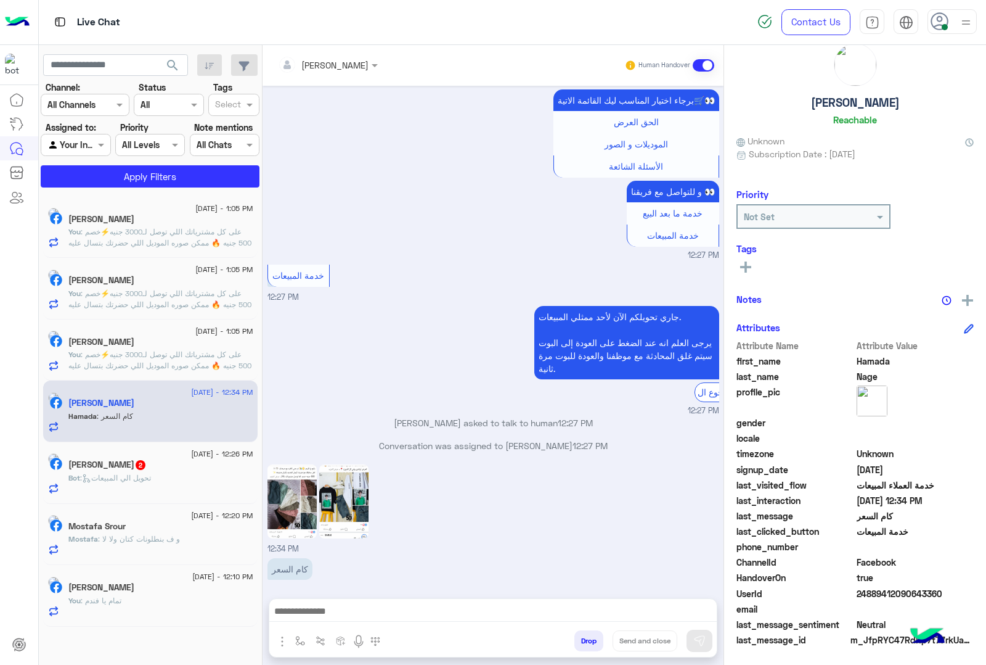
click at [333, 623] on div at bounding box center [493, 614] width 448 height 31
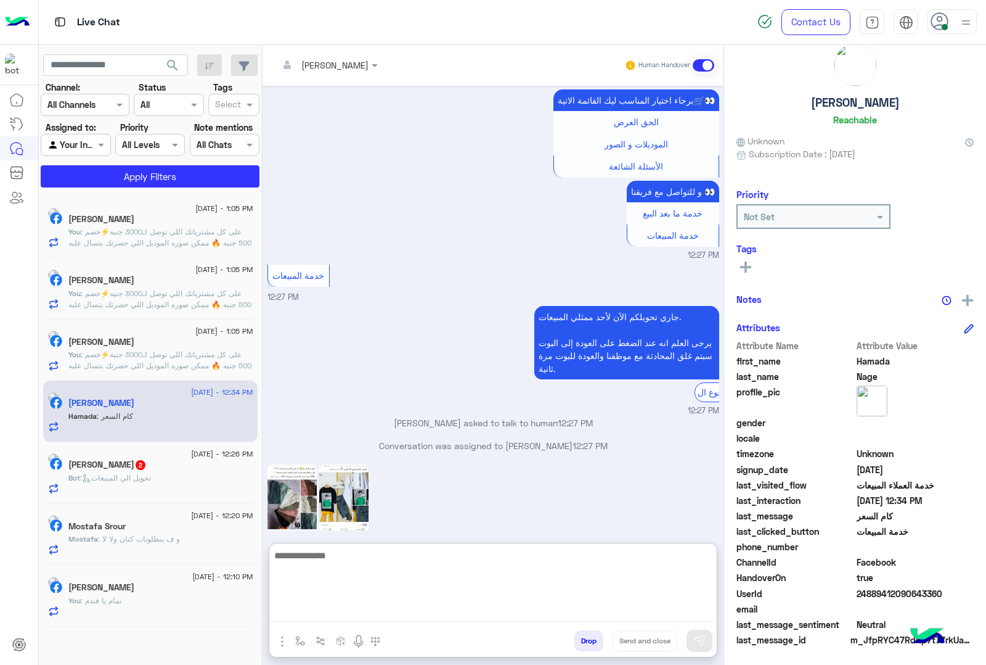
click at [338, 612] on textarea at bounding box center [493, 584] width 448 height 74
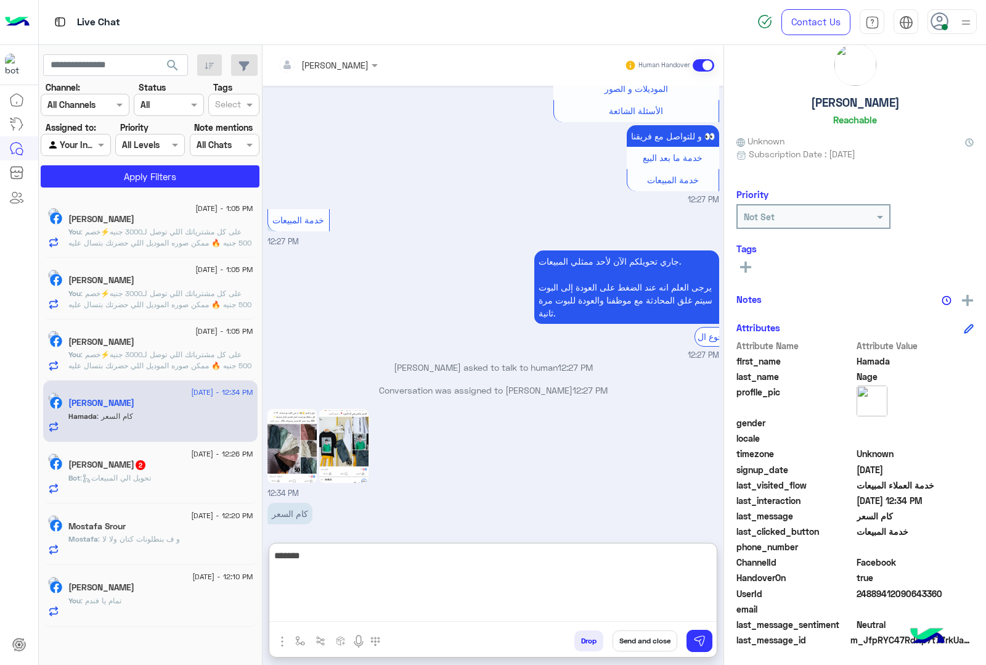
type textarea "********"
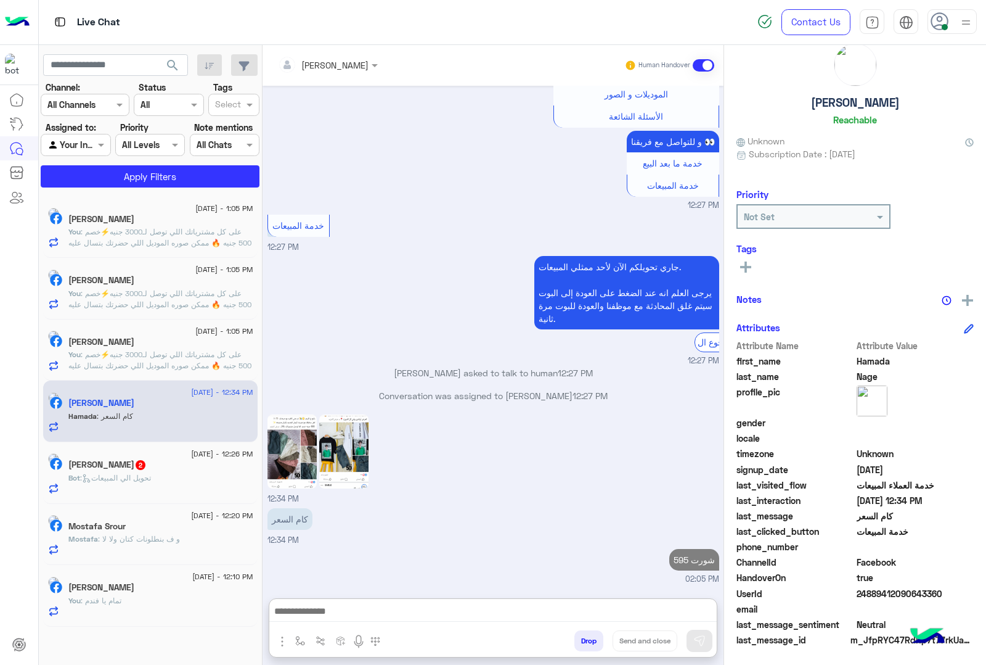
click at [341, 414] on img at bounding box center [343, 451] width 49 height 74
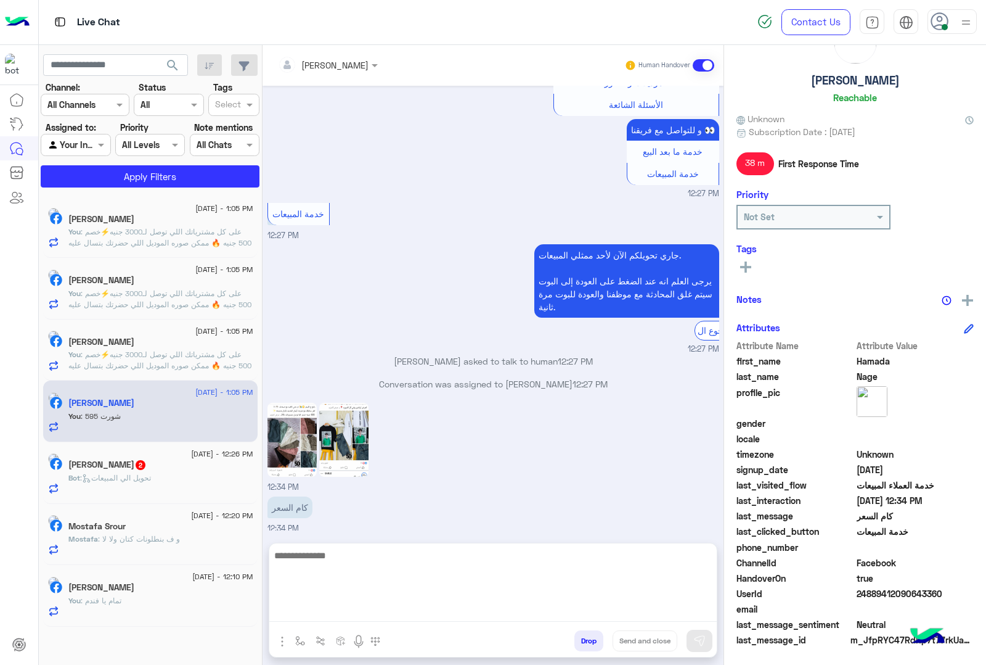
click at [335, 609] on textarea at bounding box center [493, 584] width 448 height 74
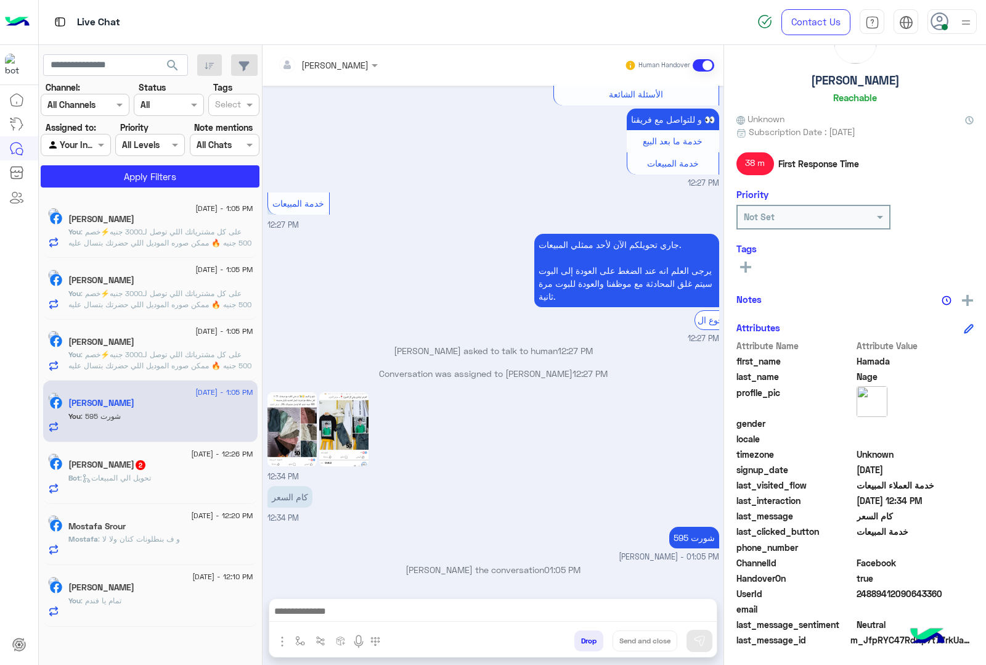
click at [151, 481] on span ": تحويل الي المبيعات" at bounding box center [115, 477] width 71 height 9
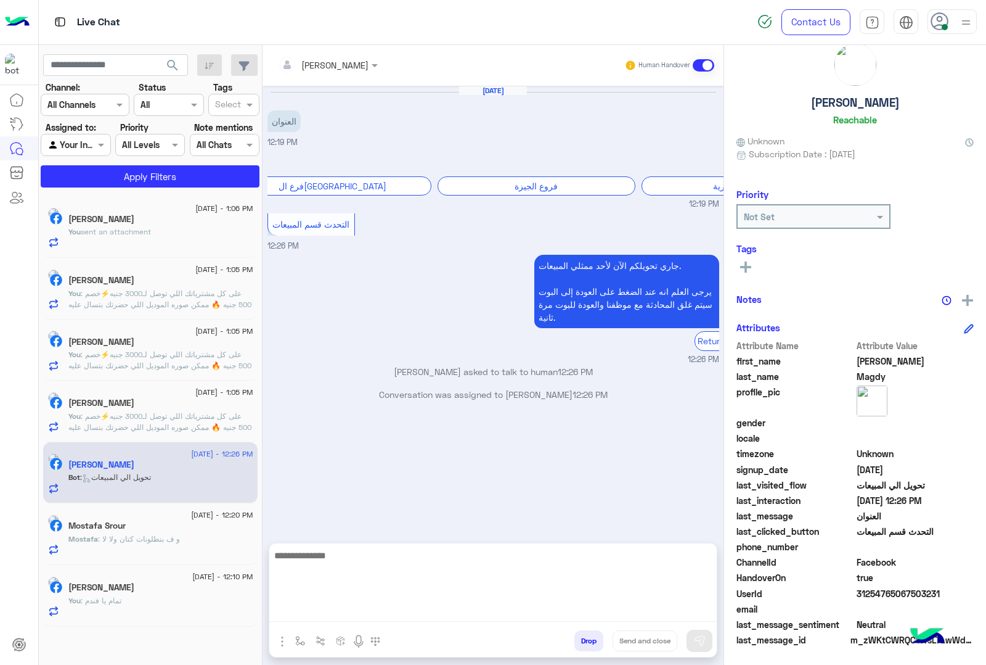
click at [310, 616] on textarea at bounding box center [493, 584] width 448 height 74
paste textarea "**********"
type textarea "**********"
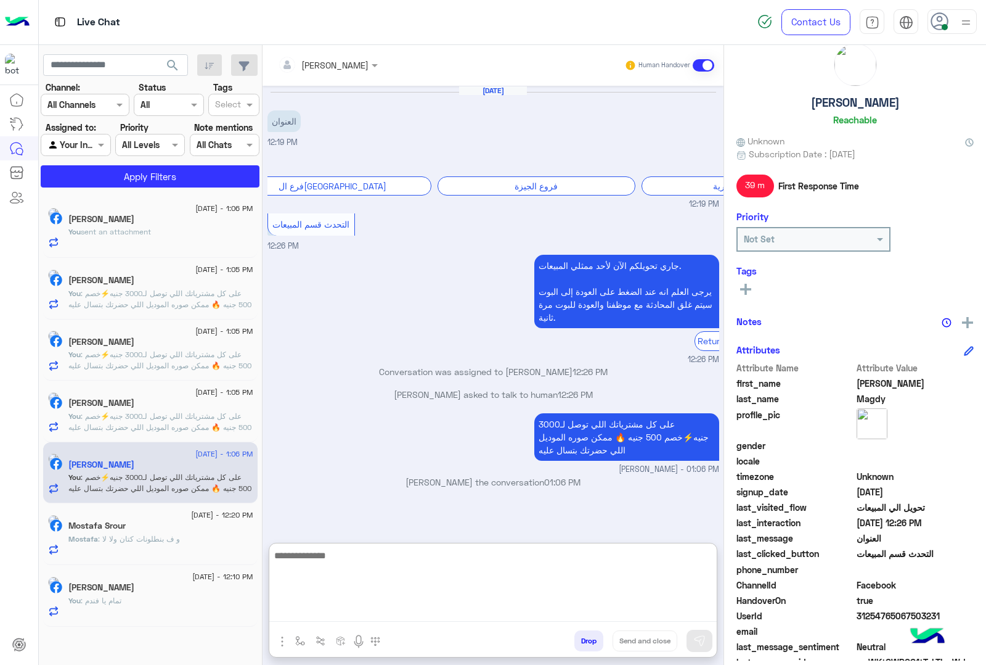
scroll to position [50, 0]
